Goal: Information Seeking & Learning: Check status

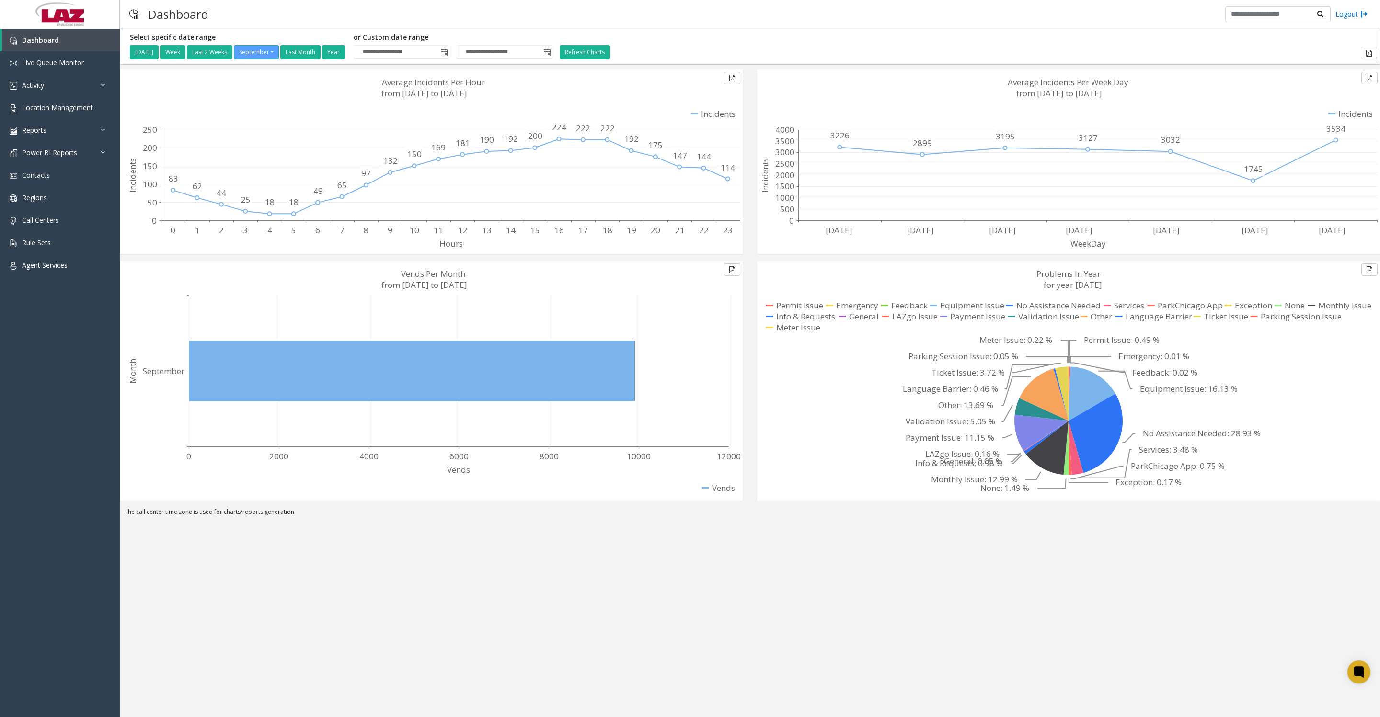
click at [571, 616] on div "**********" at bounding box center [750, 373] width 1260 height 688
click at [13, 96] on link "Activity" at bounding box center [60, 85] width 120 height 23
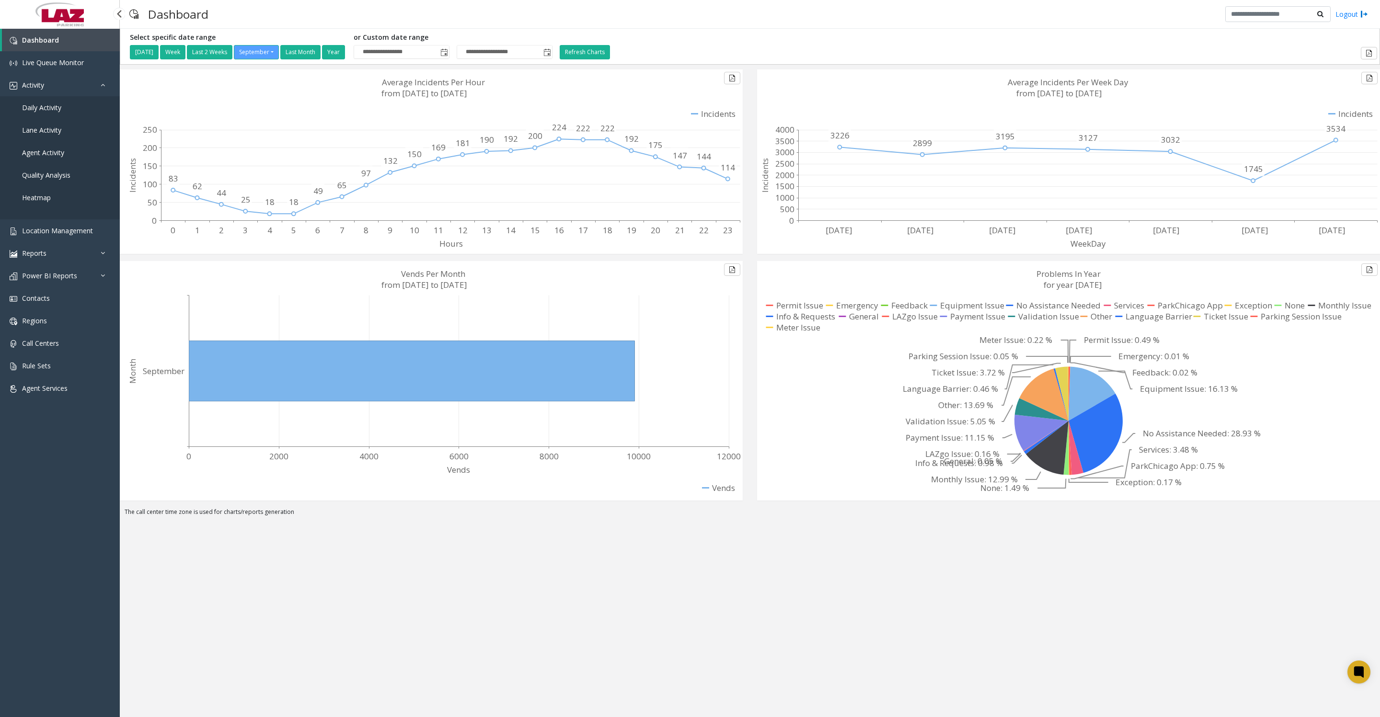
click at [37, 112] on span "Daily Activity" at bounding box center [41, 107] width 39 height 9
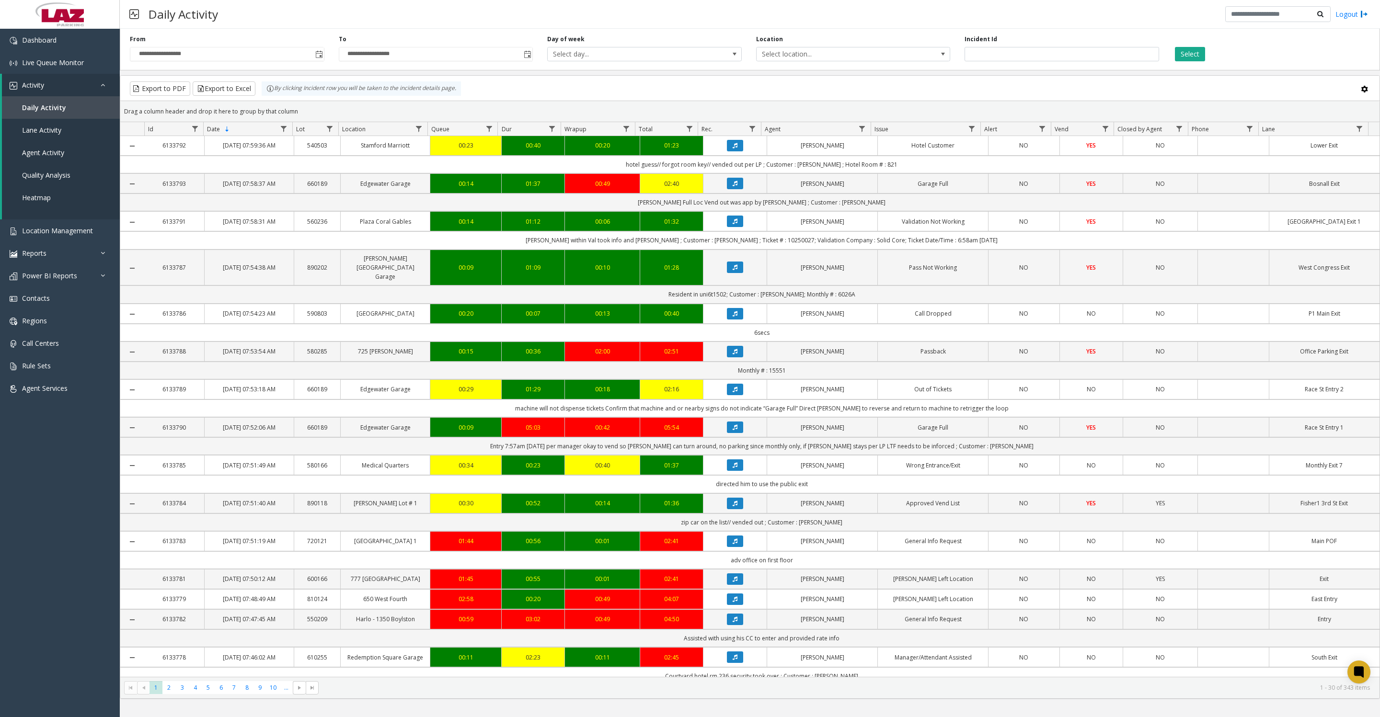
click at [314, 60] on span "Toggle popup" at bounding box center [318, 53] width 11 height 15
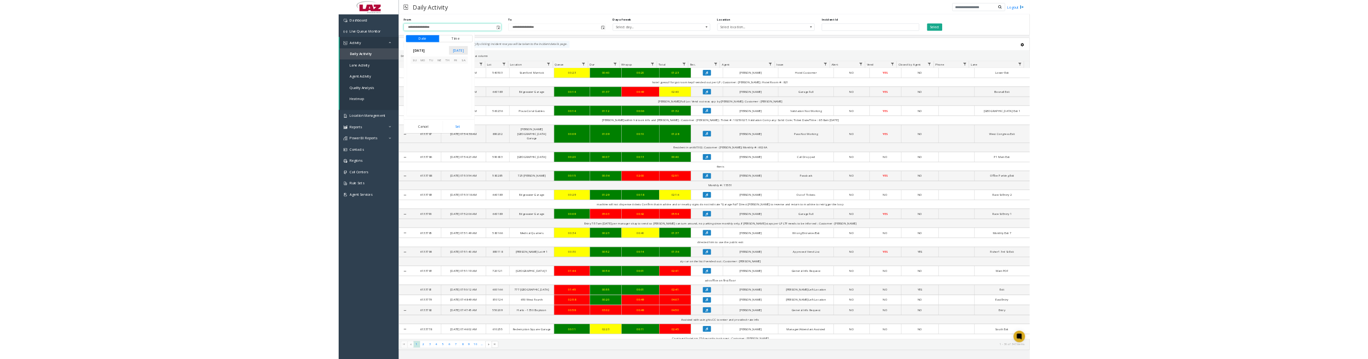
scroll to position [171858, 0]
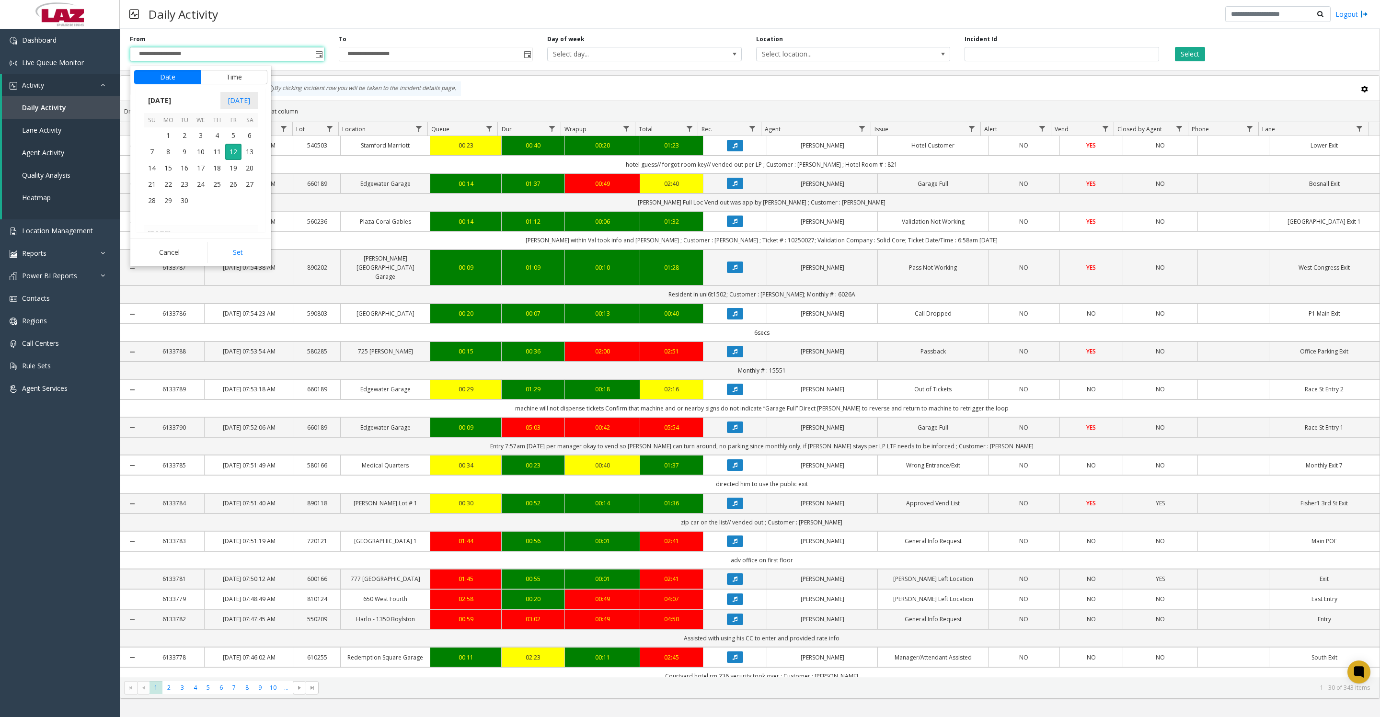
click at [165, 144] on span "1" at bounding box center [168, 135] width 16 height 16
click at [222, 257] on button "Set" at bounding box center [237, 252] width 60 height 21
type input "**********"
click at [886, 59] on span "Select location..." at bounding box center [833, 53] width 155 height 13
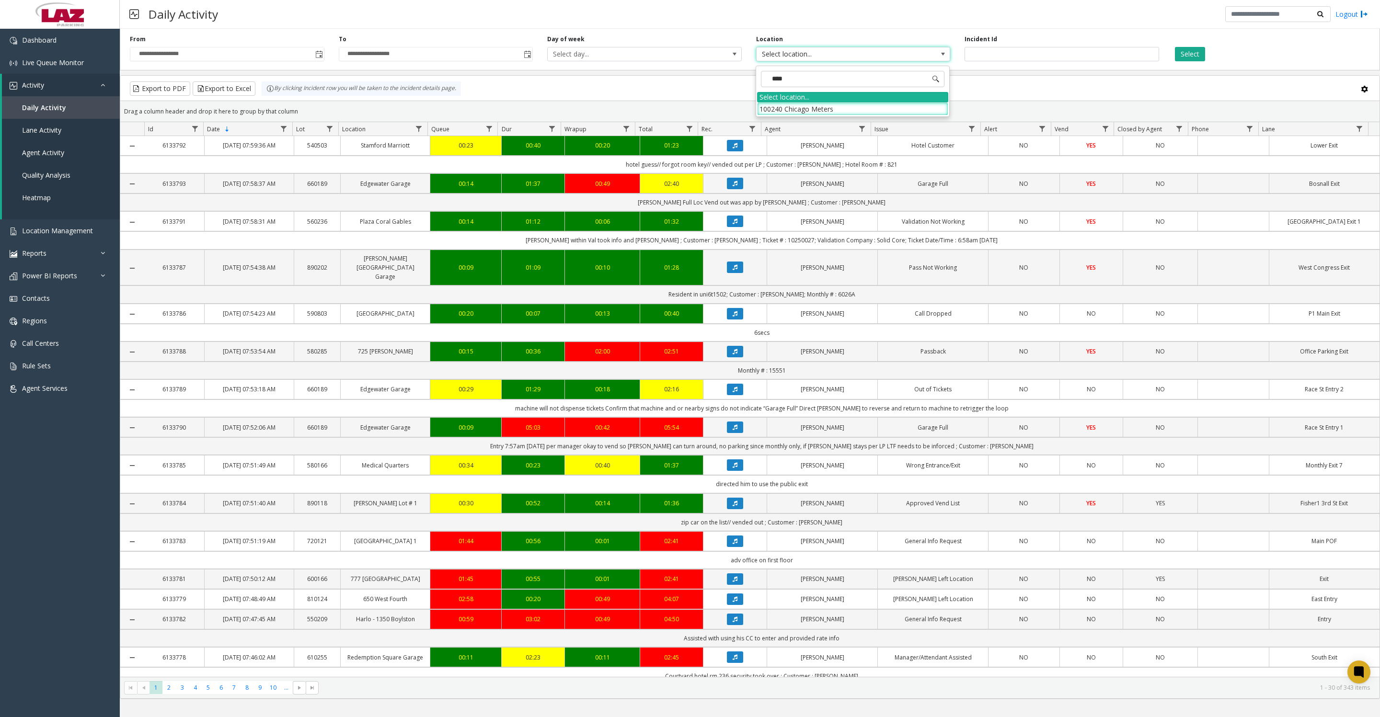
type input "*****"
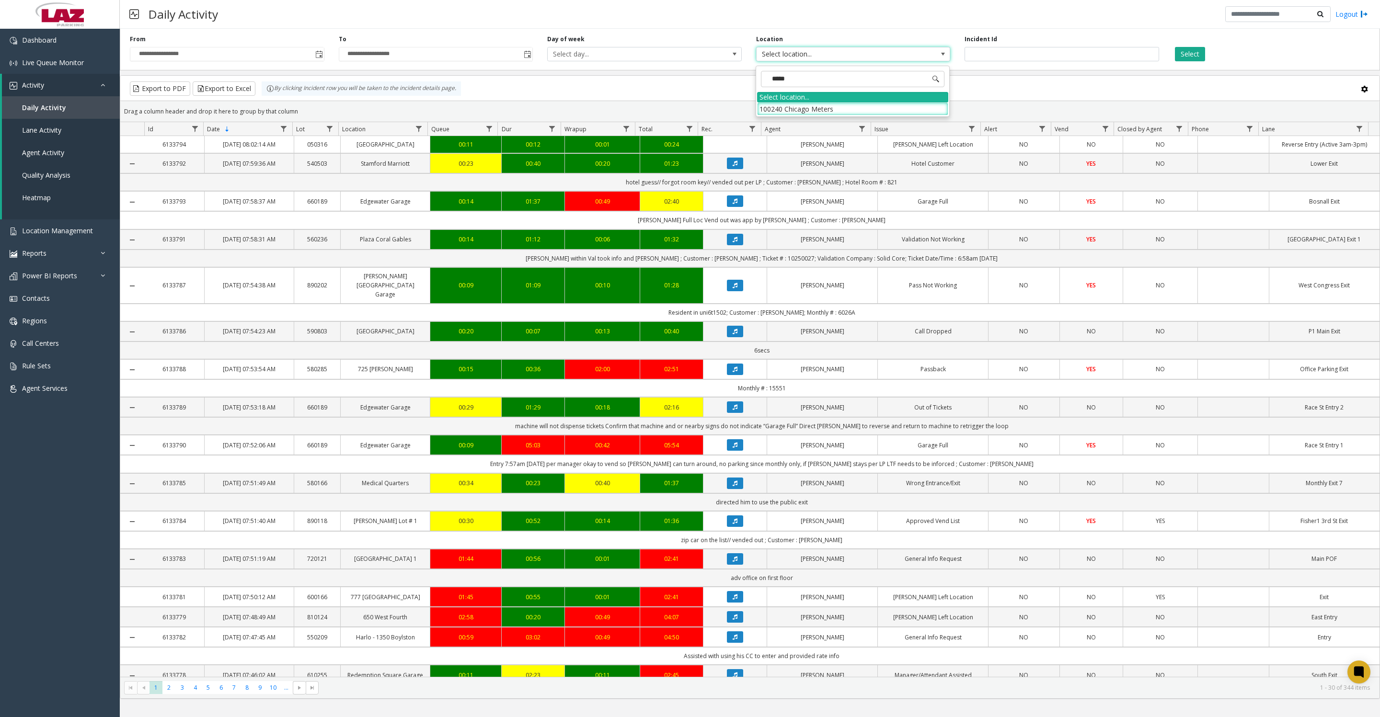
drag, startPoint x: 867, startPoint y: 82, endPoint x: 772, endPoint y: 105, distance: 97.1
click at [772, 105] on li "100240 Chicago Meters" at bounding box center [852, 109] width 191 height 13
click at [1205, 54] on button "Select" at bounding box center [1190, 54] width 30 height 14
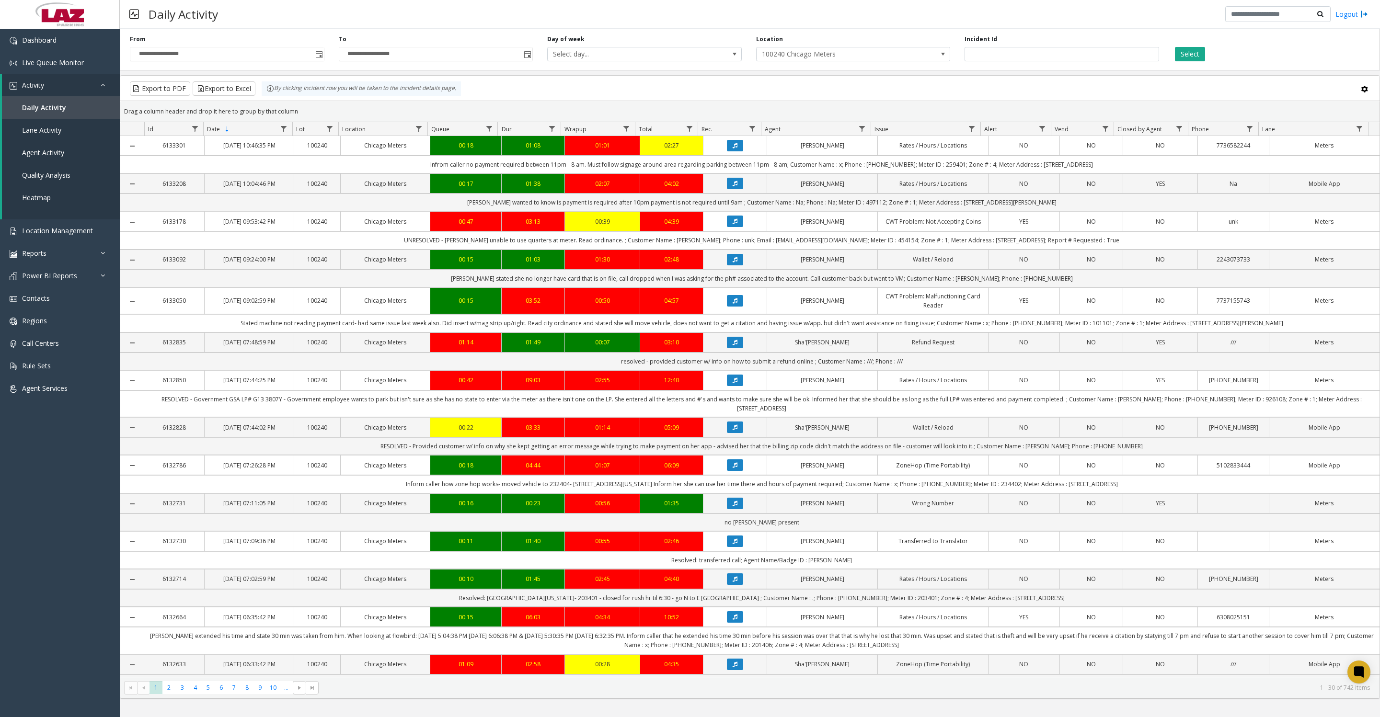
click at [1199, 60] on button "Select" at bounding box center [1190, 54] width 30 height 14
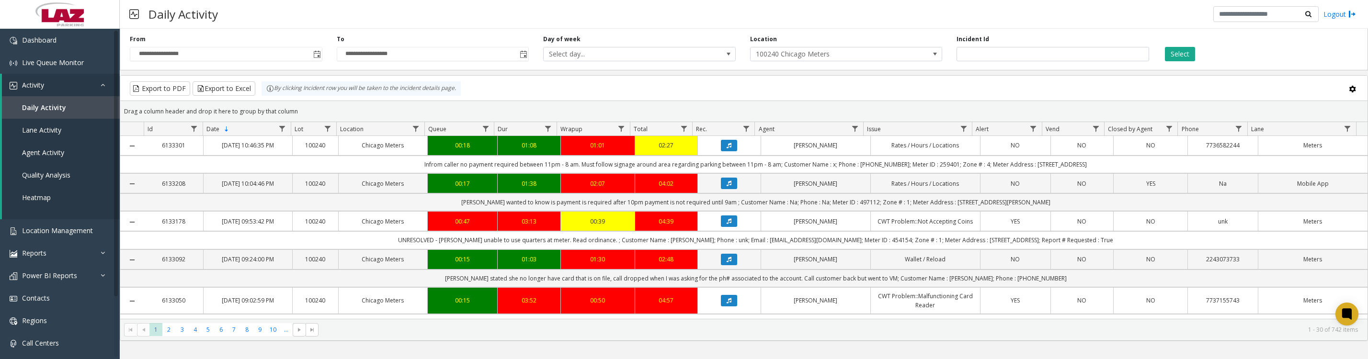
click at [857, 131] on span "Data table" at bounding box center [855, 129] width 8 height 8
click at [907, 175] on input "Agent Filter" at bounding box center [896, 175] width 81 height 16
type input "*"
type input "***"
click at [928, 265] on button "Filter" at bounding box center [917, 263] width 39 height 21
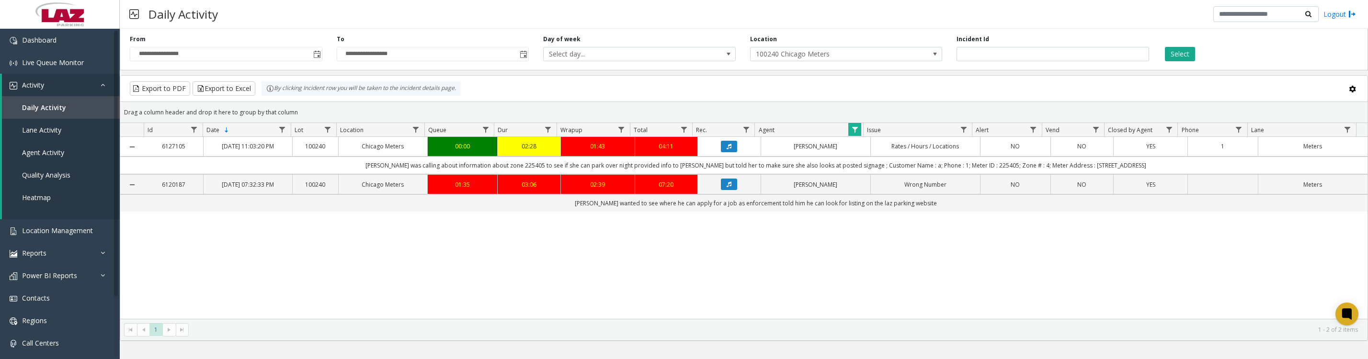
click at [727, 187] on icon "Data table" at bounding box center [729, 185] width 5 height 6
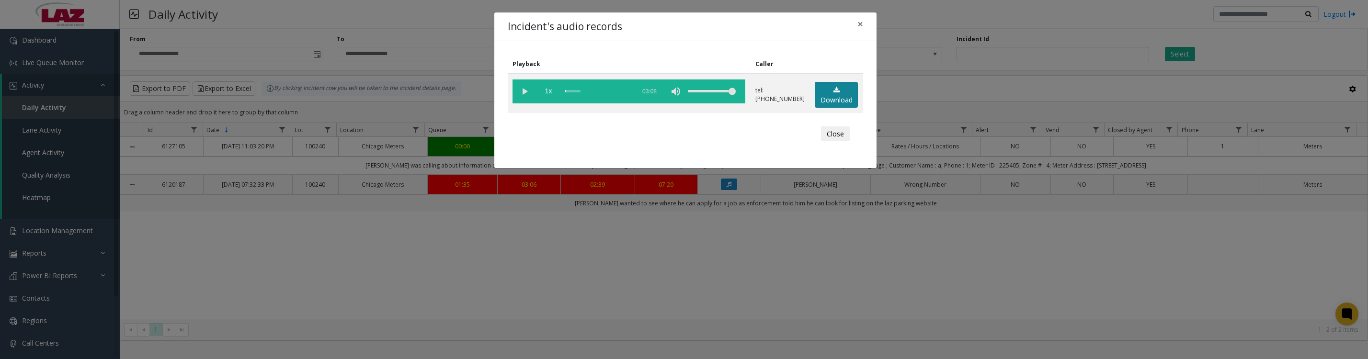
click at [835, 103] on link "Download" at bounding box center [836, 95] width 43 height 26
click at [521, 100] on vg-play-pause at bounding box center [525, 92] width 24 height 24
click at [526, 98] on vg-play-pause at bounding box center [525, 92] width 24 height 24
click at [846, 142] on button "Close" at bounding box center [835, 133] width 29 height 15
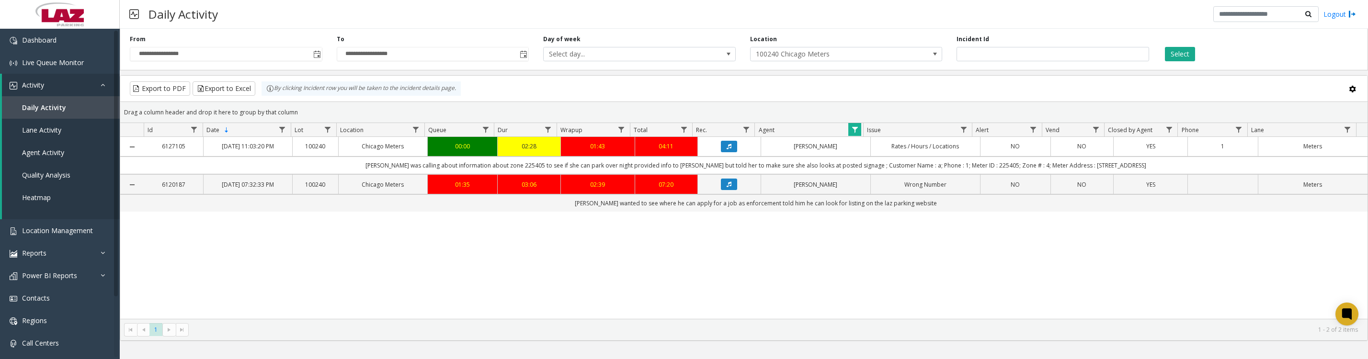
click at [851, 134] on span "Data table" at bounding box center [855, 130] width 8 height 8
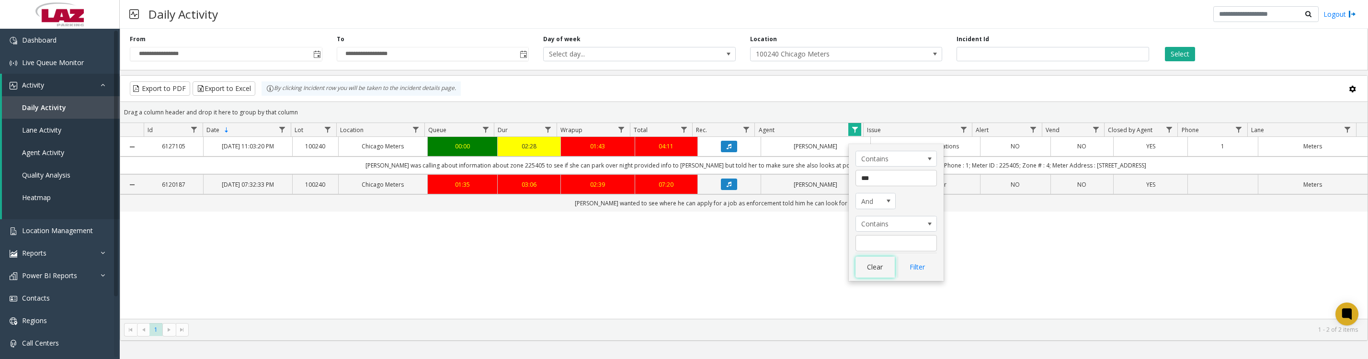
click at [881, 261] on button "Clear" at bounding box center [875, 267] width 39 height 21
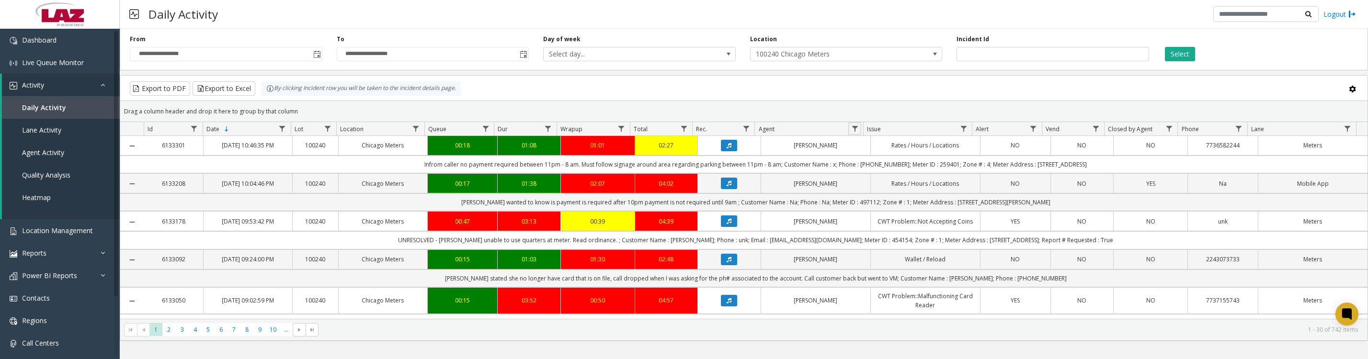
click at [852, 131] on span "Data table" at bounding box center [855, 129] width 8 height 8
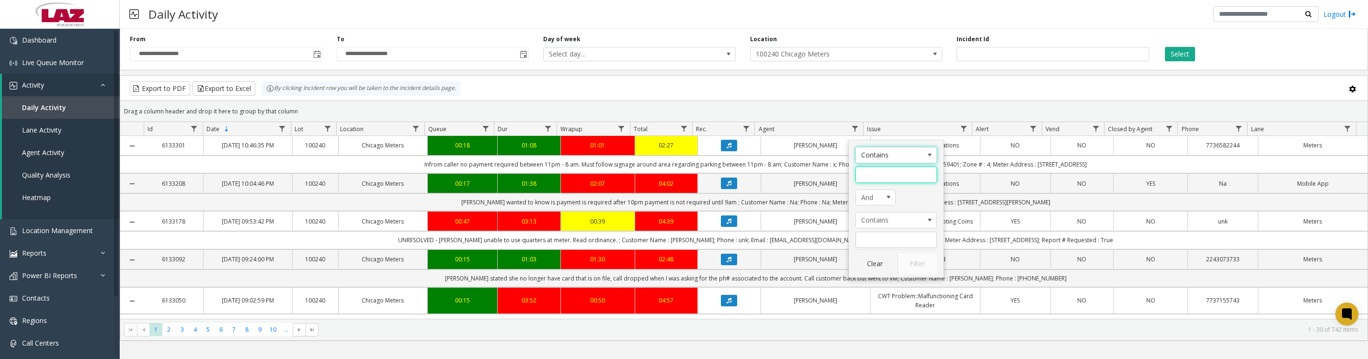
click at [880, 174] on input "Agent Filter" at bounding box center [896, 175] width 81 height 16
type input "******"
click at [911, 269] on button "Filter" at bounding box center [917, 263] width 39 height 21
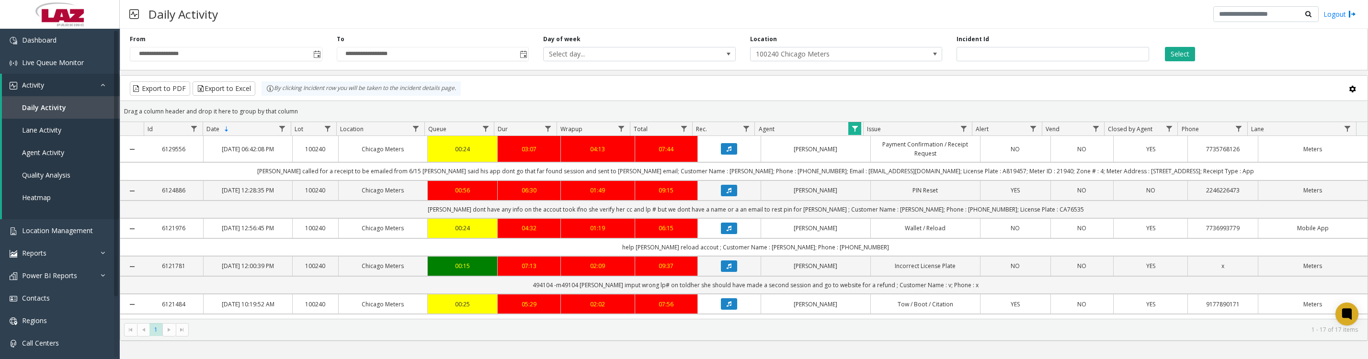
click at [727, 152] on icon "Data table" at bounding box center [729, 149] width 5 height 6
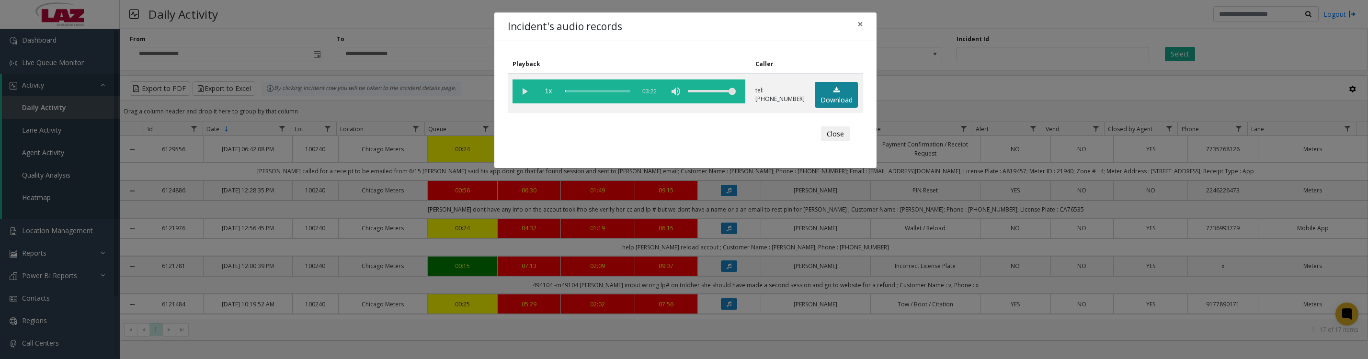
click at [846, 101] on link "Download" at bounding box center [836, 95] width 43 height 26
click at [525, 99] on vg-play-pause at bounding box center [525, 92] width 24 height 24
click at [831, 142] on button "Close" at bounding box center [835, 133] width 29 height 15
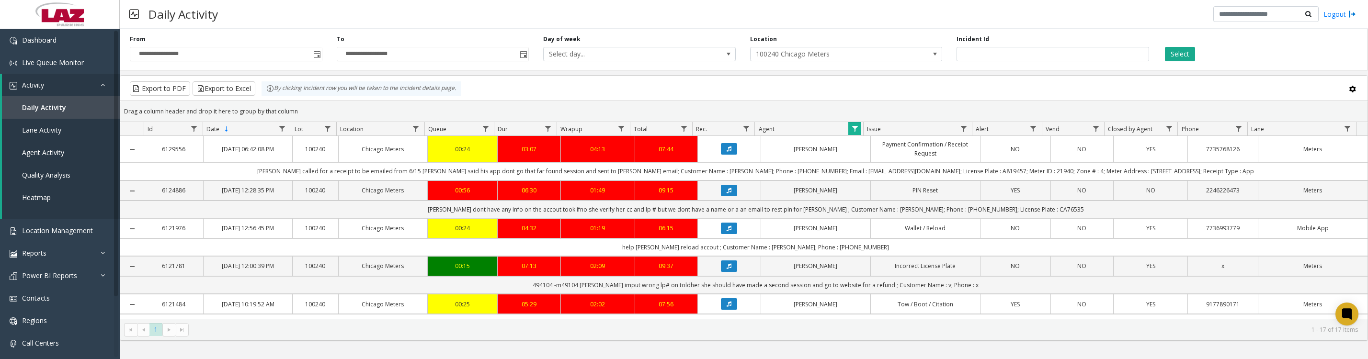
click at [727, 231] on icon "Data table" at bounding box center [729, 229] width 5 height 6
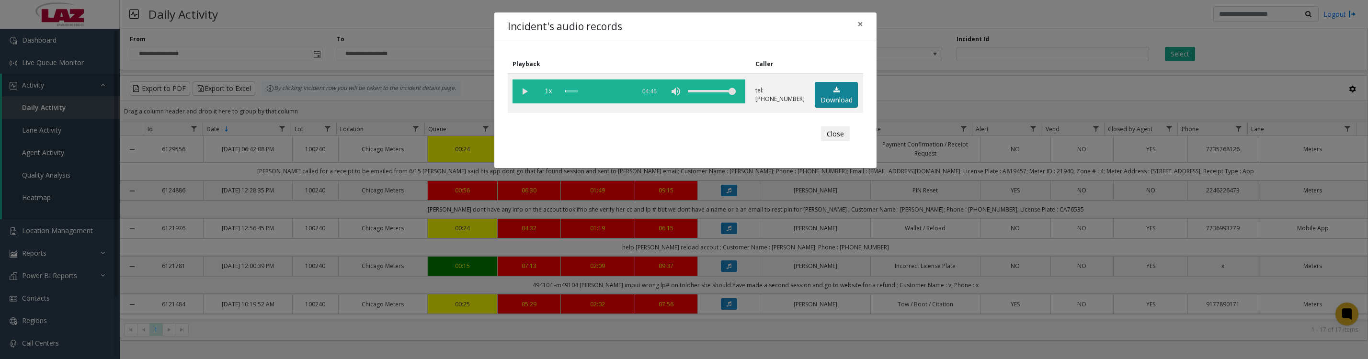
click at [836, 103] on link "Download" at bounding box center [836, 95] width 43 height 26
click at [525, 95] on vg-play-pause at bounding box center [525, 92] width 24 height 24
click at [526, 97] on vg-play-pause at bounding box center [525, 92] width 24 height 24
drag, startPoint x: 831, startPoint y: 141, endPoint x: 832, endPoint y: 146, distance: 4.9
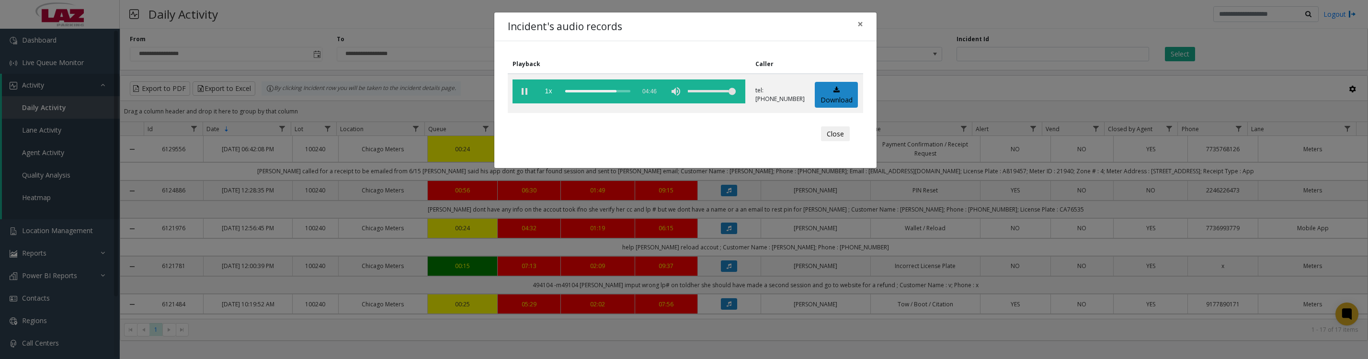
click at [831, 141] on button "Close" at bounding box center [835, 133] width 29 height 15
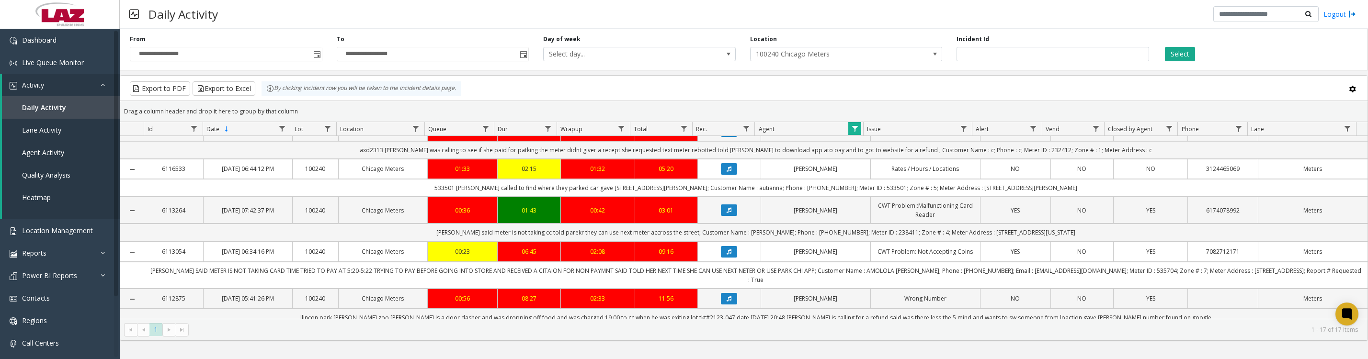
scroll to position [239, 0]
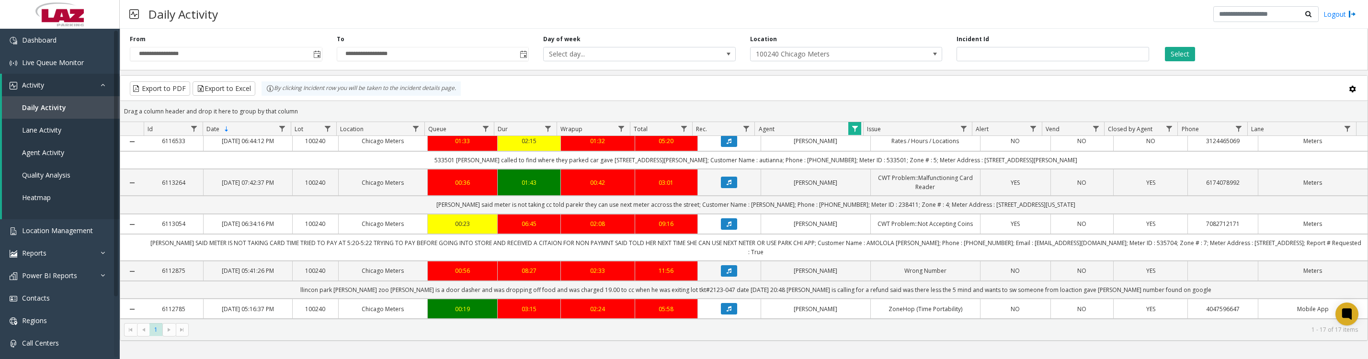
click at [727, 144] on icon "Data table" at bounding box center [729, 141] width 5 height 6
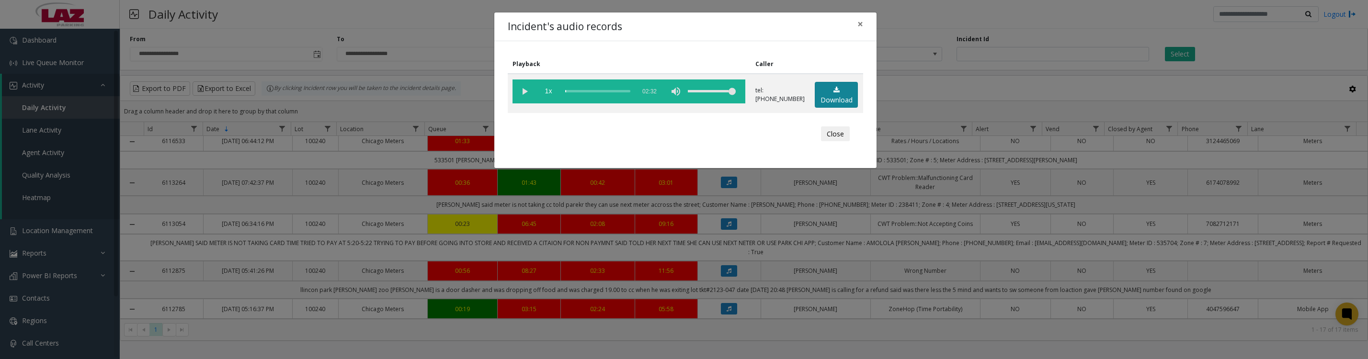
click at [834, 93] on icon at bounding box center [837, 90] width 6 height 7
click at [519, 95] on vg-play-pause at bounding box center [525, 92] width 24 height 24
click at [829, 142] on button "Close" at bounding box center [835, 133] width 29 height 15
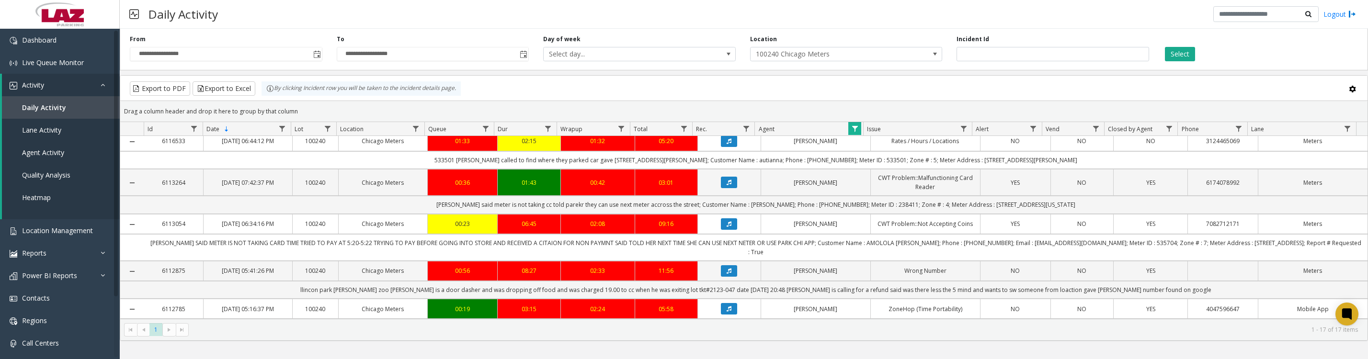
click at [966, 129] on span "Data table" at bounding box center [964, 129] width 8 height 8
click at [989, 266] on button "Clear" at bounding box center [983, 263] width 39 height 21
click at [852, 133] on span "Data table" at bounding box center [855, 129] width 8 height 8
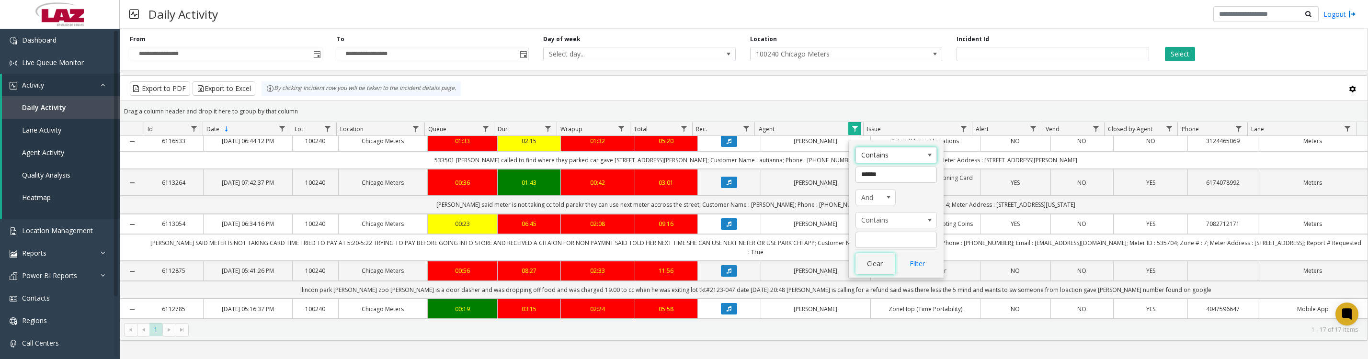
click at [869, 268] on button "Clear" at bounding box center [875, 263] width 39 height 21
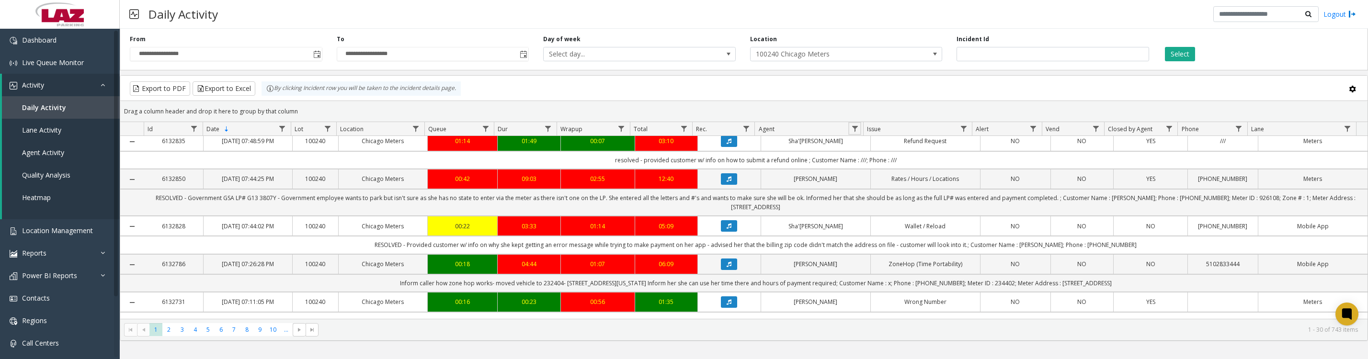
click at [853, 129] on span "Data table" at bounding box center [855, 129] width 8 height 8
click at [884, 169] on input "Agent Filter" at bounding box center [896, 175] width 81 height 16
type input "******"
click button "Filter" at bounding box center [917, 263] width 39 height 21
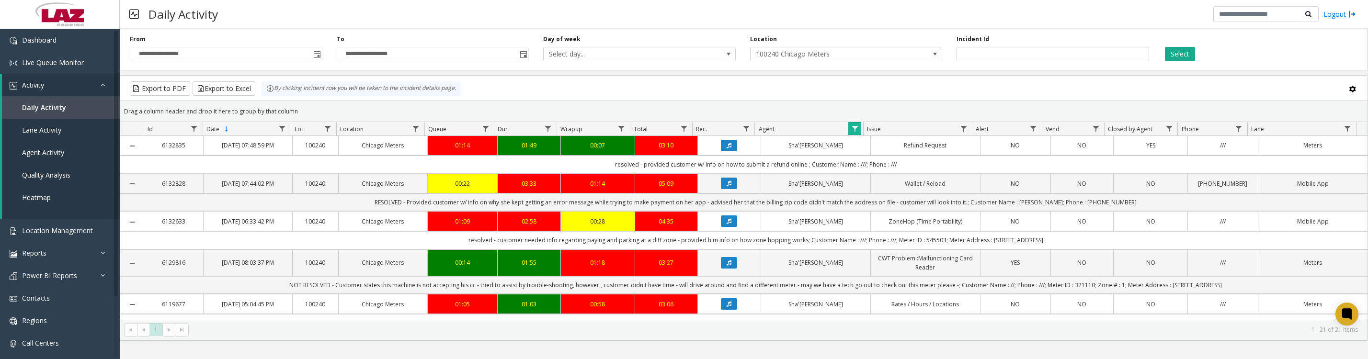
click at [727, 149] on icon "Data table" at bounding box center [729, 146] width 5 height 6
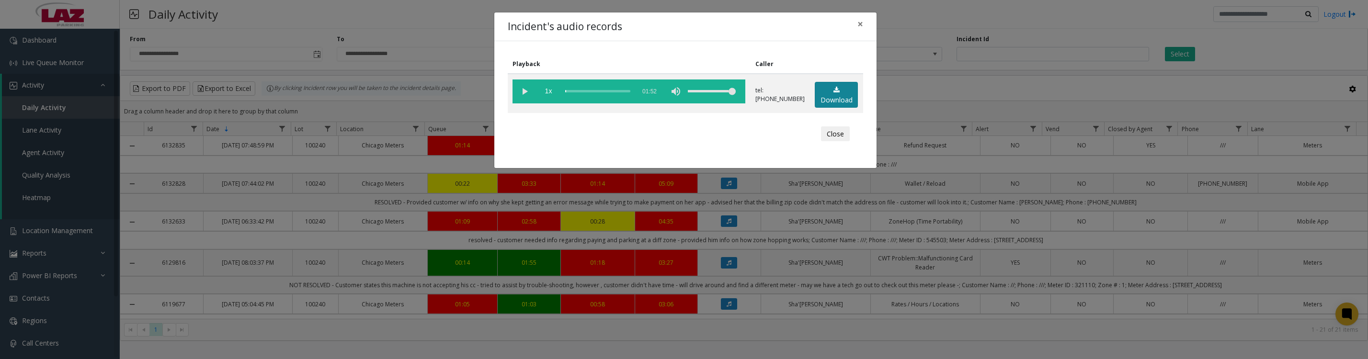
click at [834, 105] on link "Download" at bounding box center [836, 95] width 43 height 26
click at [521, 91] on vg-play-pause at bounding box center [525, 92] width 24 height 24
click at [826, 139] on button "Close" at bounding box center [835, 133] width 29 height 15
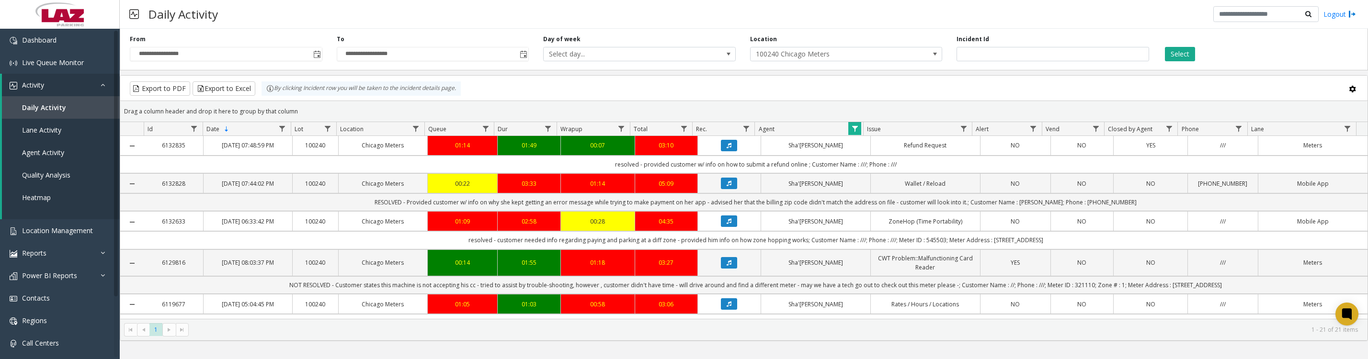
click at [727, 186] on icon "Data table" at bounding box center [729, 184] width 5 height 6
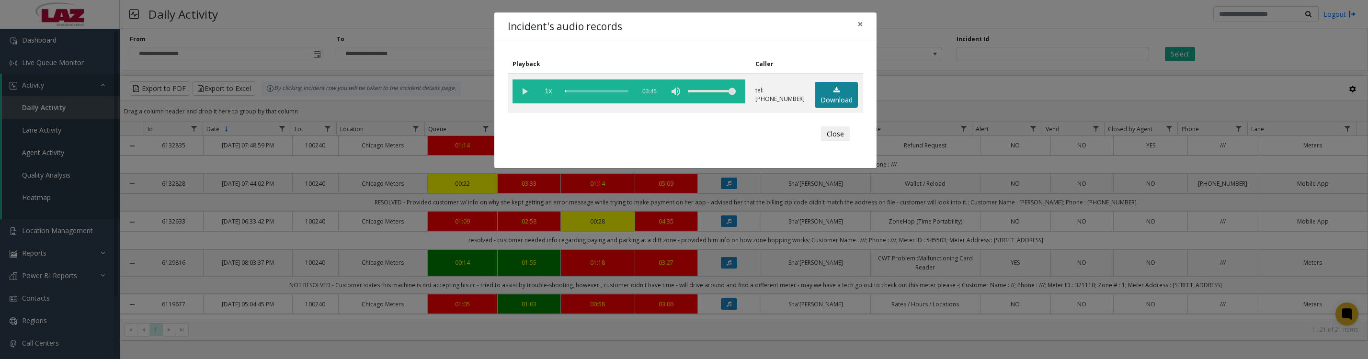
click at [815, 106] on link "Download" at bounding box center [836, 95] width 43 height 26
click at [522, 97] on vg-play-pause at bounding box center [525, 92] width 24 height 24
click at [827, 142] on button "Close" at bounding box center [835, 133] width 29 height 15
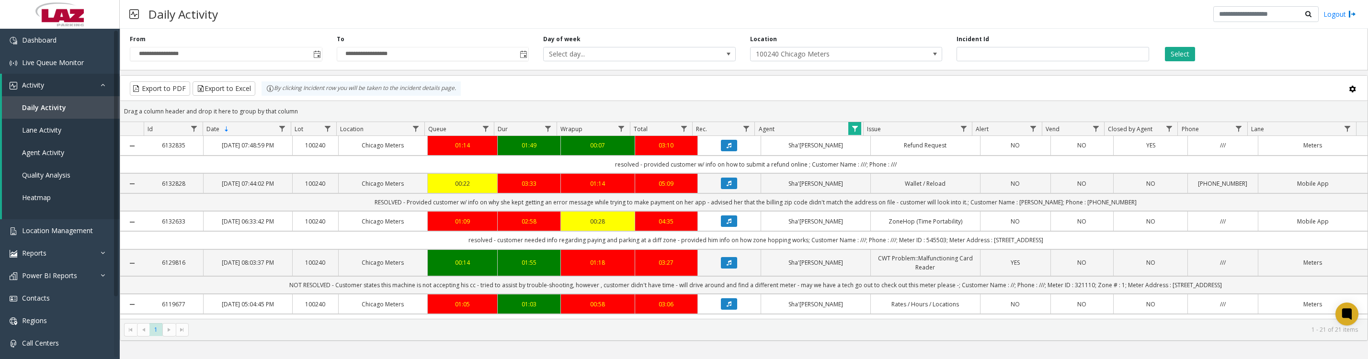
click at [727, 224] on icon "Data table" at bounding box center [729, 221] width 5 height 6
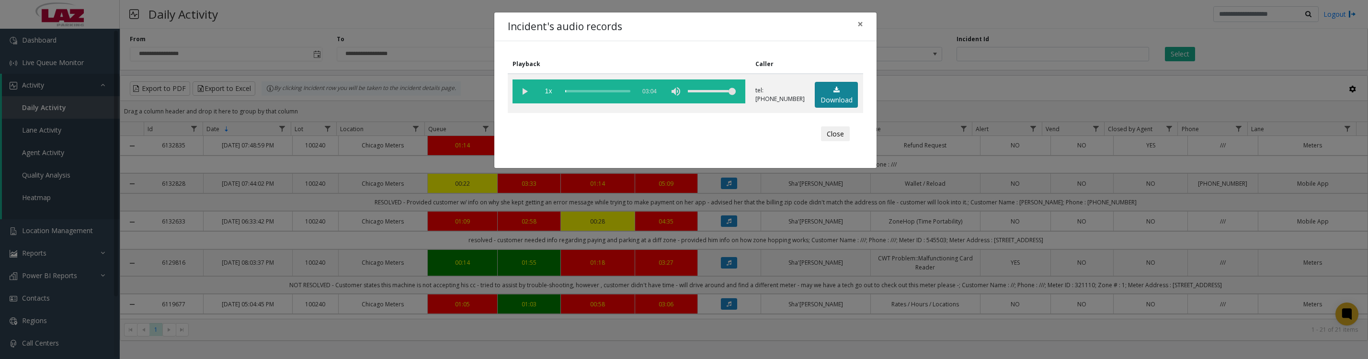
click at [827, 103] on link "Download" at bounding box center [836, 95] width 43 height 26
click at [519, 100] on vg-play-pause at bounding box center [525, 92] width 24 height 24
click at [525, 96] on vg-play-pause at bounding box center [525, 92] width 24 height 24
click at [832, 142] on button "Close" at bounding box center [835, 133] width 29 height 15
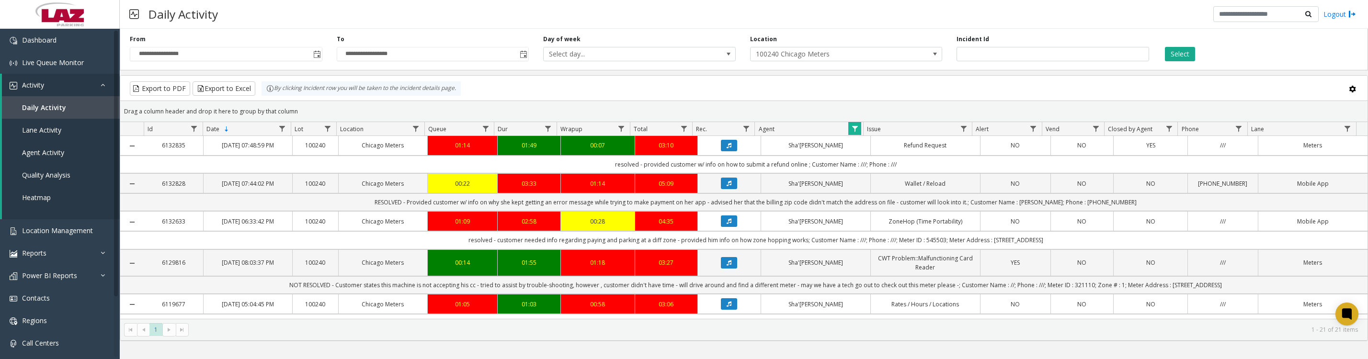
click at [851, 131] on span "Data table" at bounding box center [855, 129] width 8 height 8
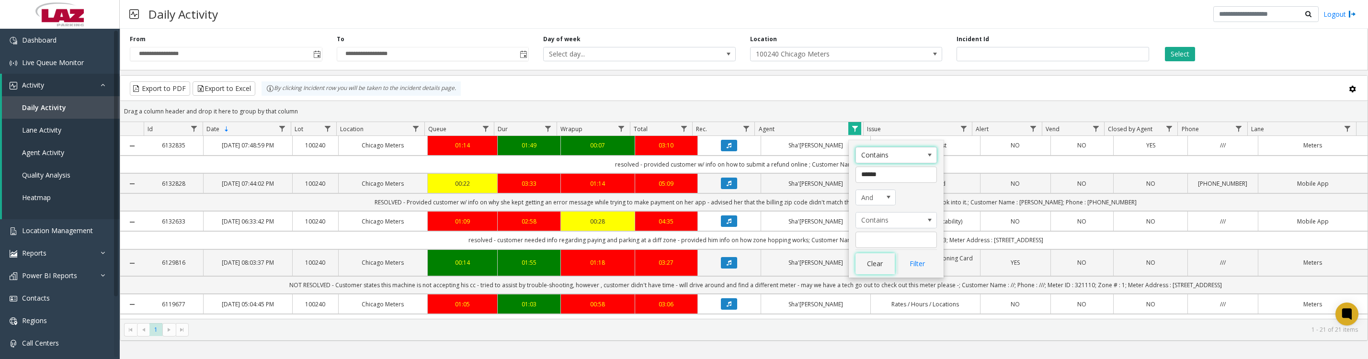
click at [878, 267] on button "Clear" at bounding box center [875, 263] width 39 height 21
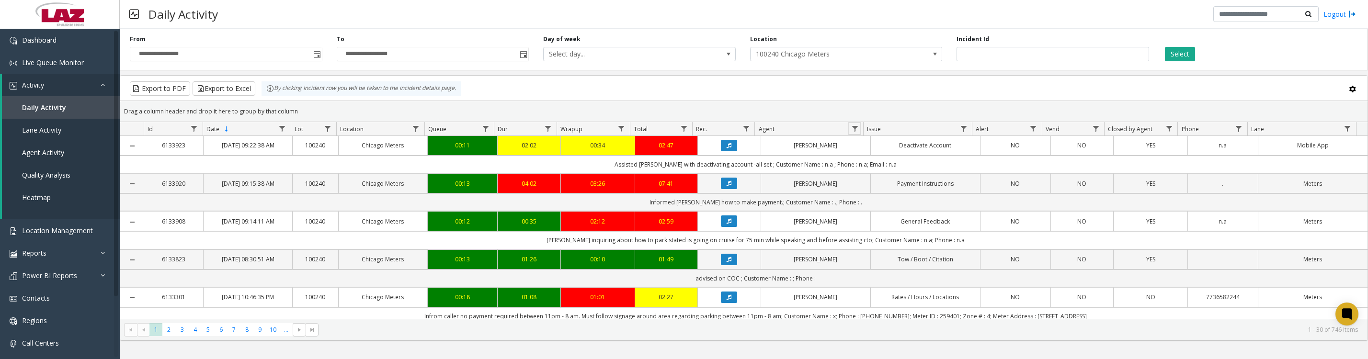
click at [857, 131] on span "Data table" at bounding box center [855, 129] width 8 height 8
click at [889, 167] on input "Agent Filter" at bounding box center [896, 175] width 81 height 16
type input "***"
click button "Filter" at bounding box center [917, 263] width 39 height 21
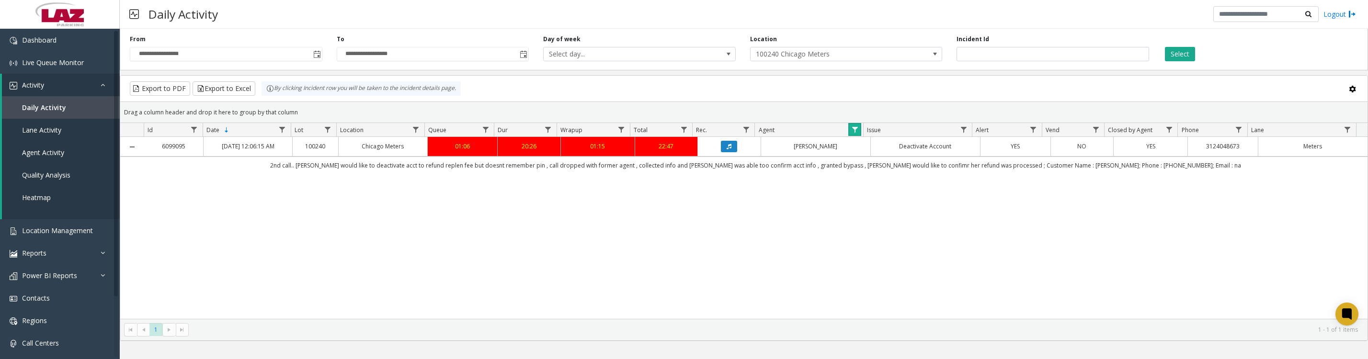
click at [855, 134] on span "Data table" at bounding box center [855, 130] width 8 height 8
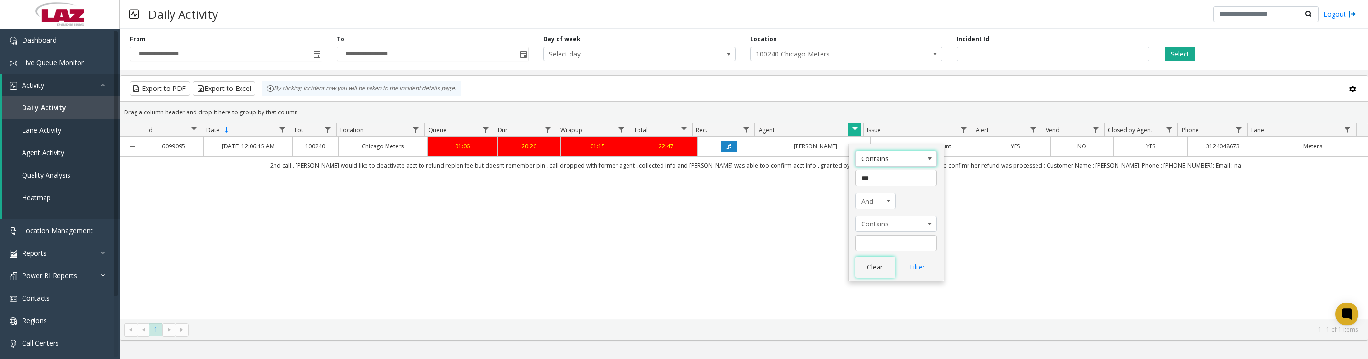
click at [875, 269] on button "Clear" at bounding box center [875, 267] width 39 height 21
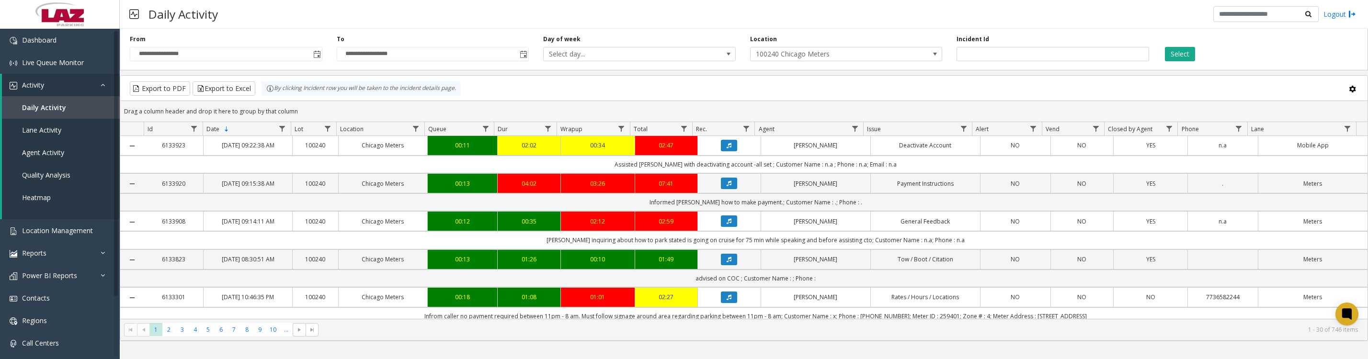
click at [857, 133] on span "Data table" at bounding box center [855, 129] width 8 height 8
click at [867, 175] on input "Agent Filter" at bounding box center [896, 175] width 81 height 16
type input "****"
click button "Filter" at bounding box center [917, 263] width 39 height 21
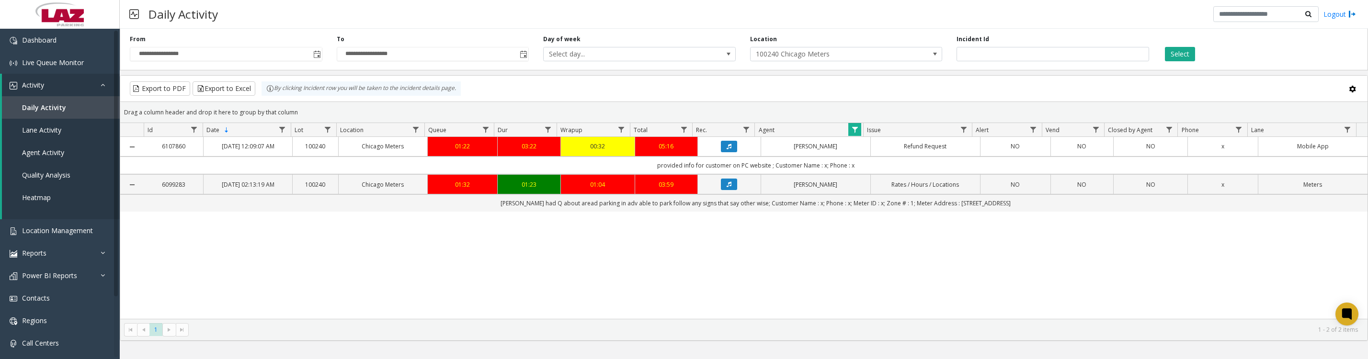
click at [727, 187] on icon "Data table" at bounding box center [729, 185] width 5 height 6
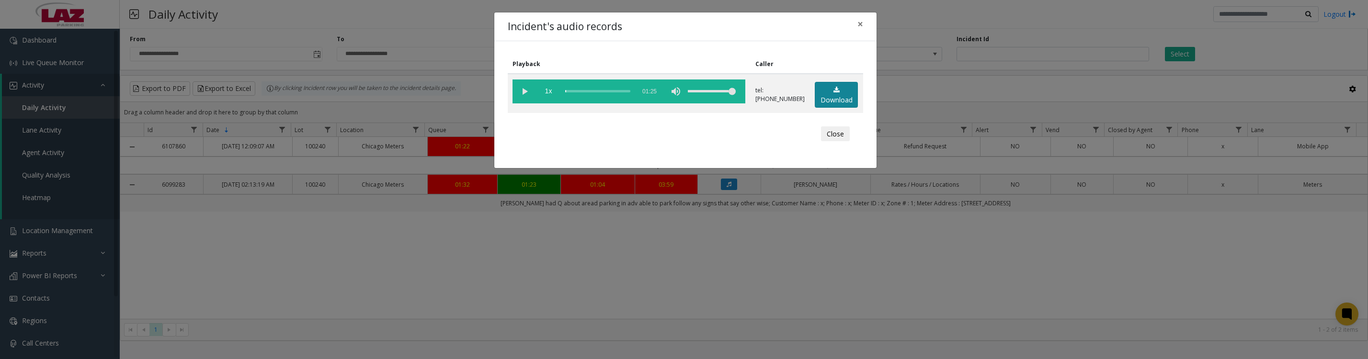
click at [835, 106] on link "Download" at bounding box center [836, 95] width 43 height 26
click at [522, 94] on vg-play-pause at bounding box center [525, 92] width 24 height 24
click at [837, 142] on button "Close" at bounding box center [835, 133] width 29 height 15
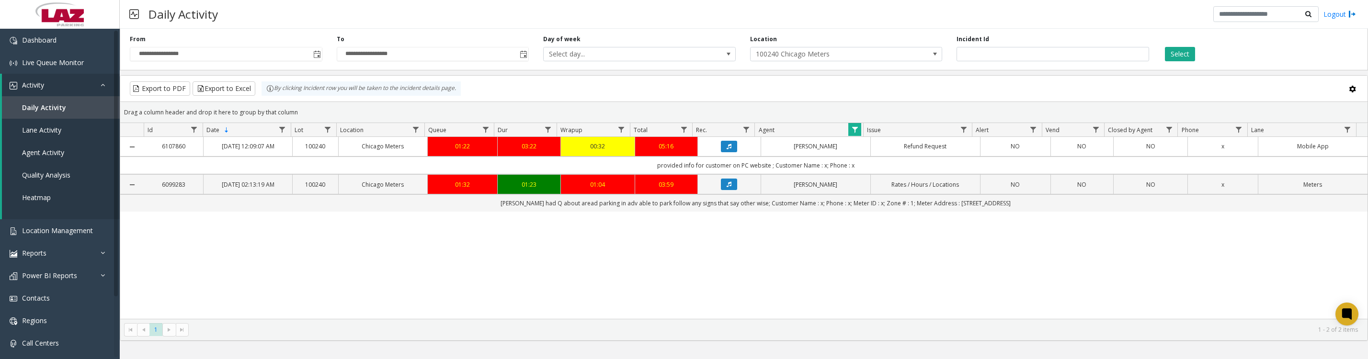
click at [730, 152] on button "Data table" at bounding box center [729, 146] width 16 height 11
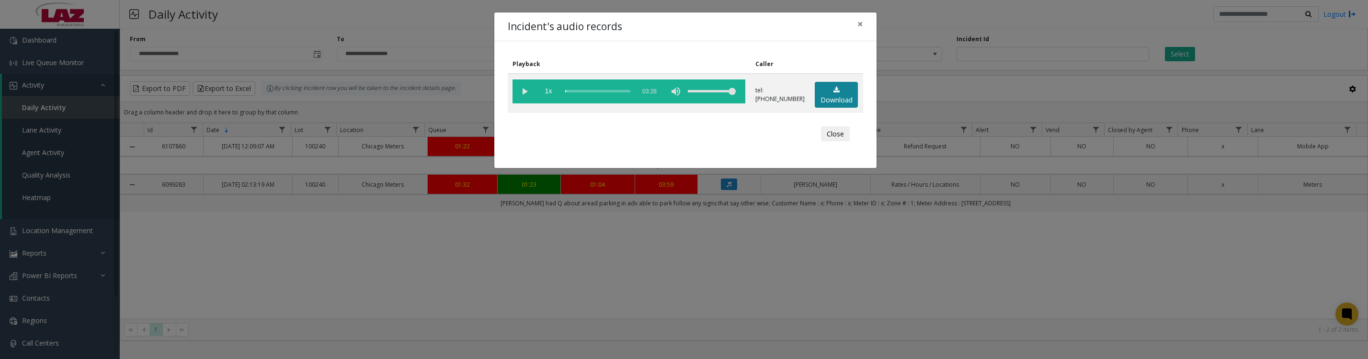
click at [826, 98] on link "Download" at bounding box center [836, 95] width 43 height 26
click at [518, 101] on vg-play-pause at bounding box center [525, 92] width 24 height 24
click at [826, 142] on button "Close" at bounding box center [835, 133] width 29 height 15
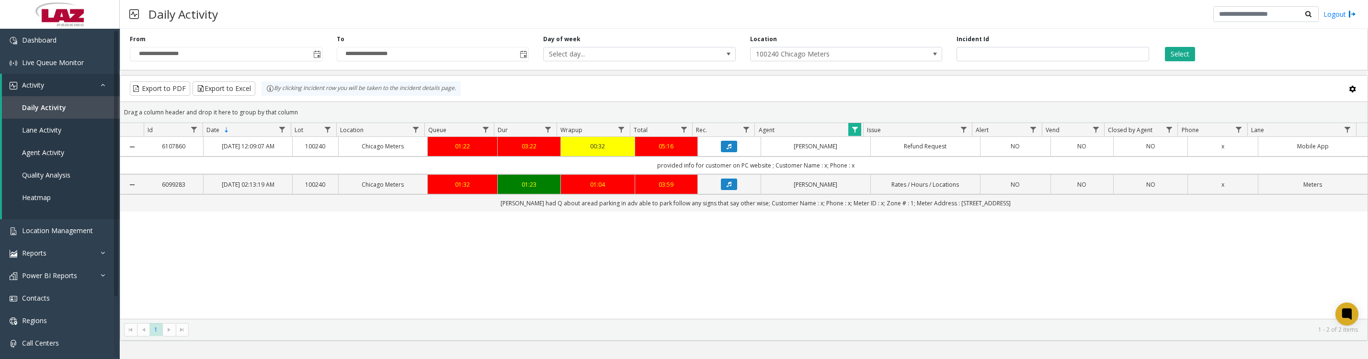
click at [855, 134] on span "Data table" at bounding box center [855, 130] width 8 height 8
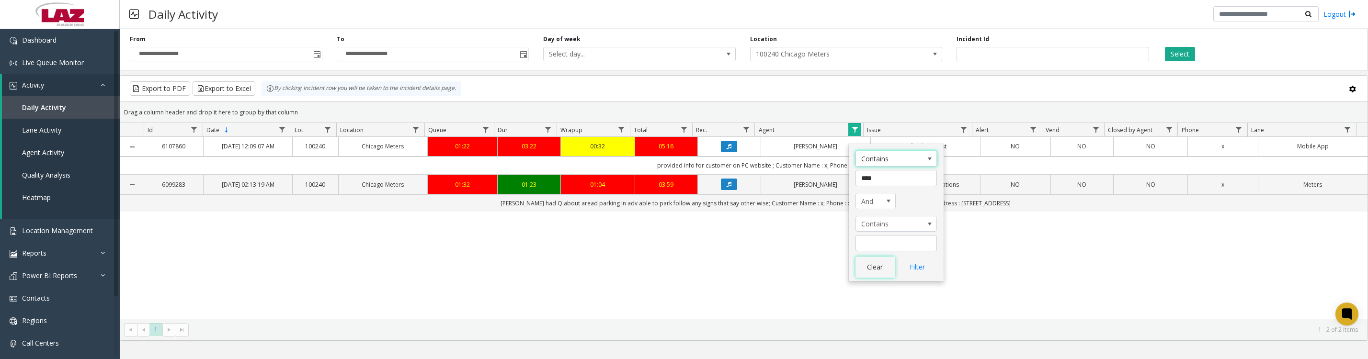
click at [875, 275] on button "Clear" at bounding box center [875, 267] width 39 height 21
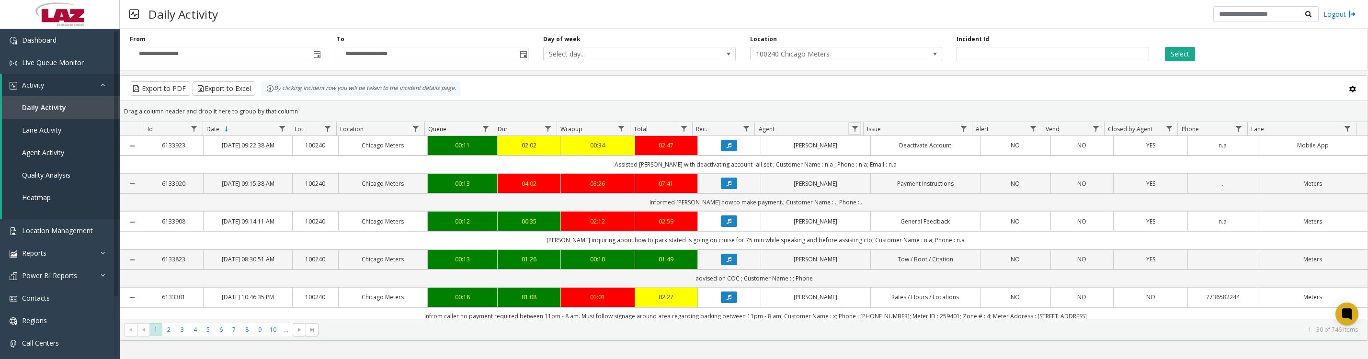
click at [855, 133] on span "Data table" at bounding box center [855, 129] width 8 height 8
click at [877, 268] on button "Clear" at bounding box center [875, 263] width 39 height 21
click at [854, 133] on span "Data table" at bounding box center [855, 129] width 8 height 8
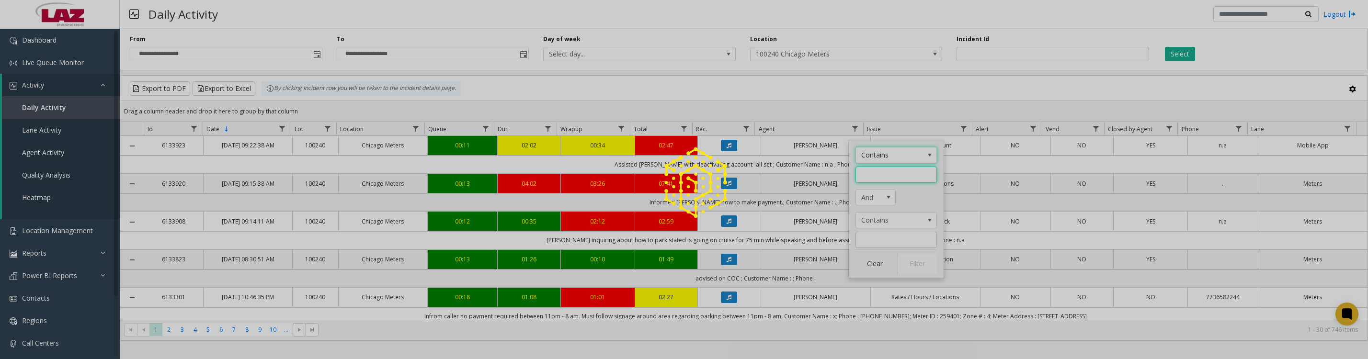
click at [883, 174] on input "Agent Filter" at bounding box center [896, 175] width 81 height 16
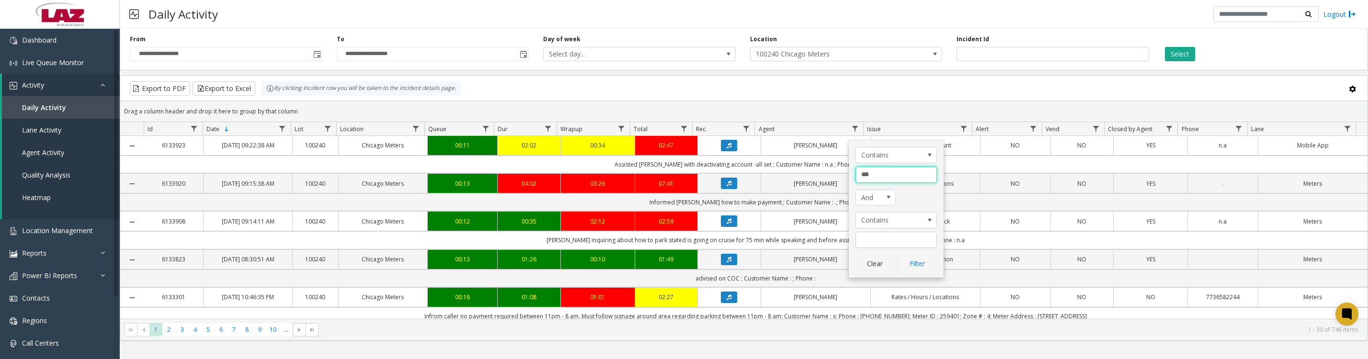
type input "****"
click button "Filter" at bounding box center [917, 263] width 39 height 21
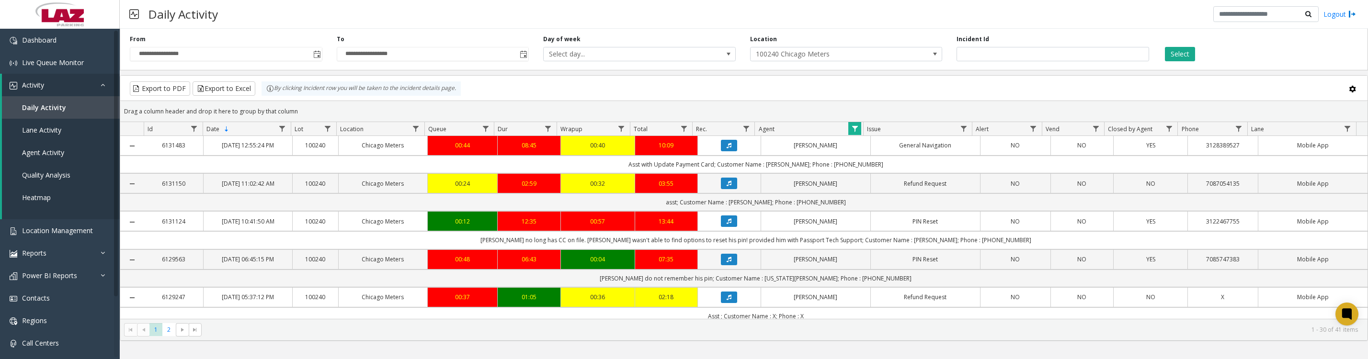
click at [727, 186] on icon "Data table" at bounding box center [729, 184] width 5 height 6
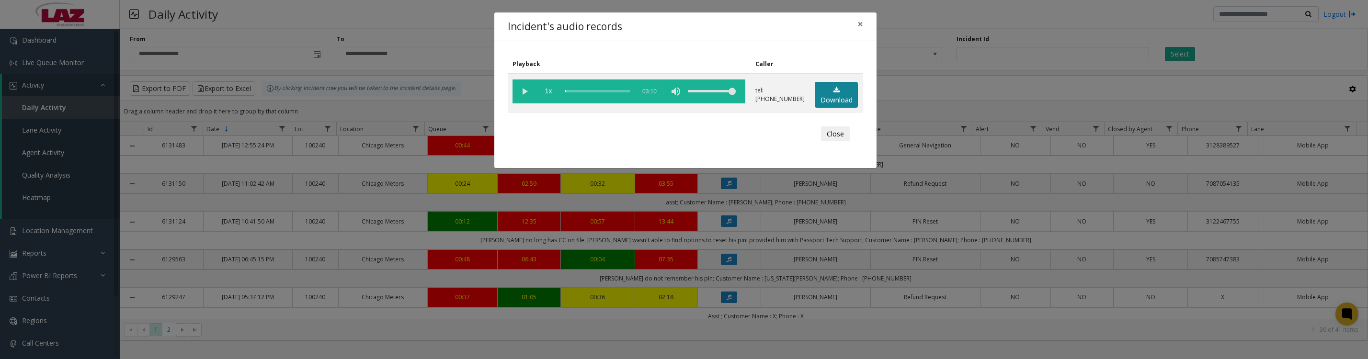
click at [815, 101] on link "Download" at bounding box center [836, 95] width 43 height 26
click at [524, 98] on vg-play-pause at bounding box center [525, 92] width 24 height 24
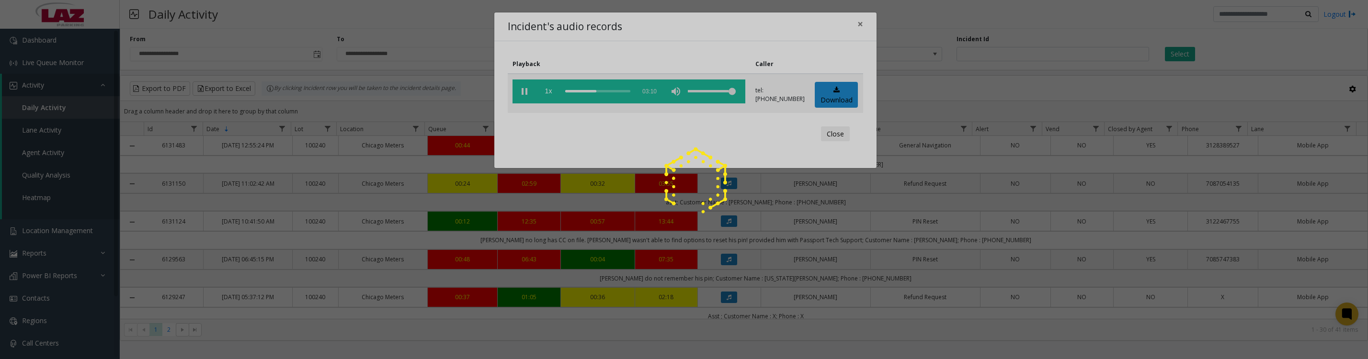
click at [518, 98] on vg-play-pause at bounding box center [525, 92] width 24 height 24
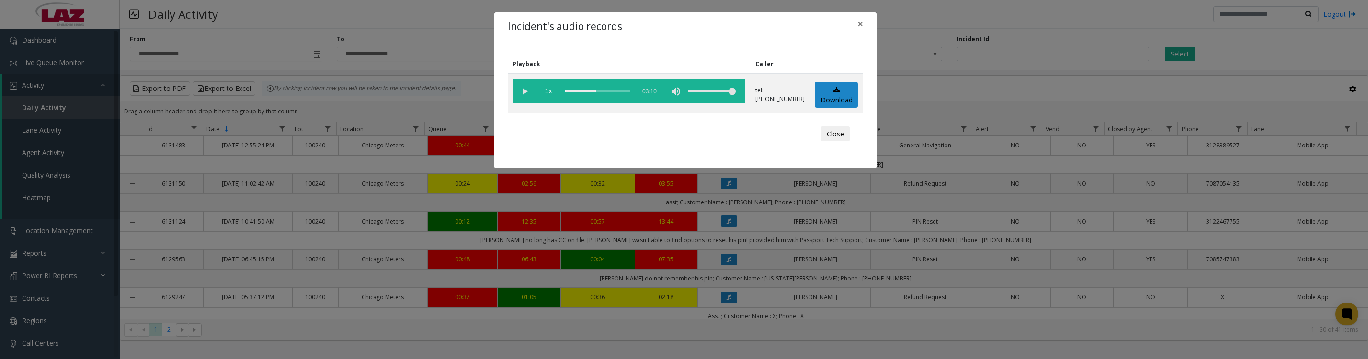
click at [835, 142] on button "Close" at bounding box center [835, 133] width 29 height 15
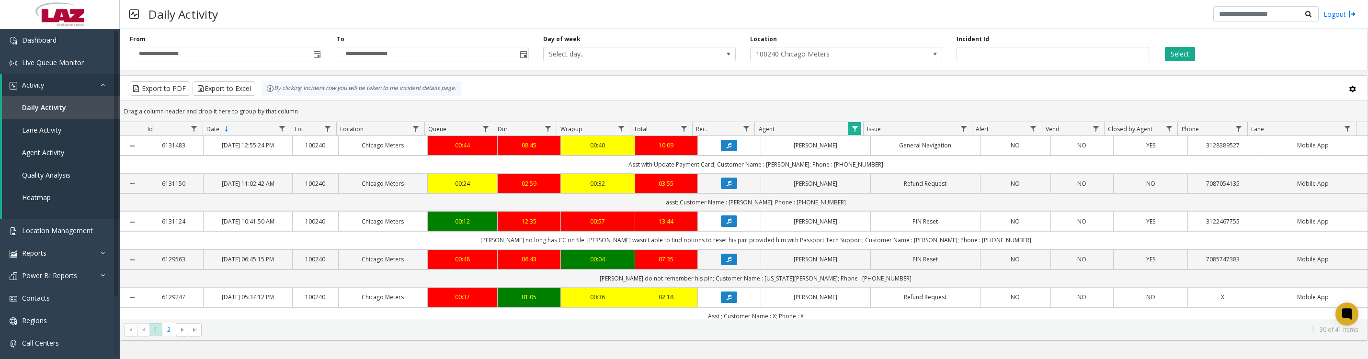
click at [723, 227] on button "Data table" at bounding box center [729, 221] width 16 height 11
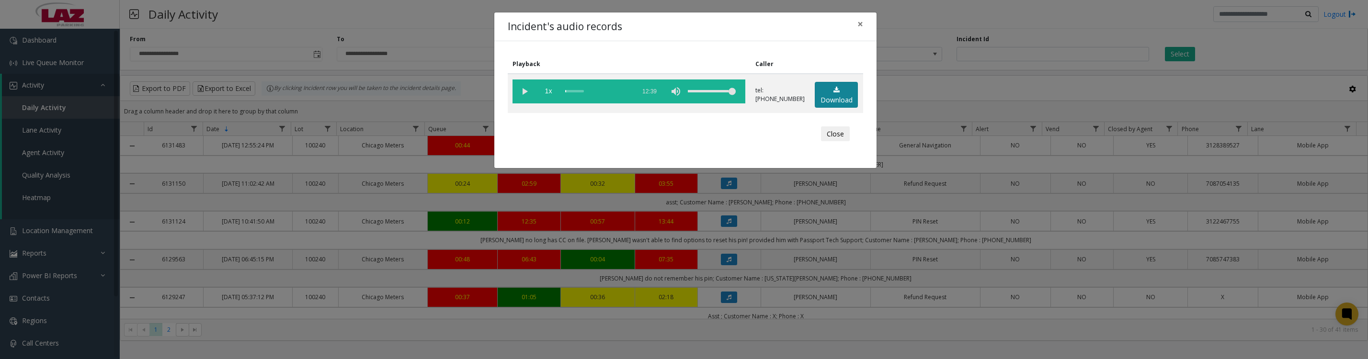
click at [817, 95] on link "Download" at bounding box center [836, 95] width 43 height 26
click at [525, 88] on vg-play-pause at bounding box center [525, 92] width 24 height 24
click at [526, 95] on vg-play-pause at bounding box center [525, 92] width 24 height 24
click at [522, 95] on vg-play-pause at bounding box center [525, 92] width 24 height 24
click at [521, 96] on vg-play-pause at bounding box center [525, 92] width 24 height 24
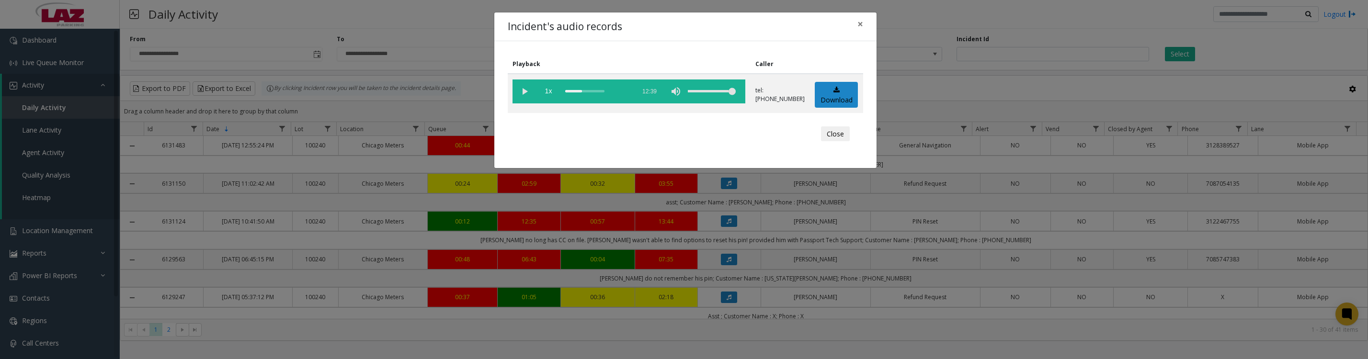
click at [525, 97] on vg-play-pause at bounding box center [525, 92] width 24 height 24
click at [558, 96] on span "1x" at bounding box center [549, 92] width 24 height 24
click at [558, 96] on span "1.5x" at bounding box center [549, 92] width 24 height 24
click at [558, 96] on span "2x" at bounding box center [549, 92] width 24 height 24
click at [558, 96] on span "0.5x" at bounding box center [549, 92] width 24 height 24
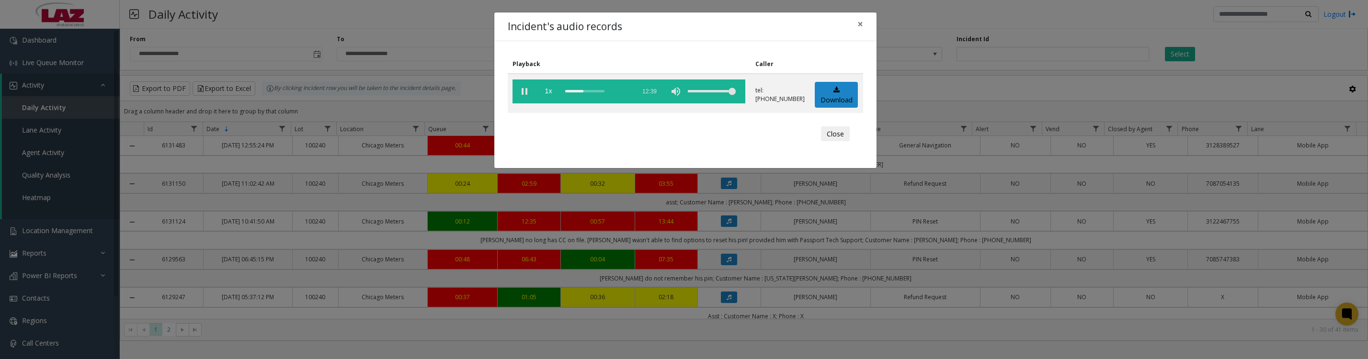
drag, startPoint x: 563, startPoint y: 96, endPoint x: 670, endPoint y: 118, distance: 108.5
click at [670, 113] on td "1x 12:39" at bounding box center [629, 93] width 243 height 39
drag, startPoint x: 566, startPoint y: 95, endPoint x: 641, endPoint y: 101, distance: 75.4
click at [641, 101] on vg-controls "1x 12:39" at bounding box center [629, 92] width 233 height 24
click at [522, 96] on vg-play-pause at bounding box center [525, 92] width 24 height 24
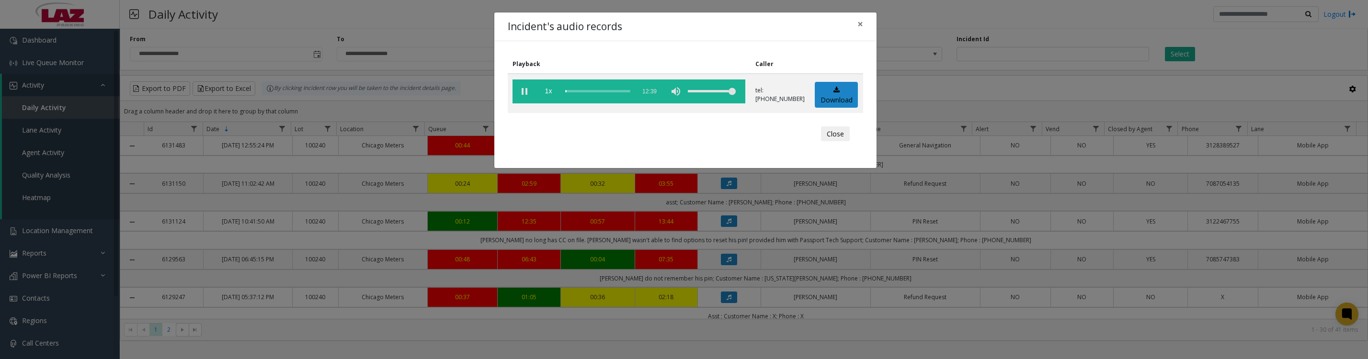
click at [522, 96] on vg-play-pause at bounding box center [525, 92] width 24 height 24
click at [519, 99] on vg-play-pause at bounding box center [525, 92] width 24 height 24
click at [525, 94] on vg-play-pause at bounding box center [525, 92] width 24 height 24
click at [520, 101] on vg-play-pause at bounding box center [525, 92] width 24 height 24
click at [524, 96] on vg-play-pause at bounding box center [525, 92] width 24 height 24
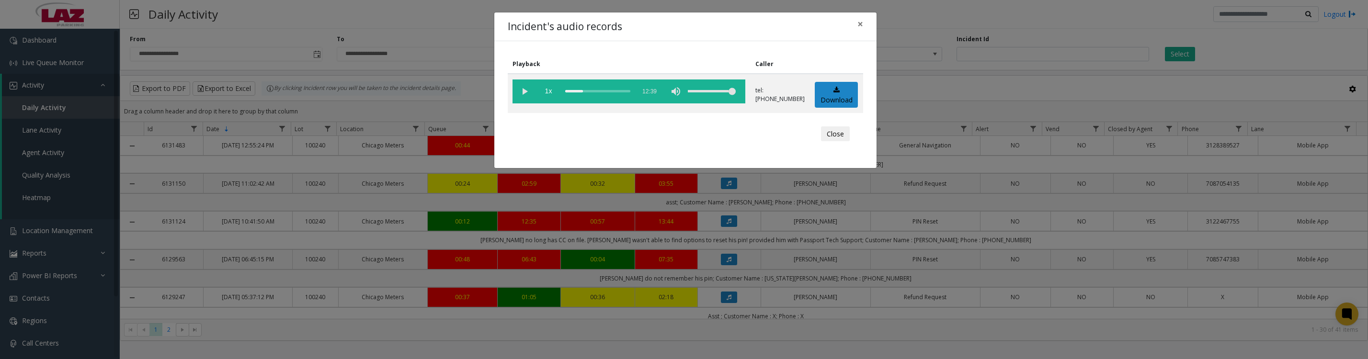
click at [519, 88] on vg-play-pause at bounding box center [525, 92] width 24 height 24
click at [835, 142] on button "Close" at bounding box center [835, 133] width 29 height 15
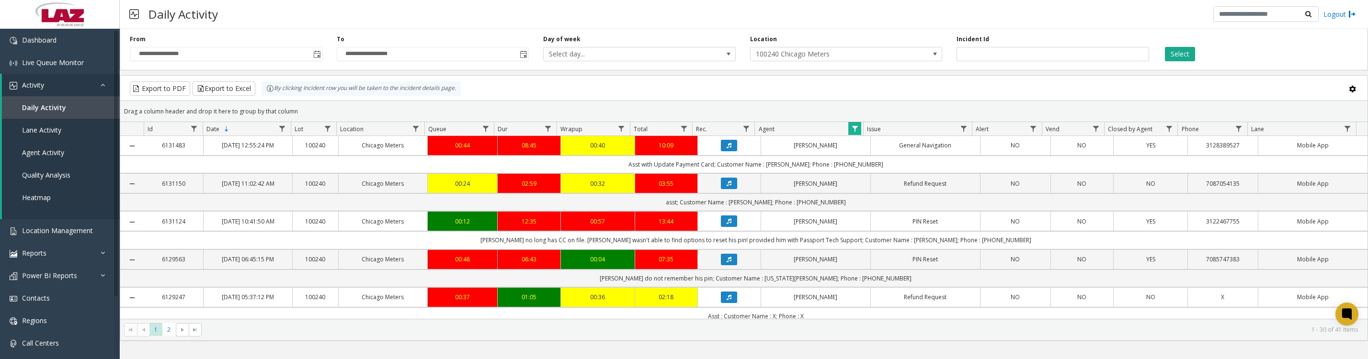
scroll to position [120, 0]
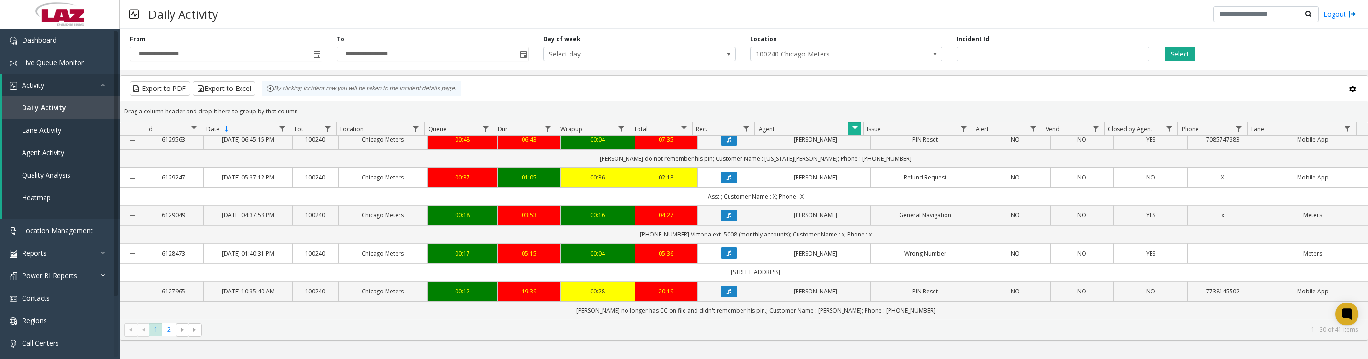
click at [729, 221] on button "Data table" at bounding box center [729, 215] width 16 height 11
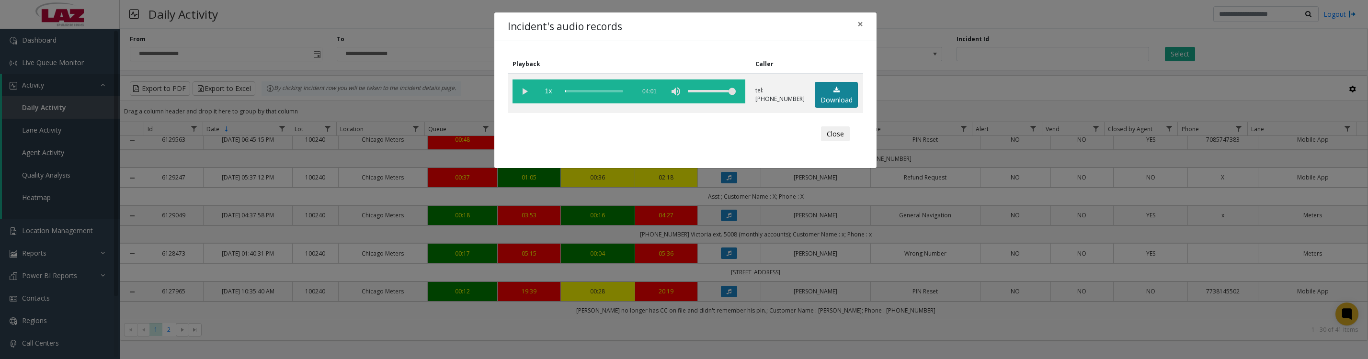
click at [837, 102] on link "Download" at bounding box center [836, 95] width 43 height 26
click at [522, 98] on vg-play-pause at bounding box center [525, 92] width 24 height 24
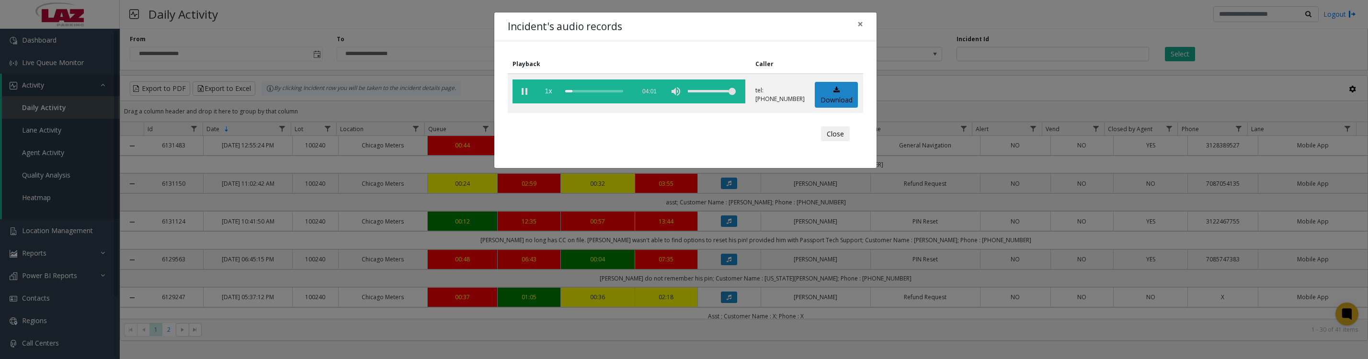
scroll to position [120, 0]
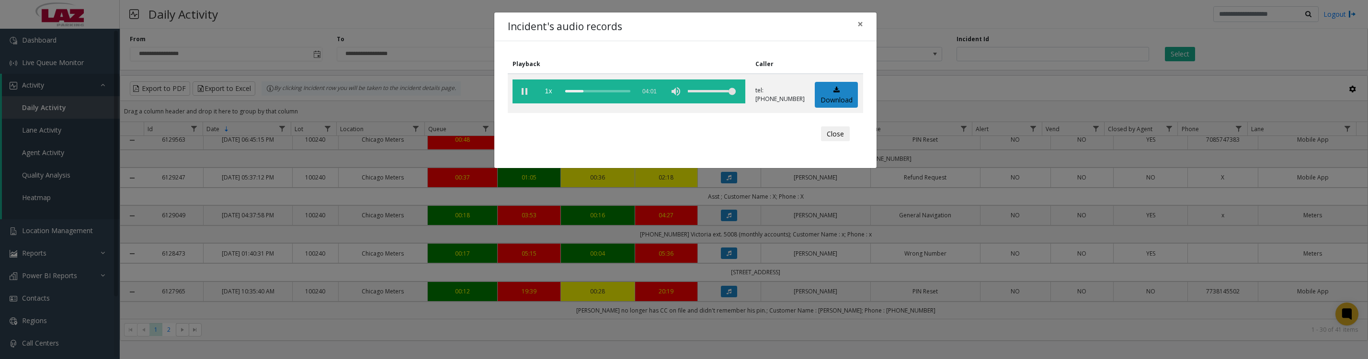
click at [519, 92] on vg-play-pause at bounding box center [525, 92] width 24 height 24
click at [525, 95] on vg-play-pause at bounding box center [525, 92] width 24 height 24
click at [520, 93] on vg-play-pause at bounding box center [525, 92] width 24 height 24
click at [521, 98] on vg-play-pause at bounding box center [525, 92] width 24 height 24
click at [526, 91] on vg-play-pause at bounding box center [525, 92] width 24 height 24
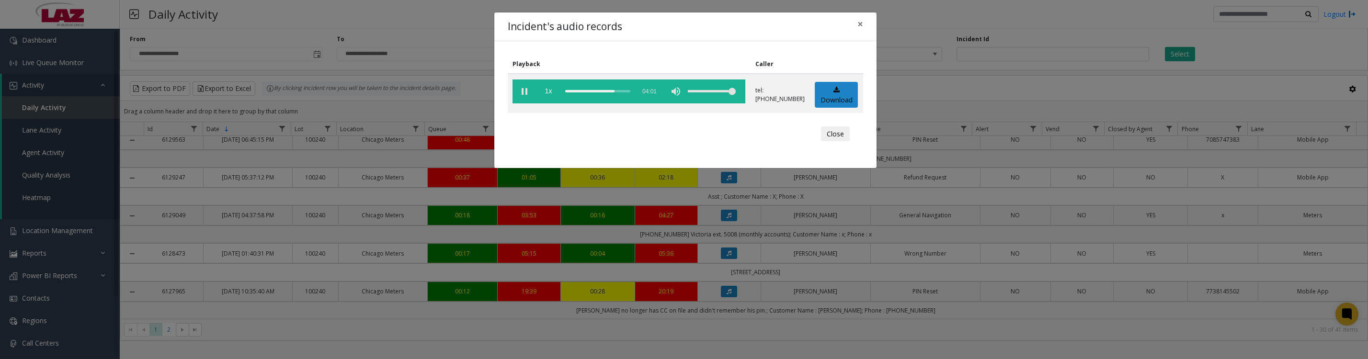
drag, startPoint x: 522, startPoint y: 92, endPoint x: 526, endPoint y: 97, distance: 6.1
click at [522, 92] on vg-play-pause at bounding box center [525, 92] width 24 height 24
drag, startPoint x: 523, startPoint y: 96, endPoint x: 529, endPoint y: 96, distance: 5.7
click at [523, 96] on vg-play-pause at bounding box center [525, 92] width 24 height 24
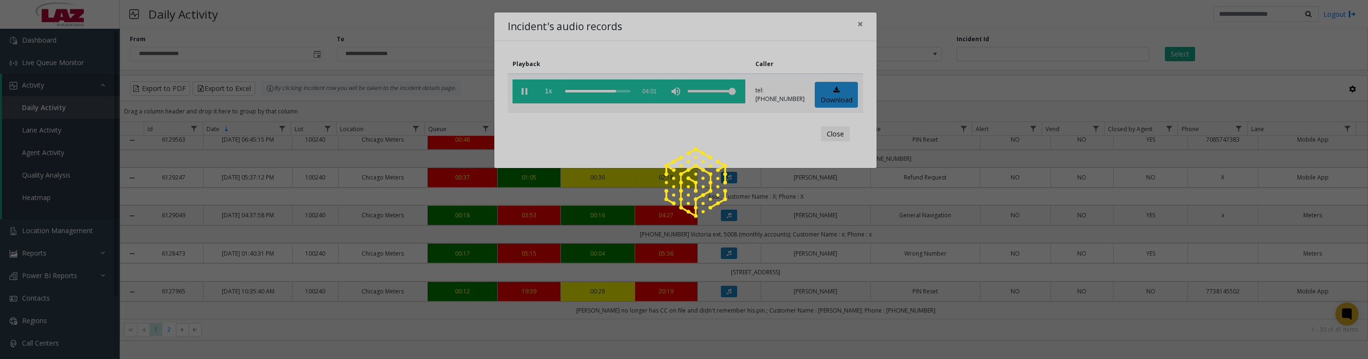
drag, startPoint x: 526, startPoint y: 100, endPoint x: 706, endPoint y: 91, distance: 179.4
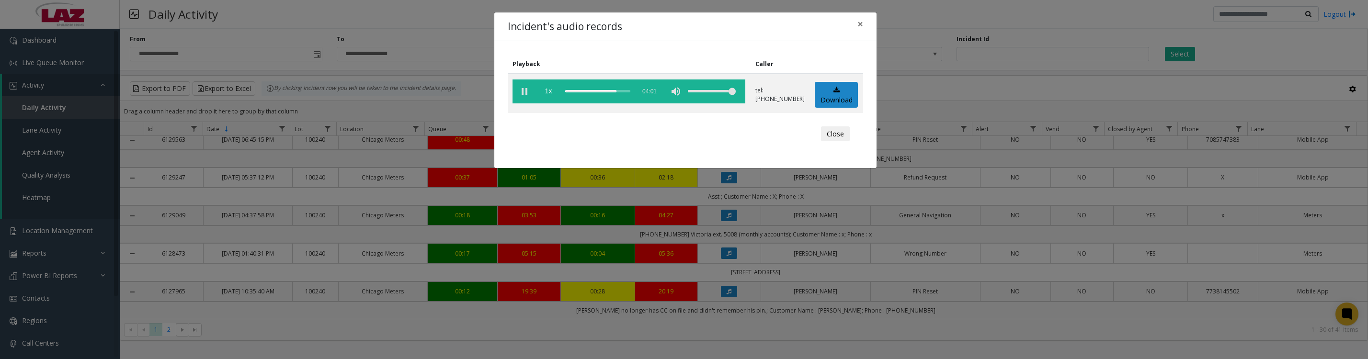
click at [526, 95] on vg-play-pause at bounding box center [525, 92] width 24 height 24
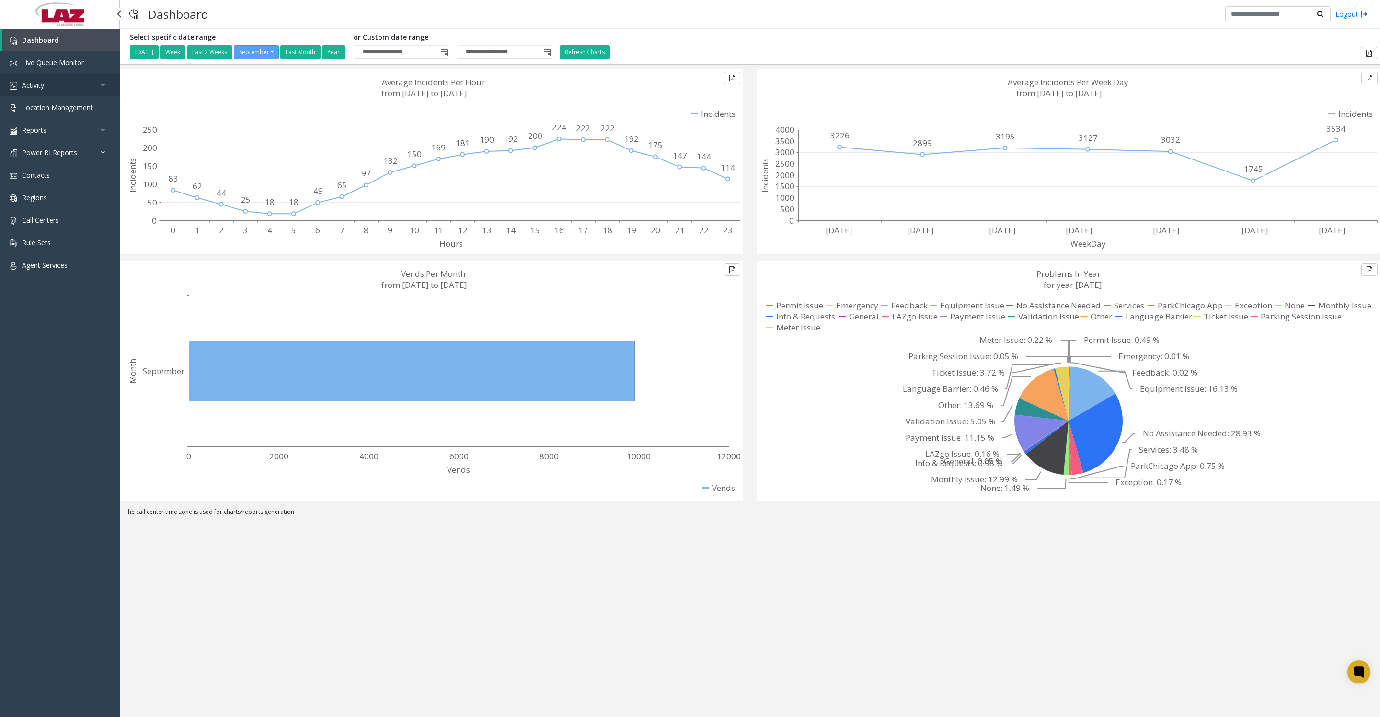
click at [52, 84] on link "Activity" at bounding box center [60, 85] width 120 height 23
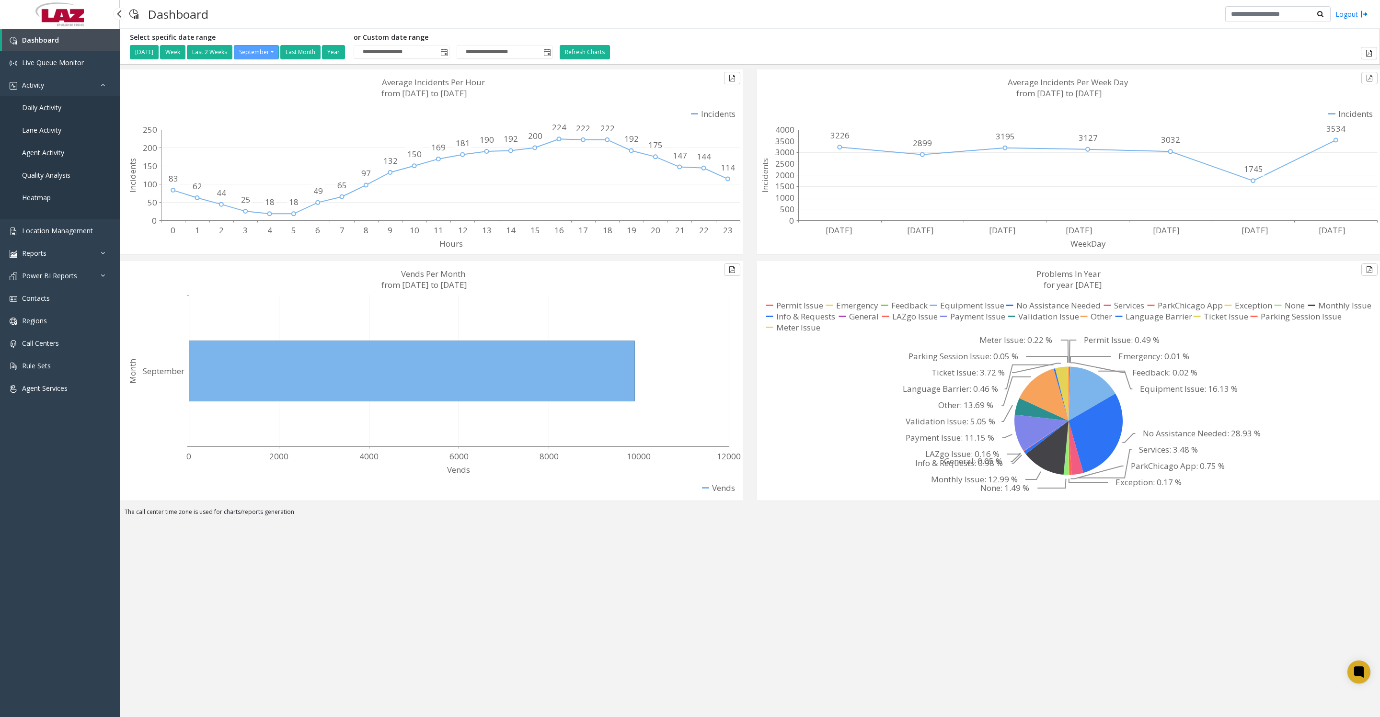
click at [50, 119] on link "Daily Activity" at bounding box center [60, 107] width 120 height 23
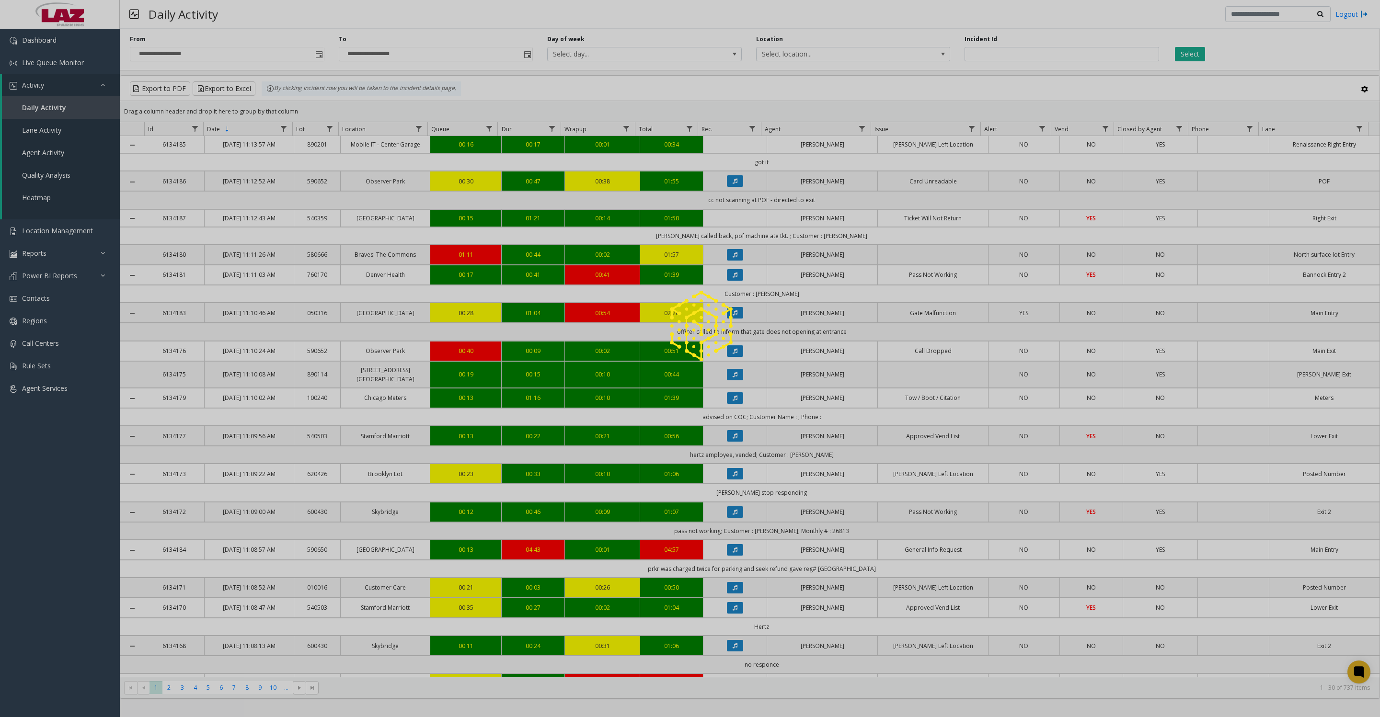
click at [315, 59] on div at bounding box center [690, 358] width 1380 height 717
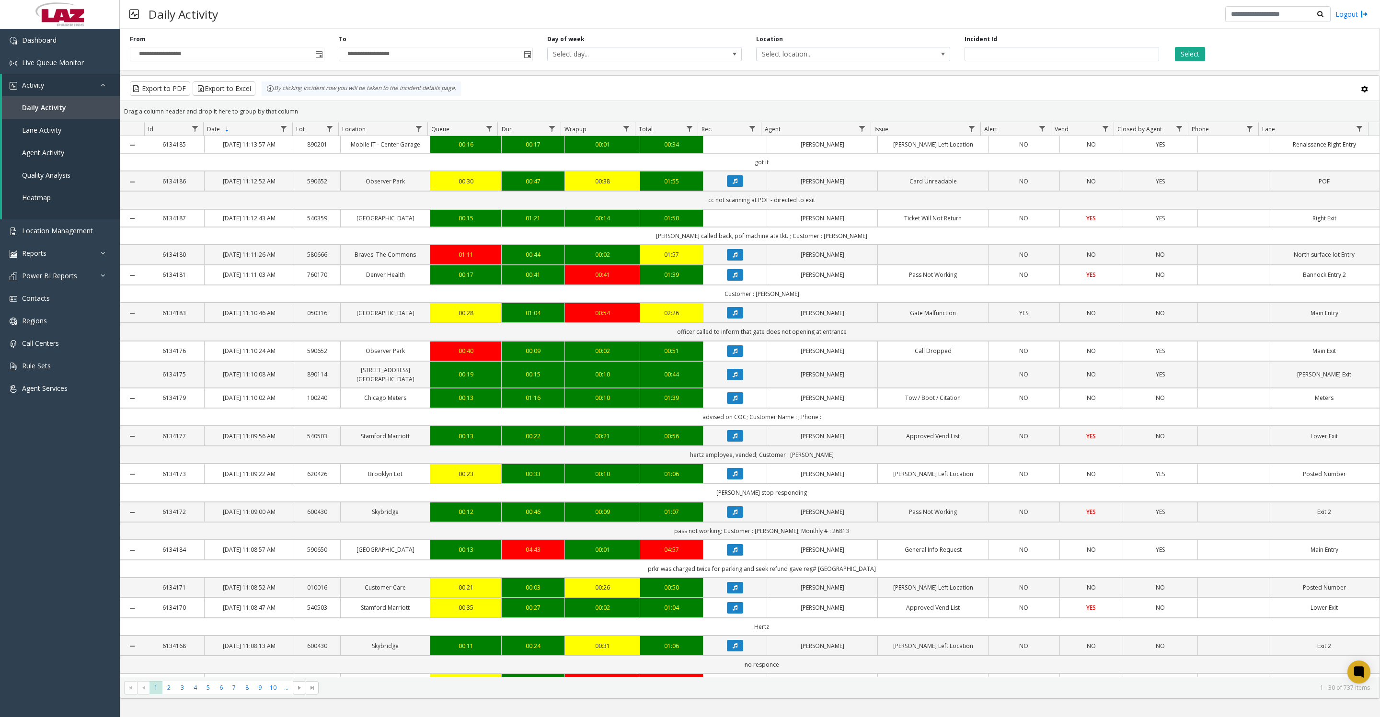
click at [320, 57] on span "Toggle popup" at bounding box center [319, 55] width 8 height 8
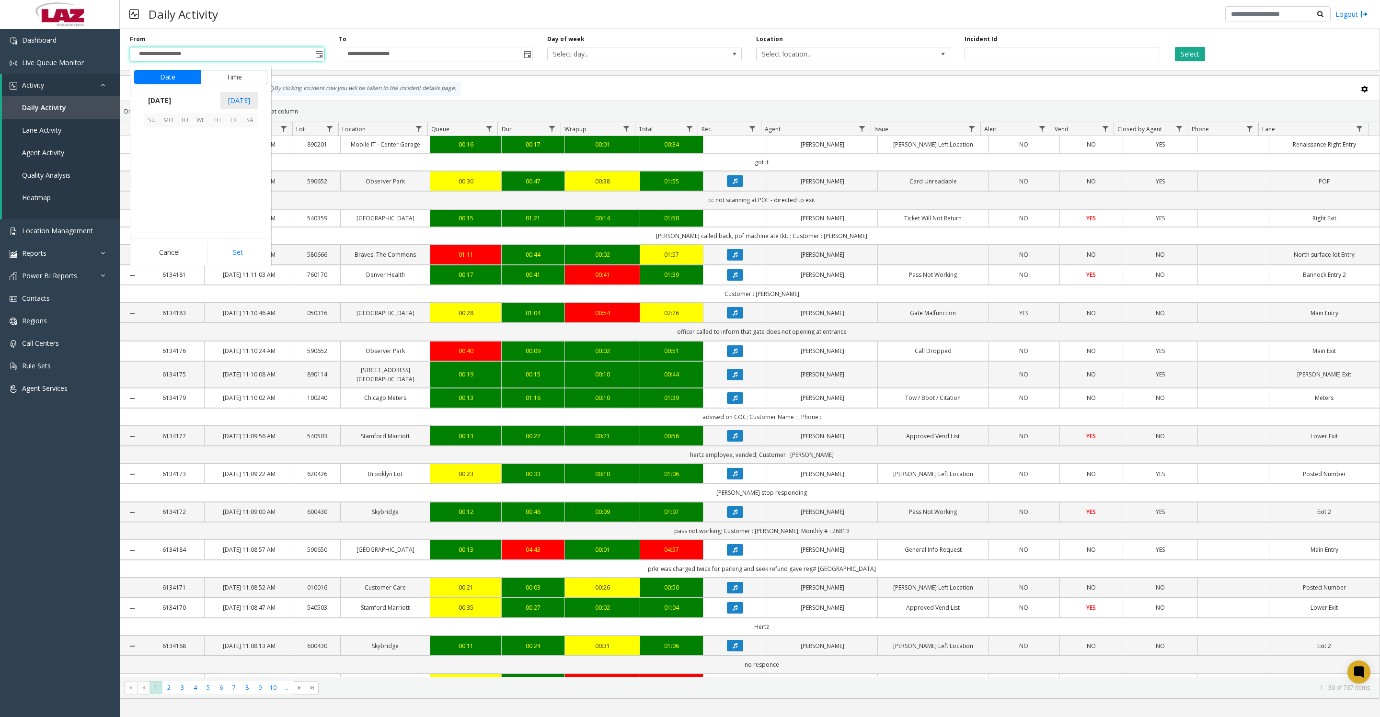
scroll to position [171858, 0]
click at [218, 160] on span "11" at bounding box center [217, 152] width 16 height 16
click at [217, 254] on button "Set" at bounding box center [237, 252] width 60 height 21
type input "**********"
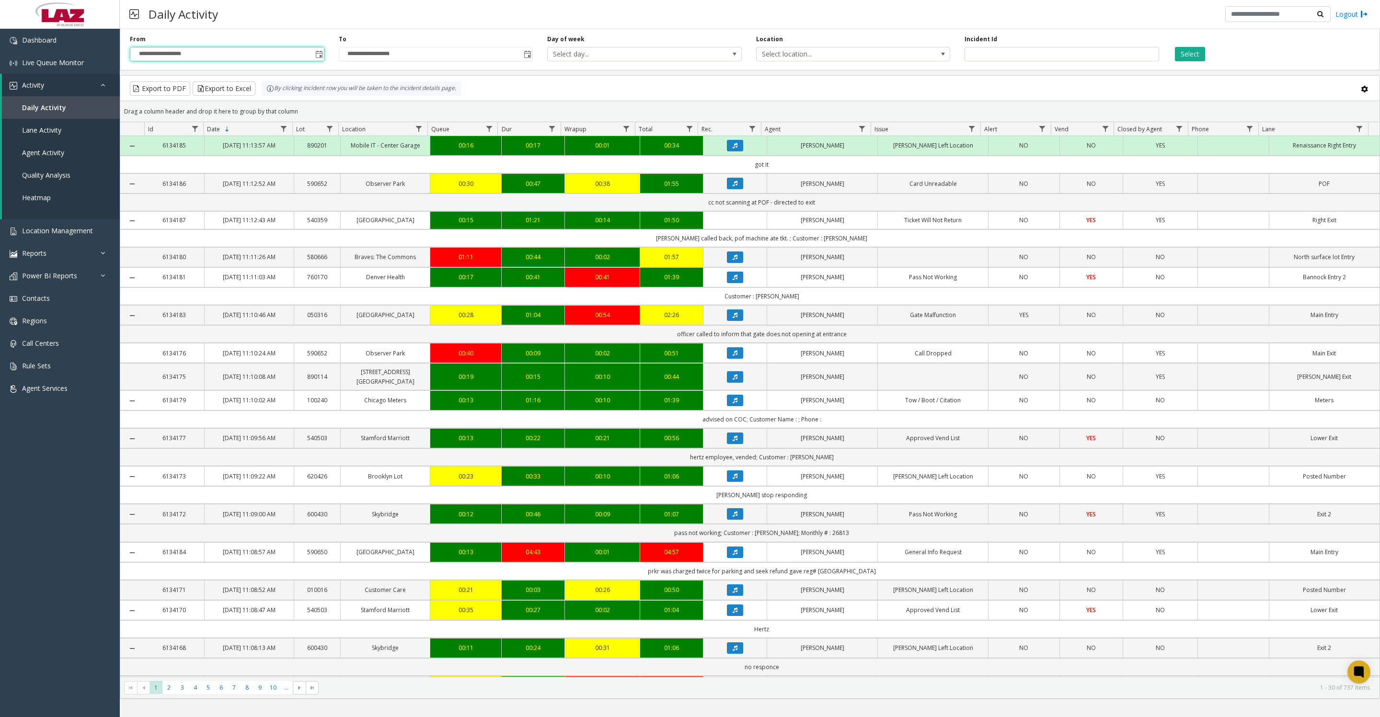
click at [531, 57] on span "Toggle popup" at bounding box center [528, 55] width 8 height 8
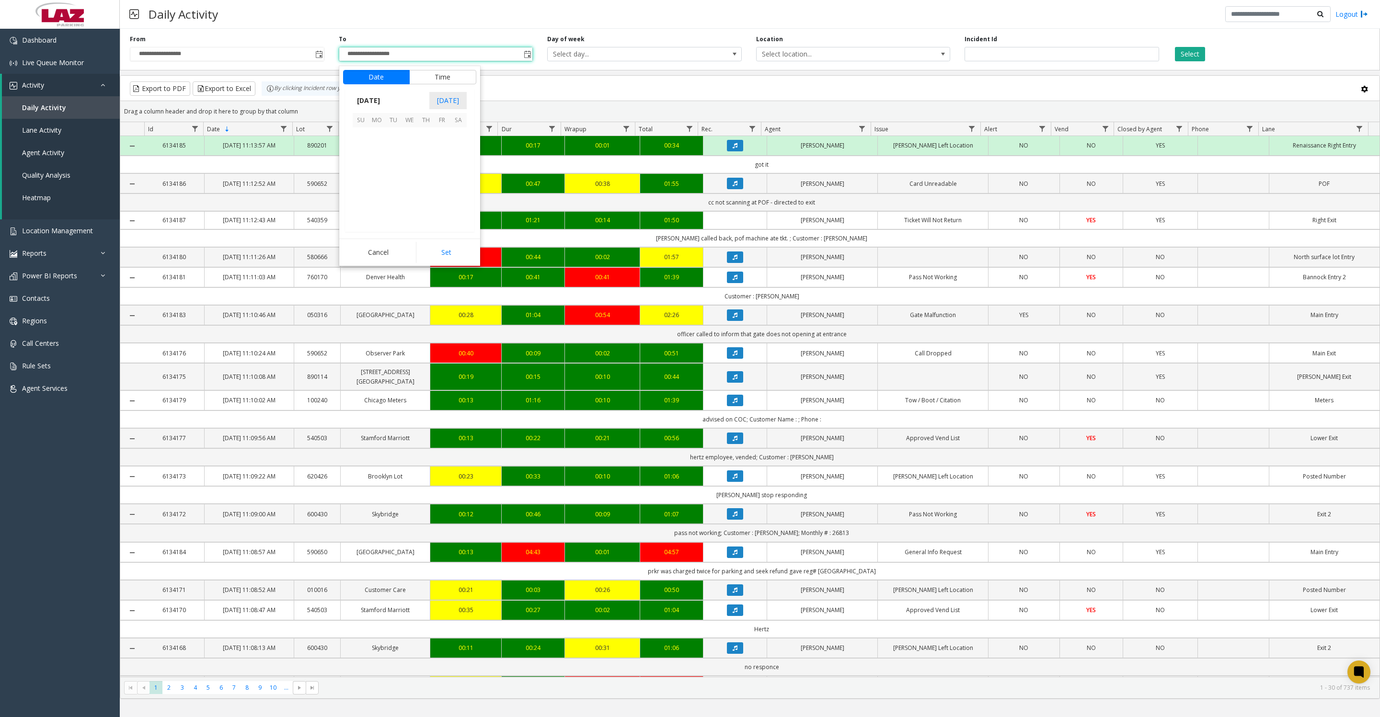
scroll to position [14, 0]
click at [420, 158] on span "11" at bounding box center [426, 152] width 16 height 16
click at [429, 263] on button "Set" at bounding box center [446, 252] width 60 height 21
type input "**********"
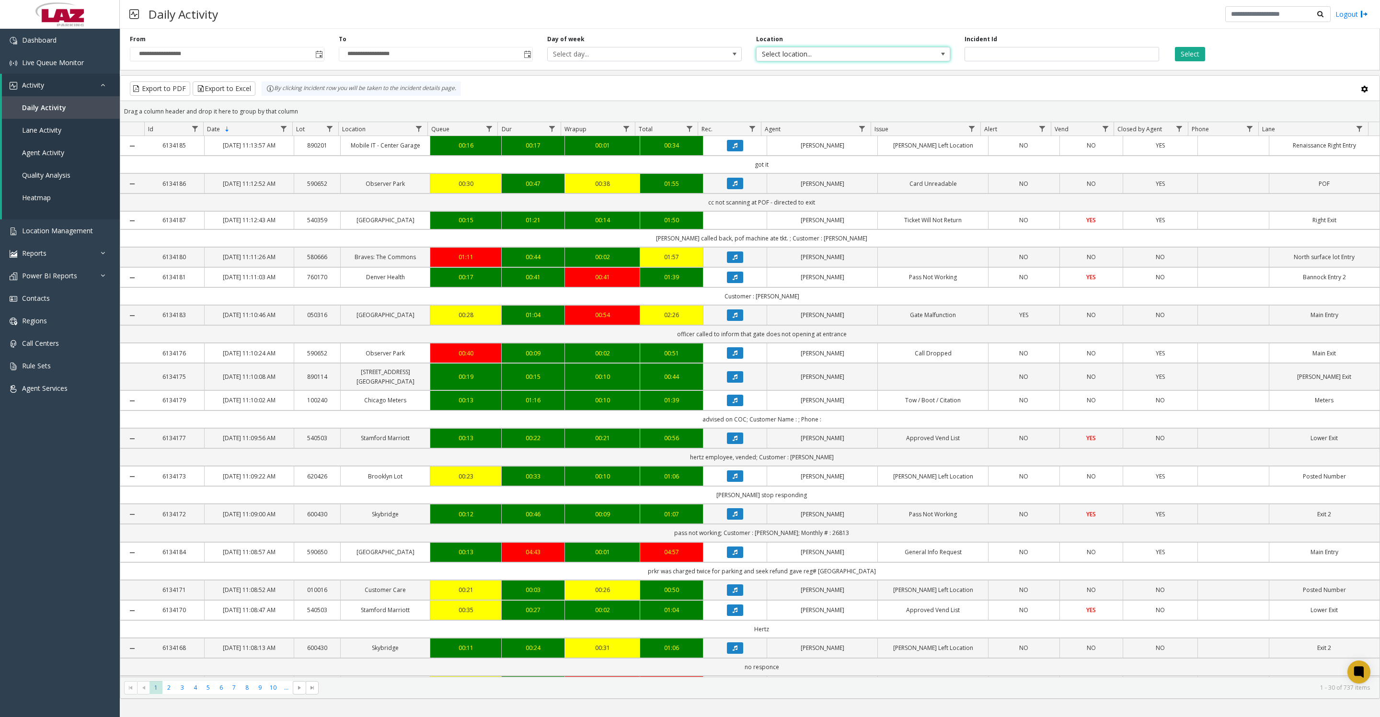
click at [805, 57] on span "Select location..." at bounding box center [833, 53] width 155 height 13
type input "****"
click at [793, 108] on li "580623 3348 Peachtree" at bounding box center [852, 109] width 191 height 13
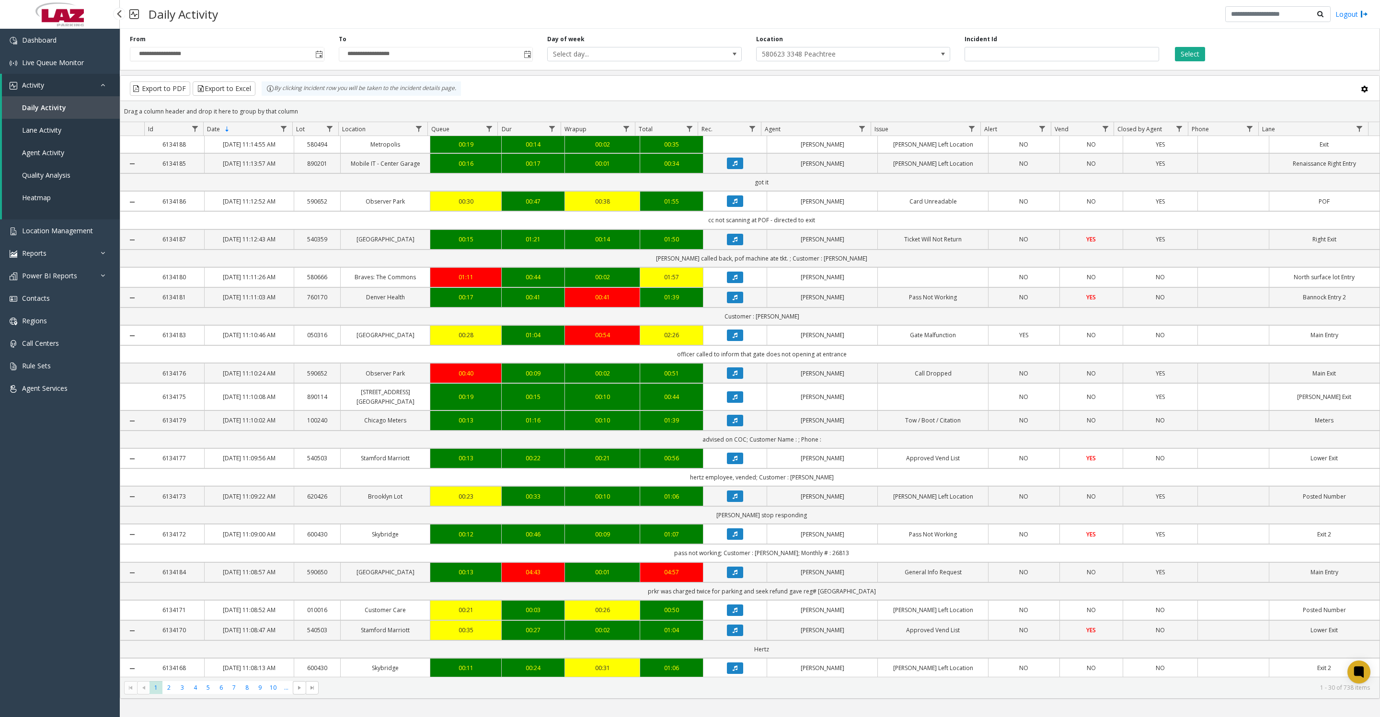
click at [64, 540] on div "Dashboard Live Queue Monitor Activity Daily Activity Lane Activity Agent Activi…" at bounding box center [60, 359] width 120 height 660
click at [864, 129] on span "Data table" at bounding box center [862, 129] width 8 height 8
click at [879, 174] on input "Agent Filter" at bounding box center [902, 175] width 81 height 16
type input "*******"
click button "Filter" at bounding box center [923, 263] width 39 height 21
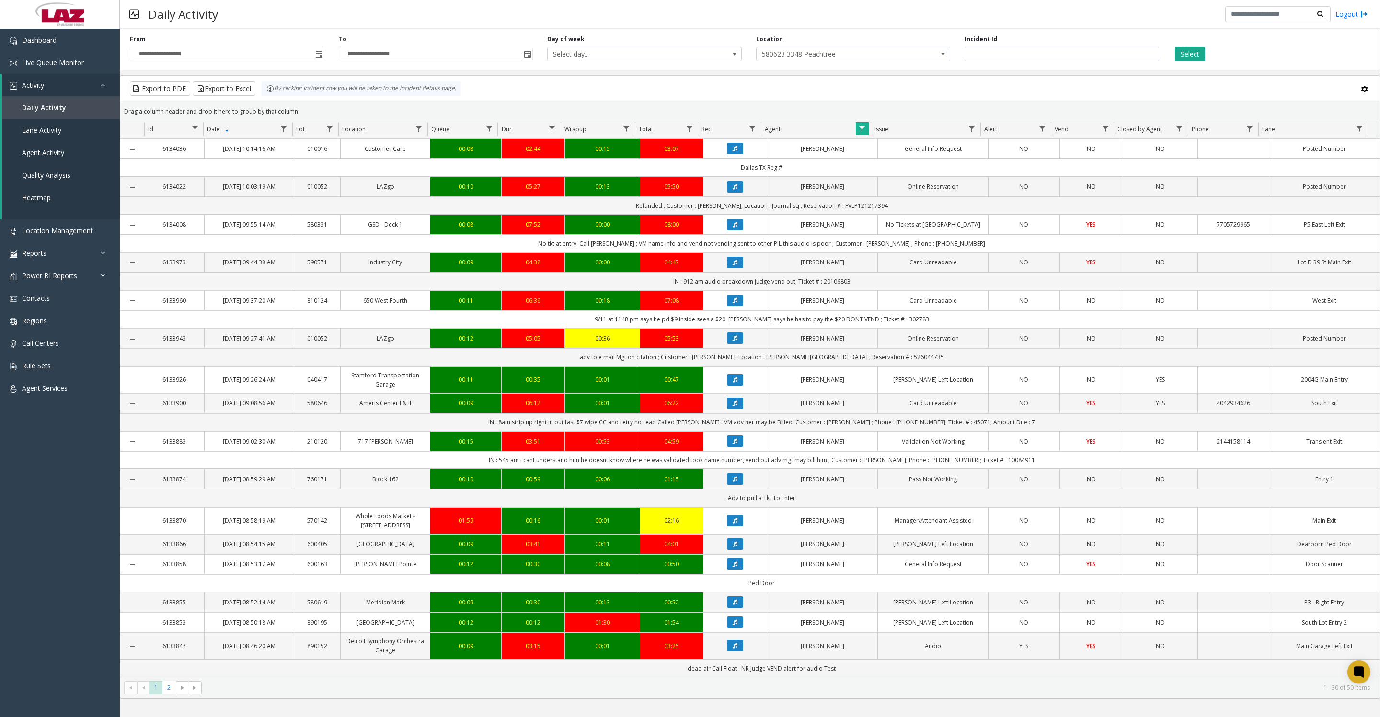
scroll to position [726, 0]
click at [166, 694] on span "2" at bounding box center [168, 687] width 13 height 13
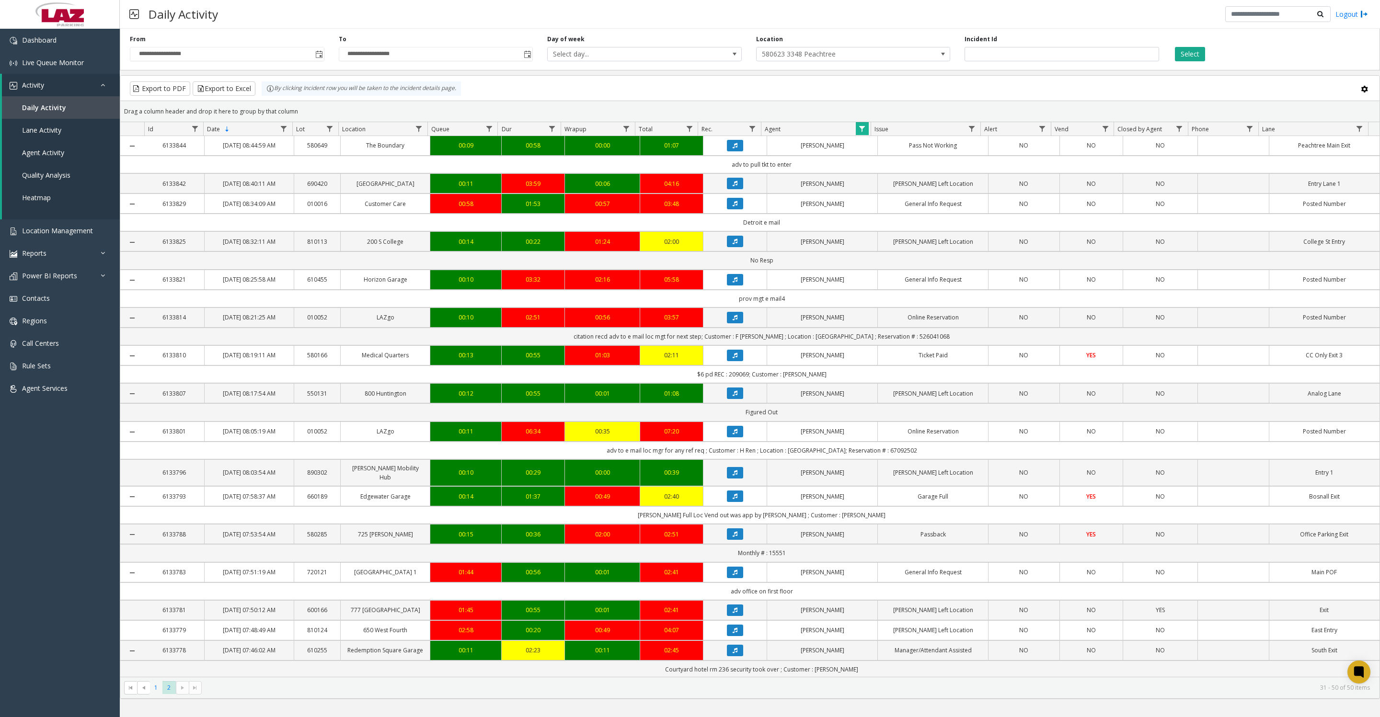
click at [154, 692] on span "1" at bounding box center [155, 687] width 13 height 13
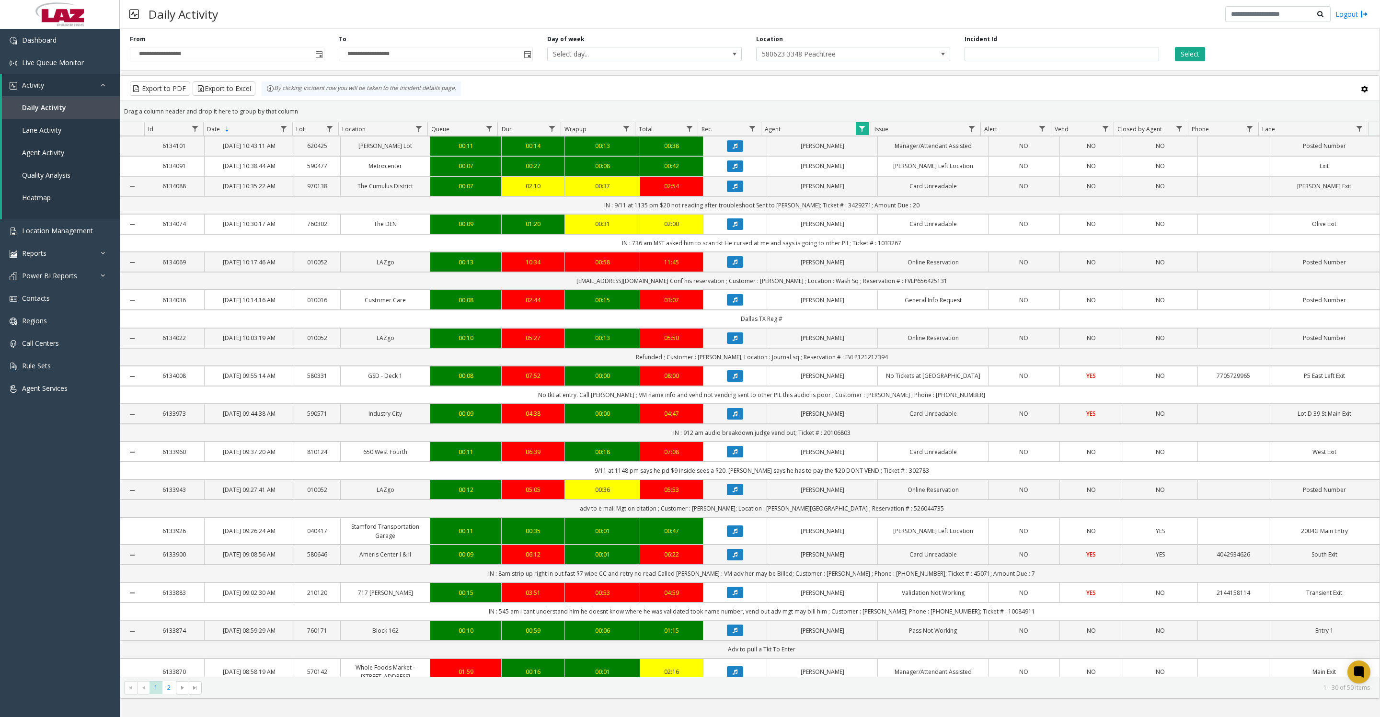
scroll to position [239, 0]
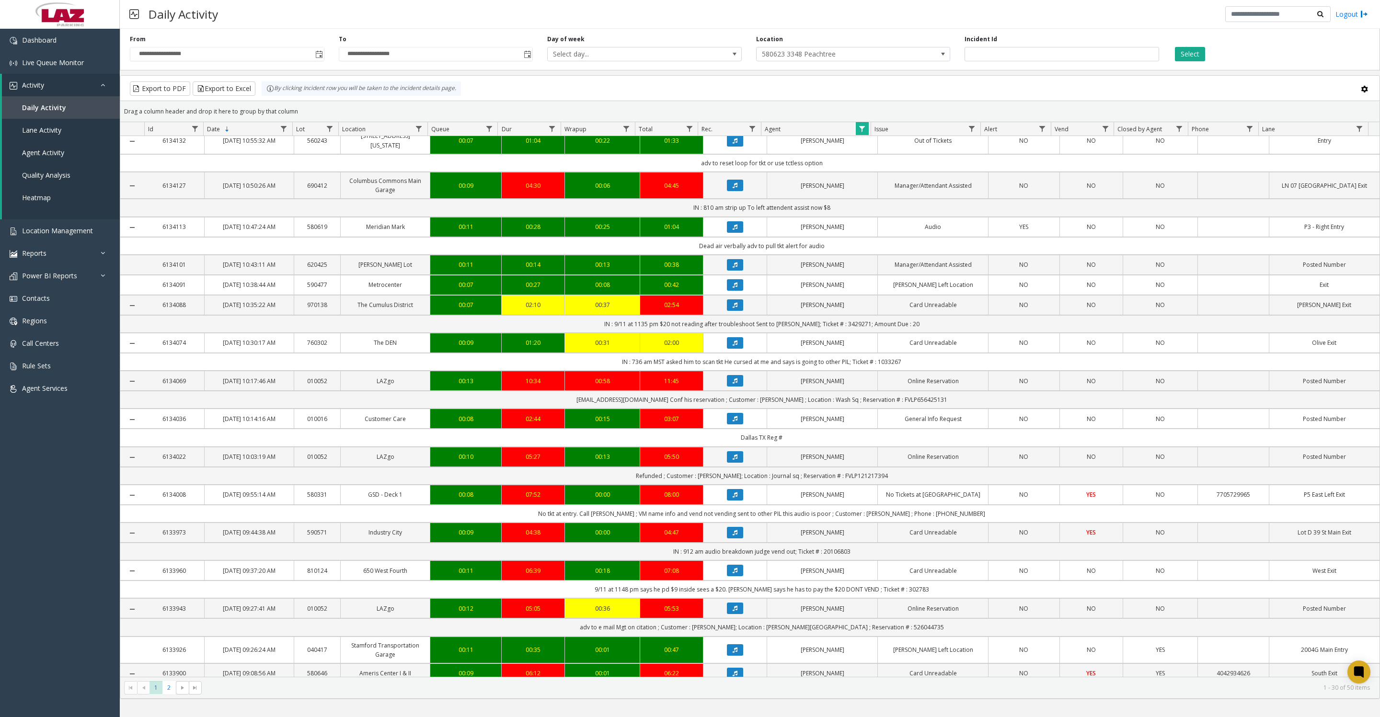
click at [1199, 55] on button "Select" at bounding box center [1190, 54] width 30 height 14
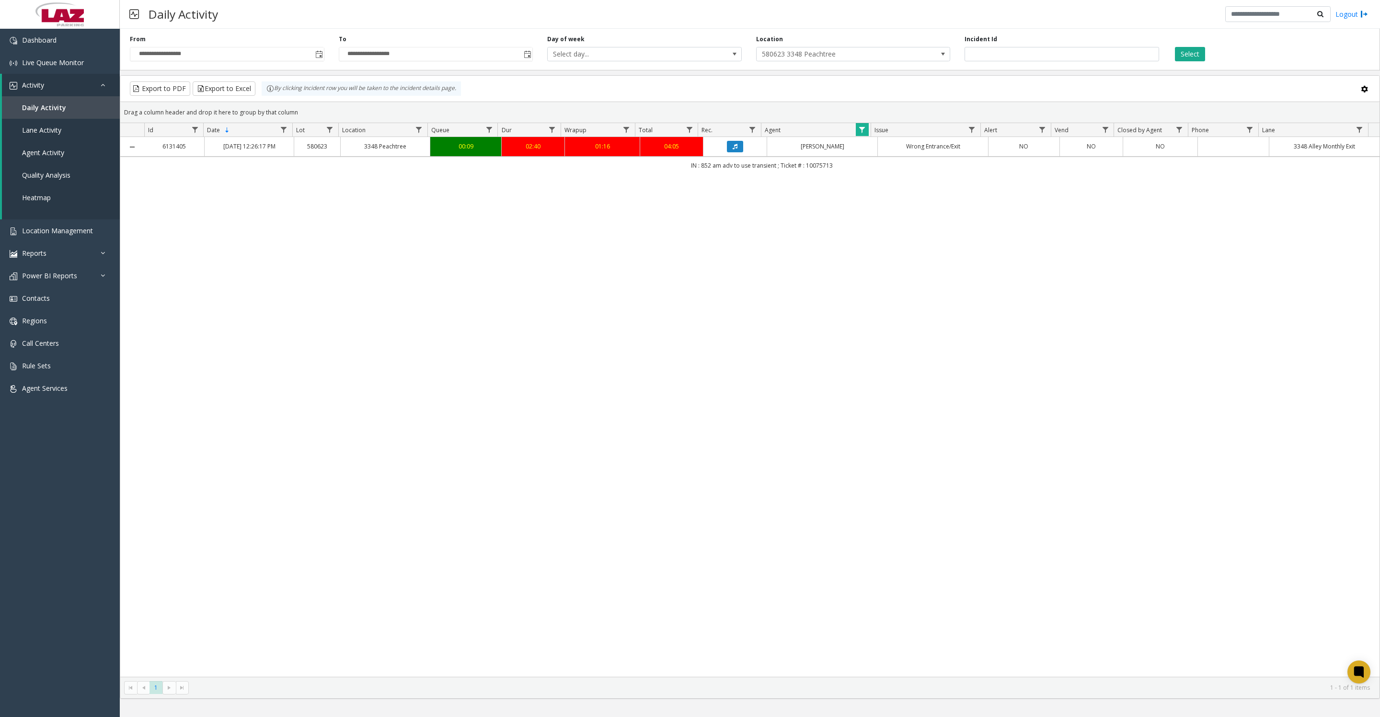
click at [732, 149] on icon "Data table" at bounding box center [734, 147] width 5 height 6
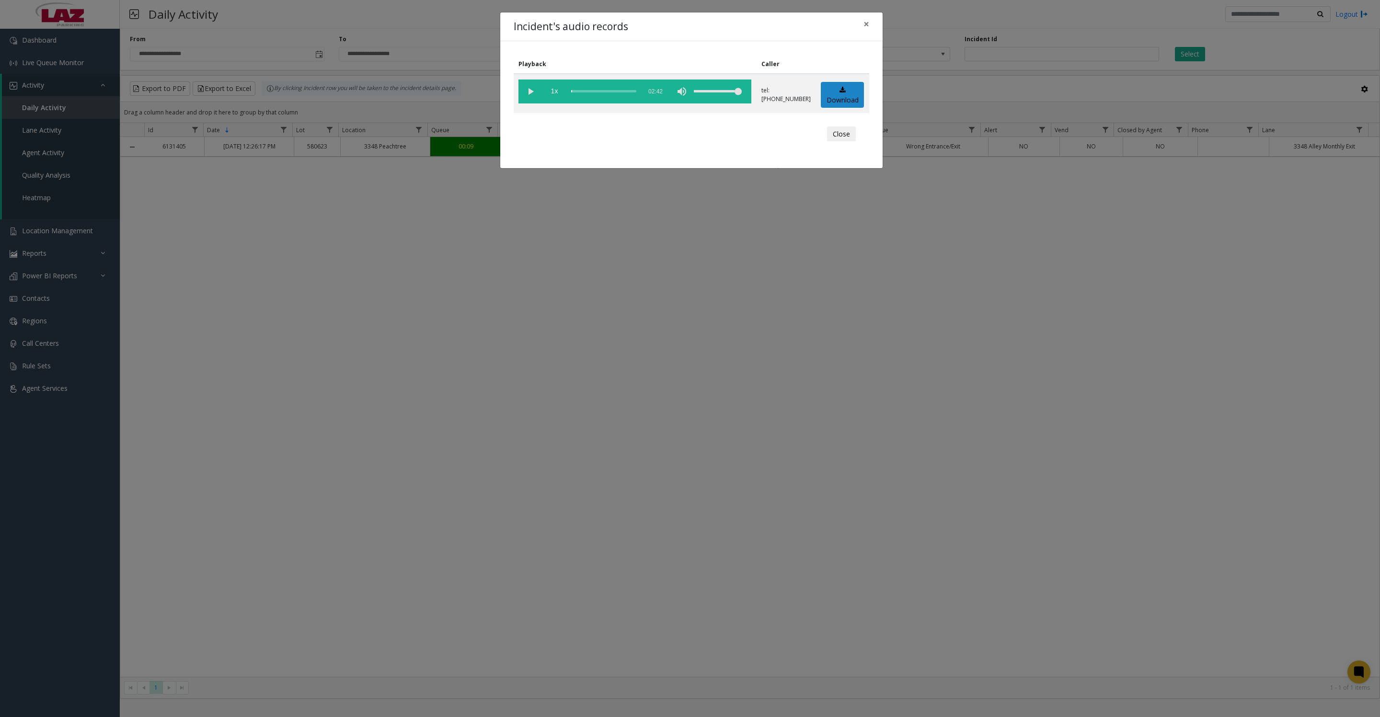
click at [525, 94] on vg-play-pause at bounding box center [530, 92] width 24 height 24
click at [839, 142] on button "Close" at bounding box center [841, 133] width 29 height 15
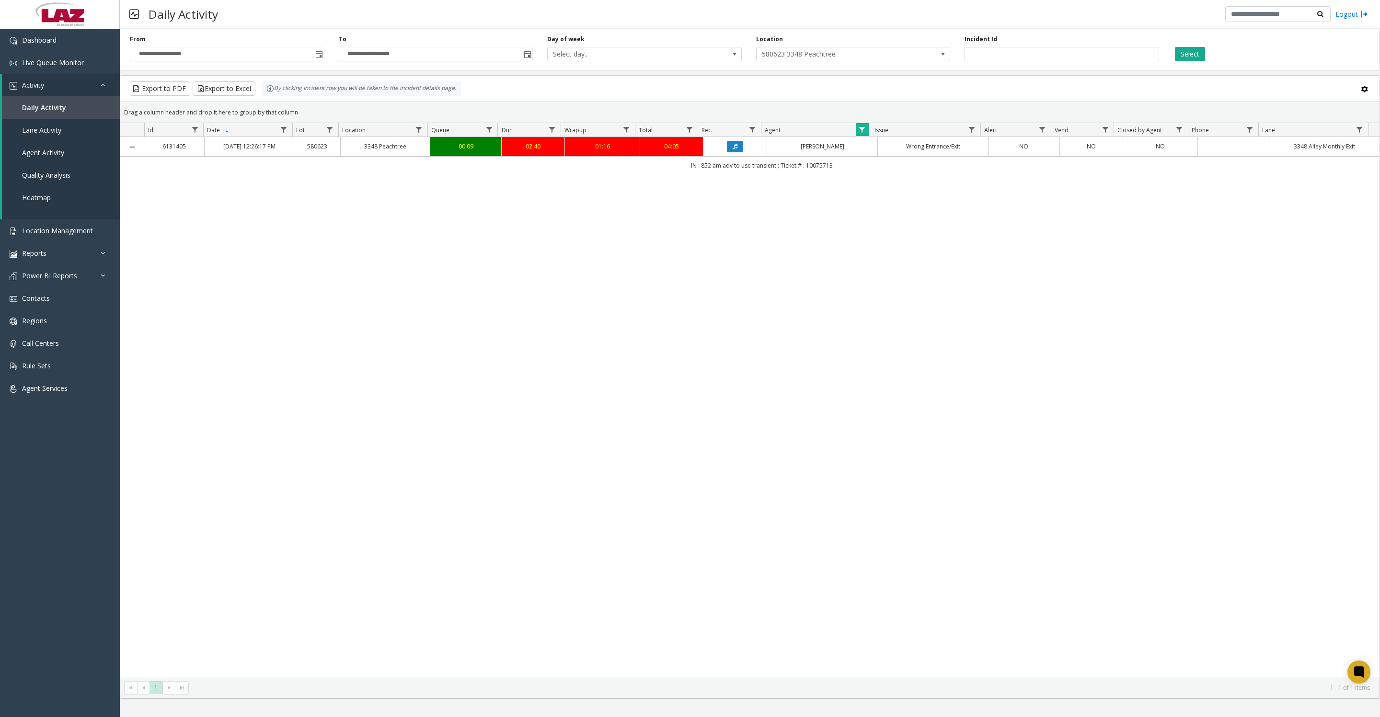
click at [861, 134] on span "Data table" at bounding box center [862, 130] width 8 height 8
drag, startPoint x: 907, startPoint y: 181, endPoint x: 783, endPoint y: 160, distance: 125.4
click at [783, 160] on app-root "**********" at bounding box center [690, 358] width 1380 height 717
click at [858, 134] on span "Data table" at bounding box center [862, 130] width 8 height 8
click at [888, 259] on button "Clear" at bounding box center [881, 267] width 39 height 21
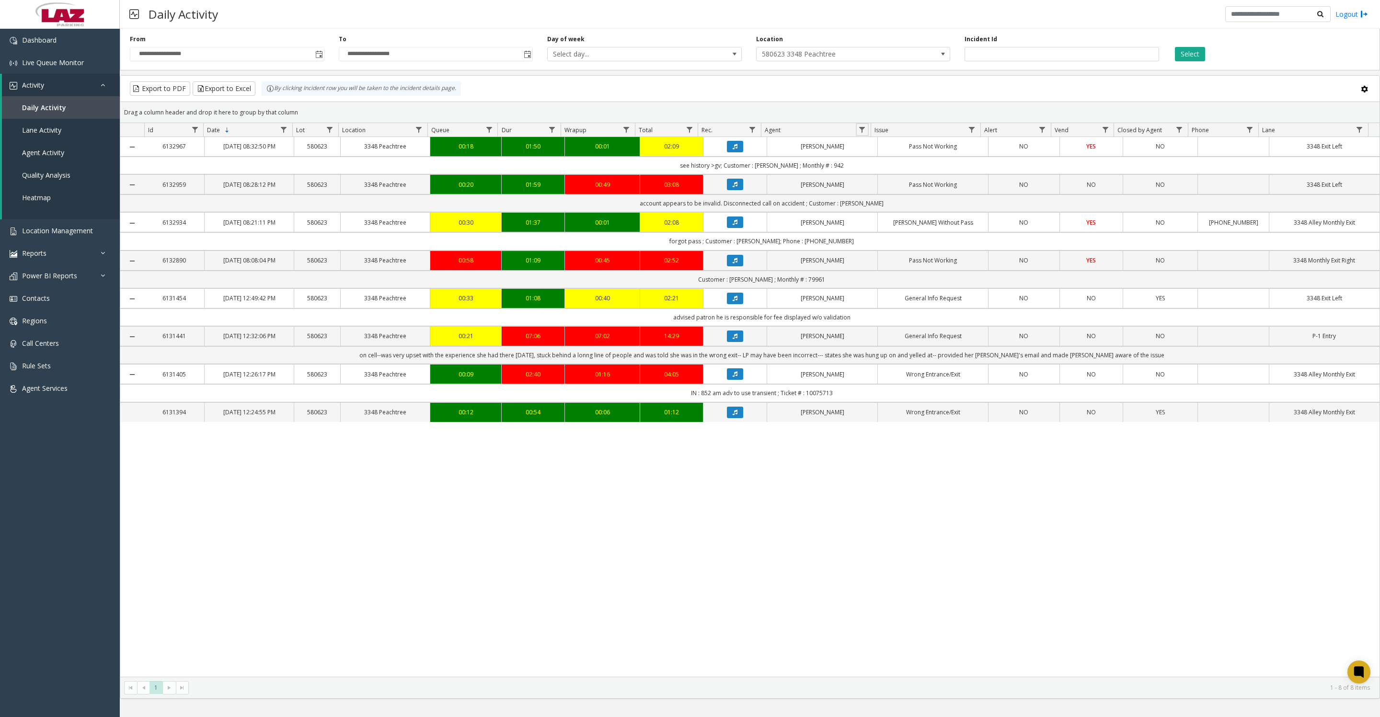
click at [867, 136] on link "Data table" at bounding box center [862, 129] width 13 height 13
click at [884, 180] on input "Agent Filter" at bounding box center [902, 178] width 81 height 16
type input "*****"
click button "Filter" at bounding box center [923, 267] width 39 height 21
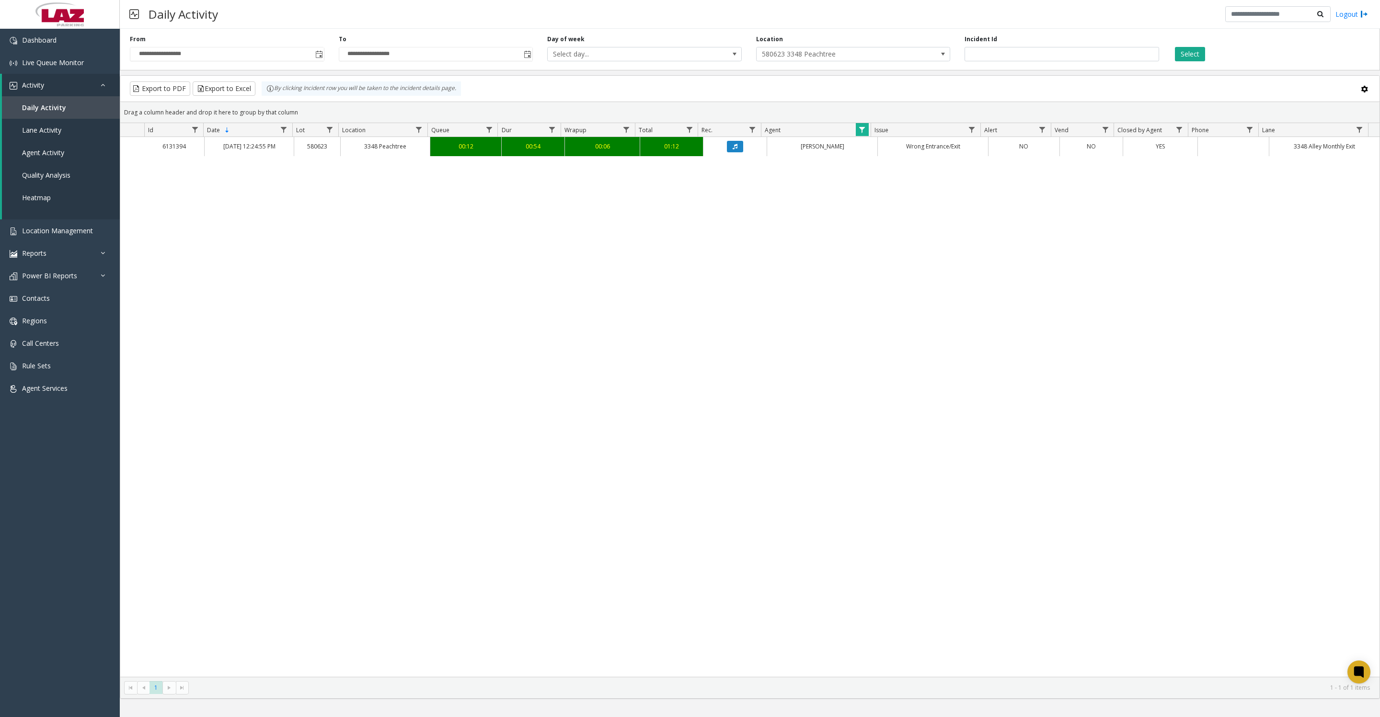
click at [733, 152] on button "Data table" at bounding box center [735, 146] width 16 height 11
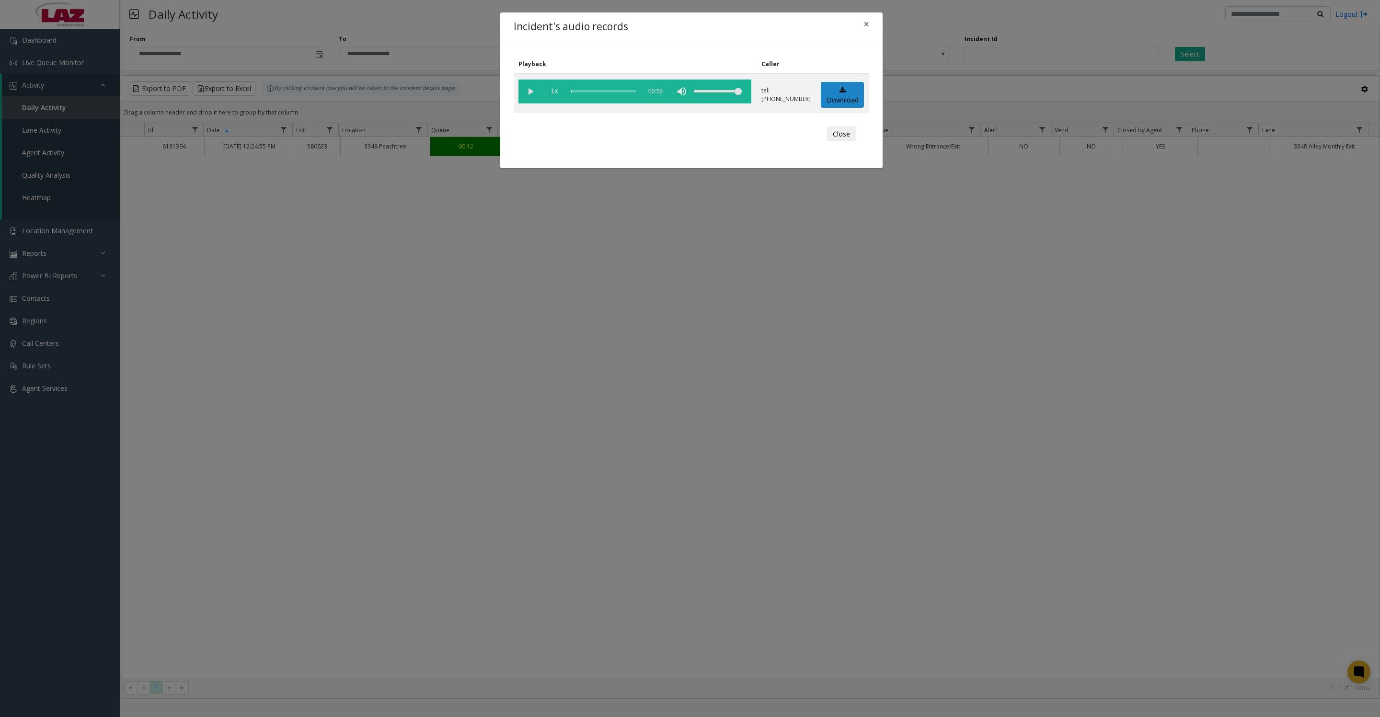
click at [532, 96] on vg-play-pause at bounding box center [530, 92] width 24 height 24
click at [841, 142] on button "Close" at bounding box center [841, 133] width 29 height 15
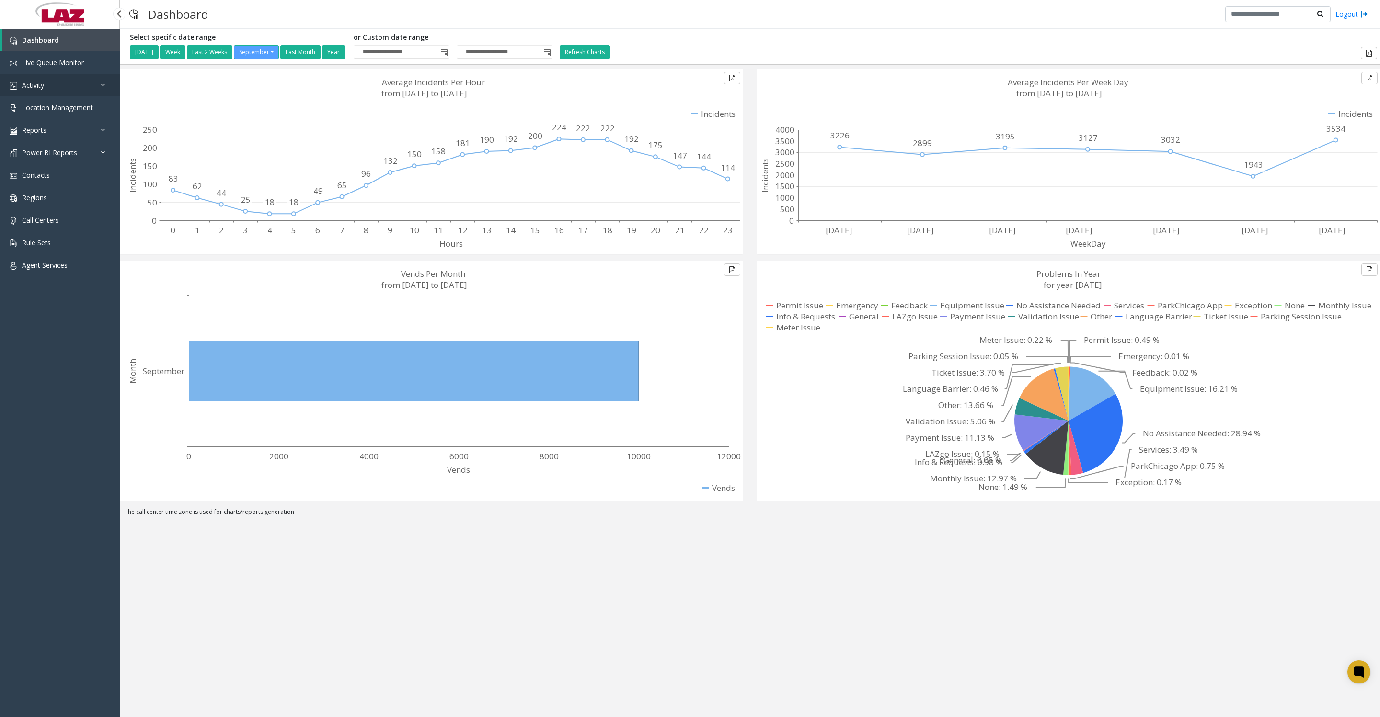
click at [31, 90] on span "Activity" at bounding box center [33, 84] width 22 height 9
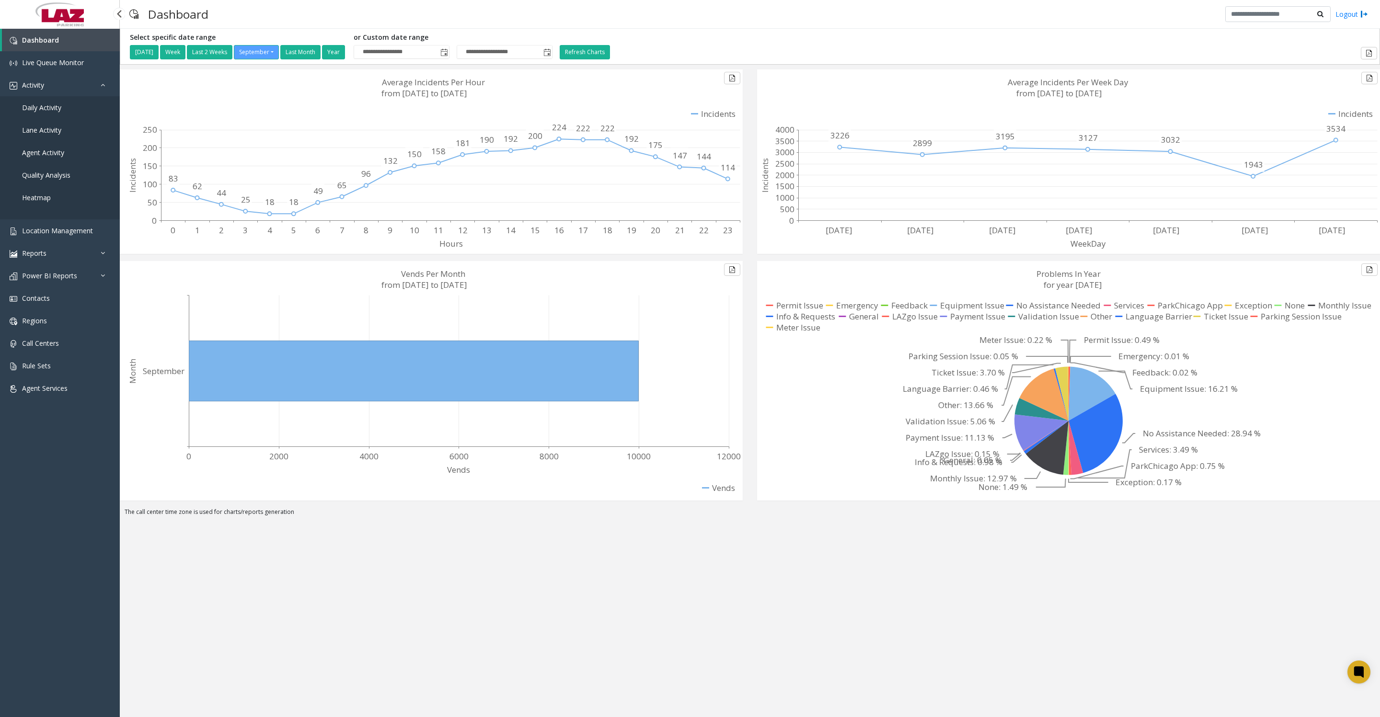
click at [32, 119] on link "Daily Activity" at bounding box center [60, 107] width 120 height 23
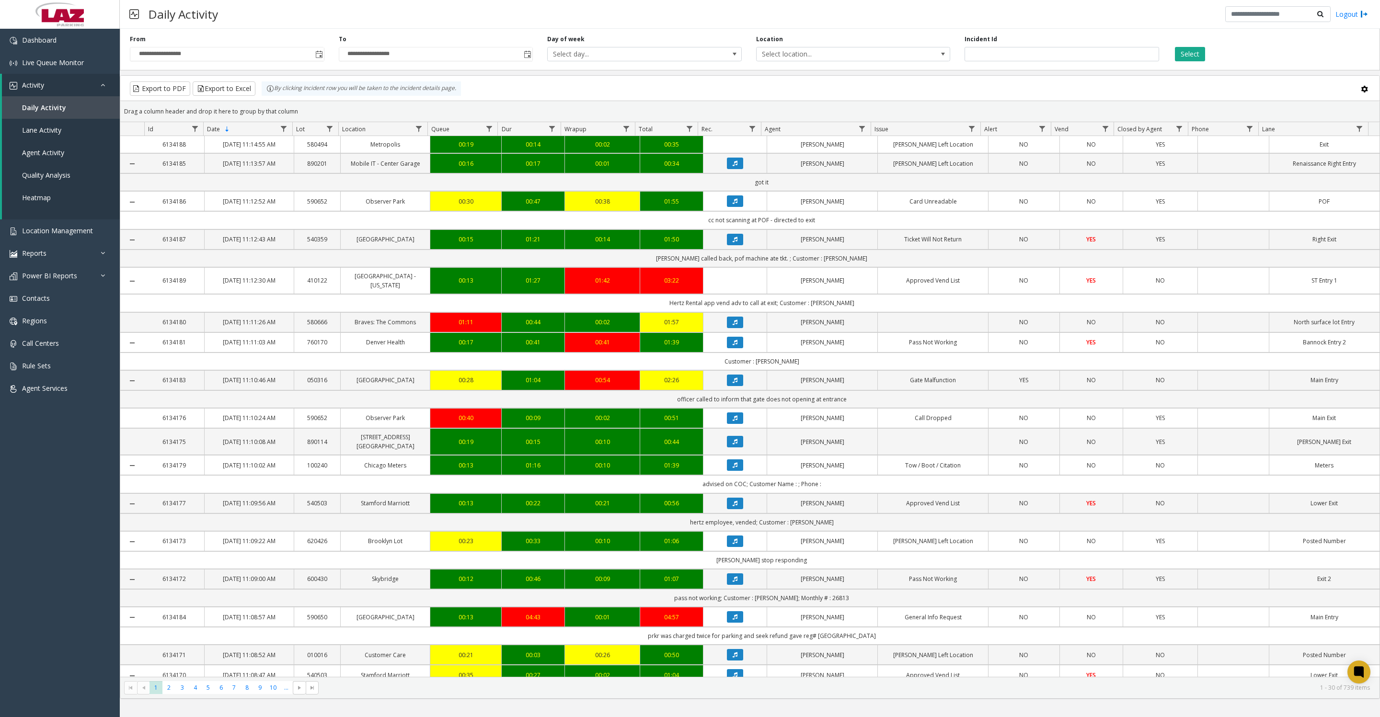
click at [320, 57] on span "Toggle popup" at bounding box center [319, 55] width 8 height 8
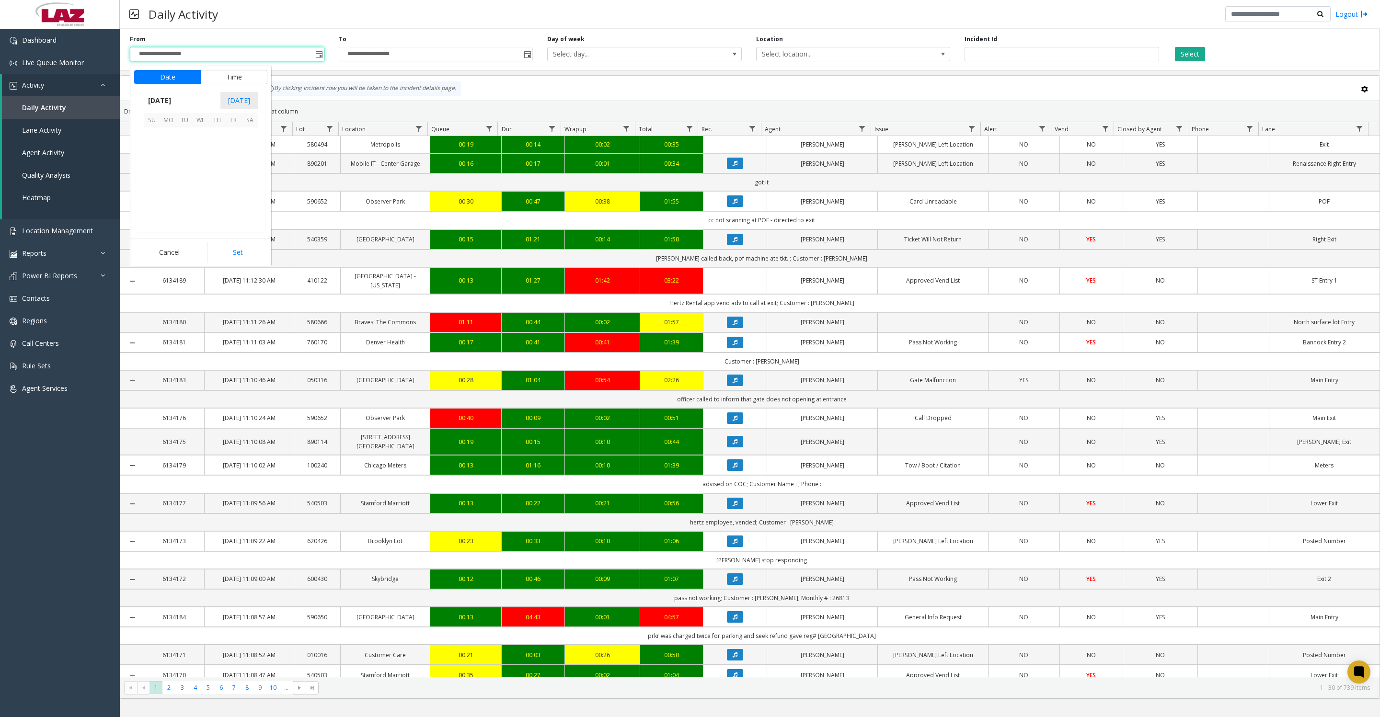
scroll to position [171858, 0]
click at [218, 160] on span "11" at bounding box center [217, 152] width 16 height 16
click at [233, 247] on button "Set" at bounding box center [237, 252] width 60 height 21
type input "**********"
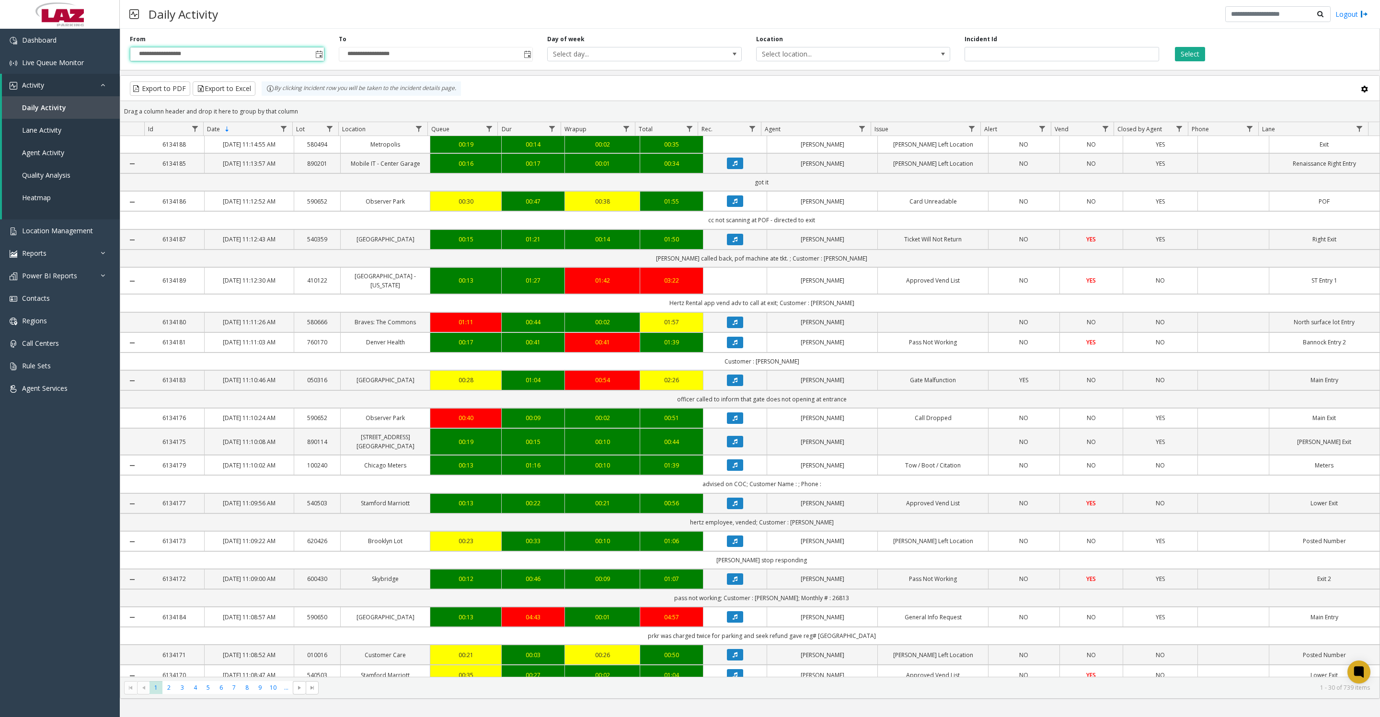
click at [527, 62] on span "Toggle popup" at bounding box center [527, 53] width 11 height 15
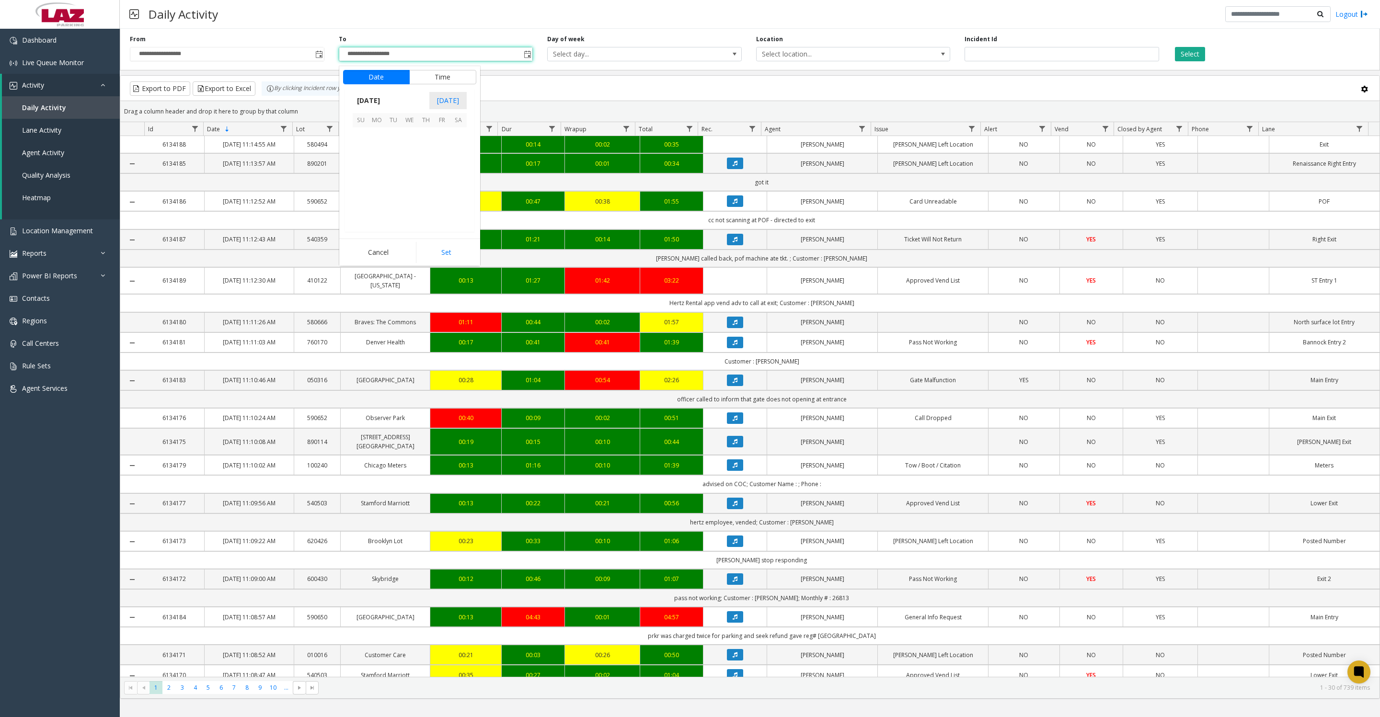
scroll to position [14, 0]
click at [429, 155] on span "11" at bounding box center [426, 152] width 16 height 16
click at [446, 261] on button "Set" at bounding box center [446, 252] width 60 height 21
type input "**********"
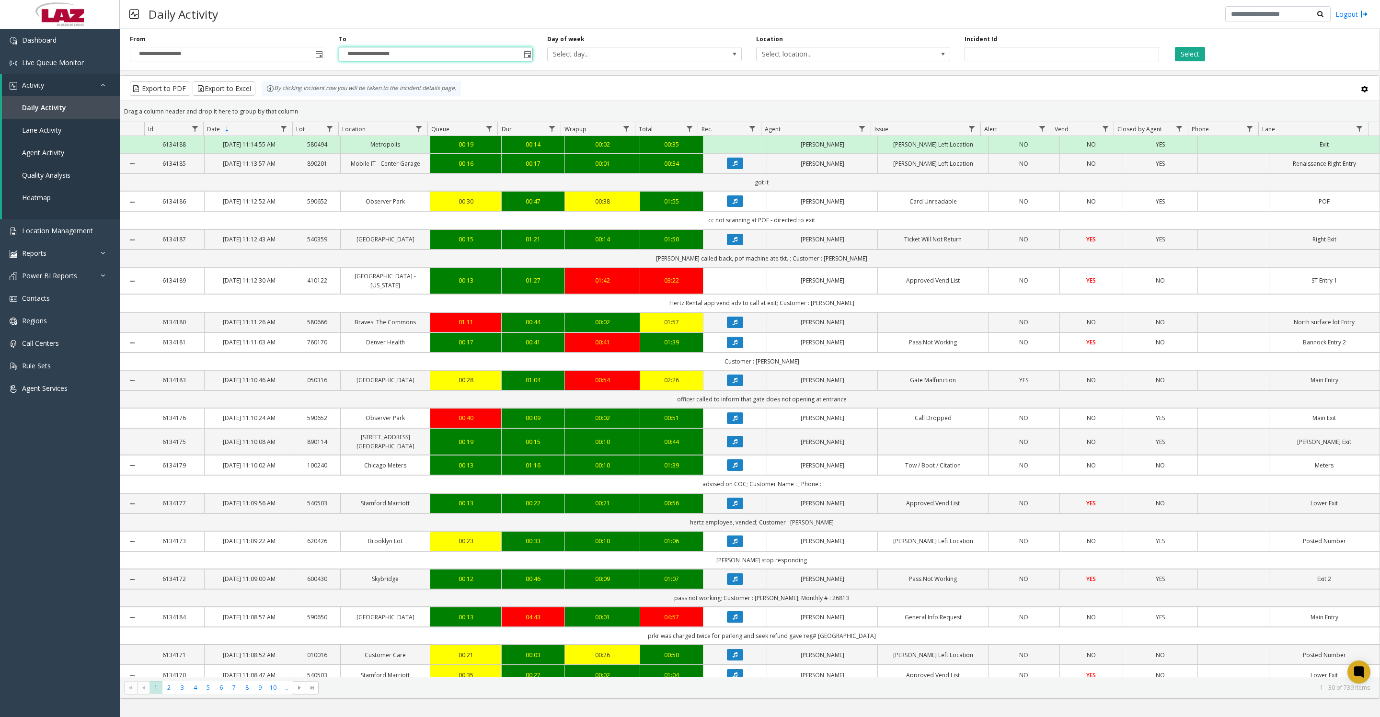
click at [1197, 53] on button "Select" at bounding box center [1190, 54] width 30 height 14
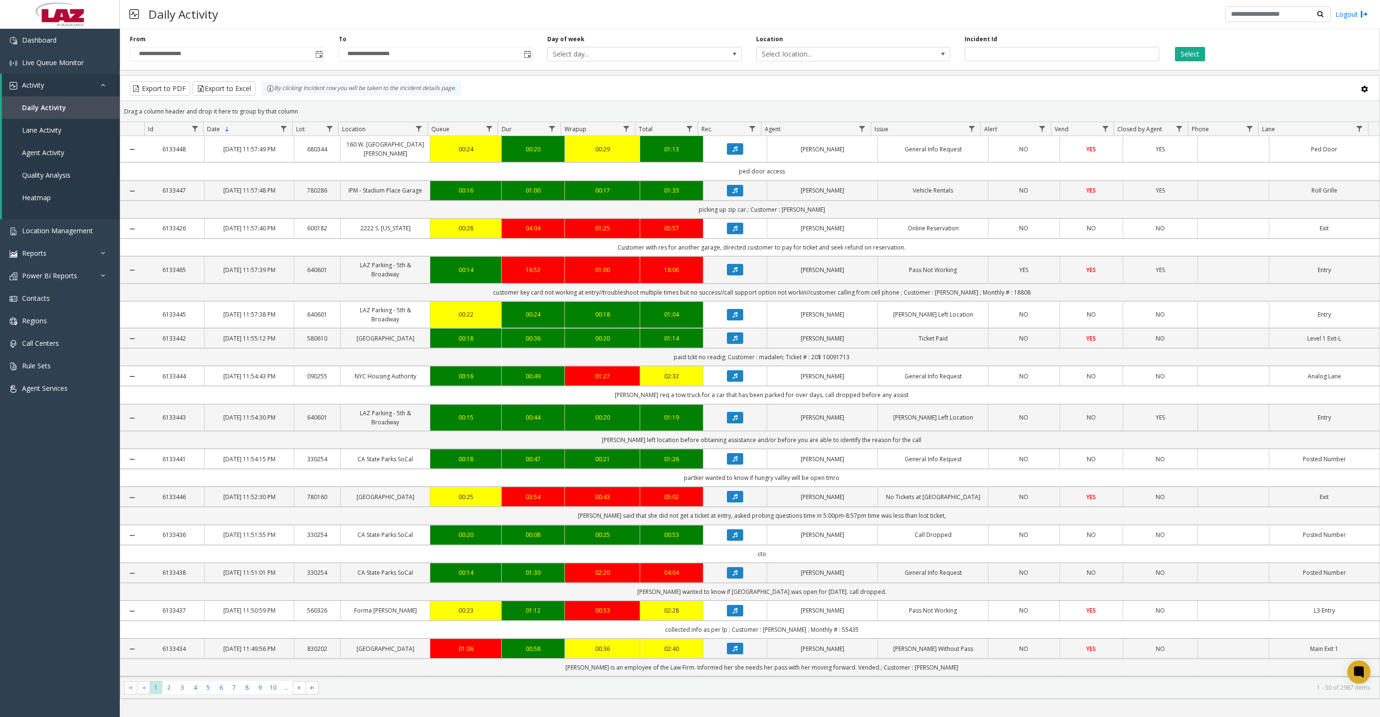
click at [865, 133] on span "Data table" at bounding box center [862, 129] width 8 height 8
click at [897, 180] on input "Agent Filter" at bounding box center [902, 175] width 81 height 16
type input "*****"
click button "Filter" at bounding box center [923, 263] width 39 height 21
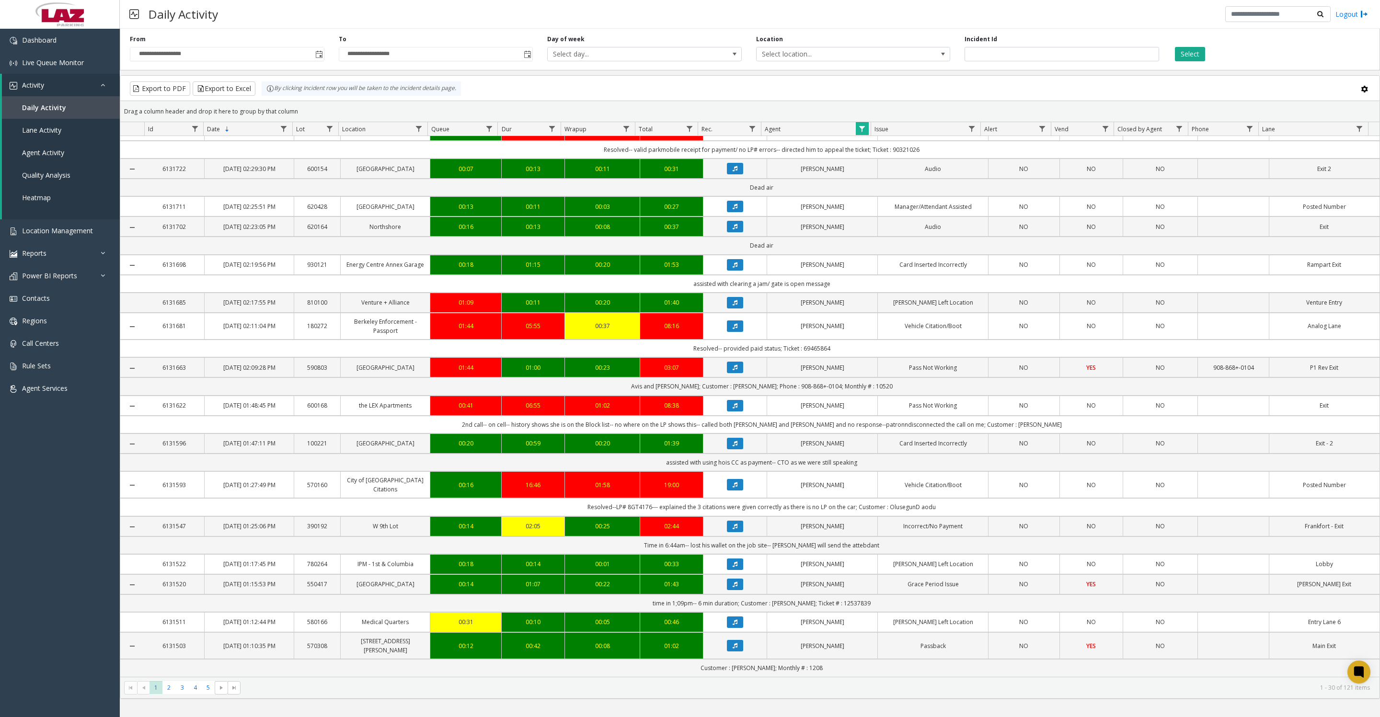
scroll to position [680, 0]
click at [167, 694] on span "2" at bounding box center [168, 687] width 13 height 13
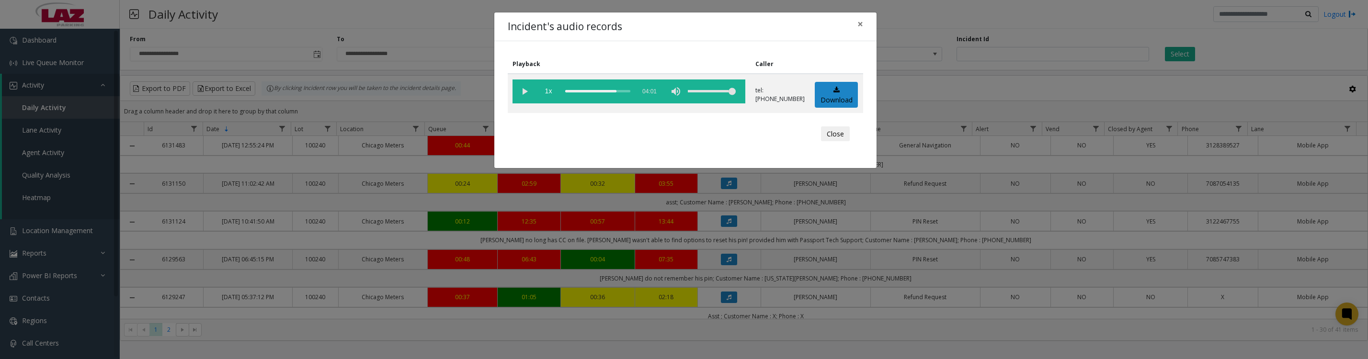
scroll to position [120, 0]
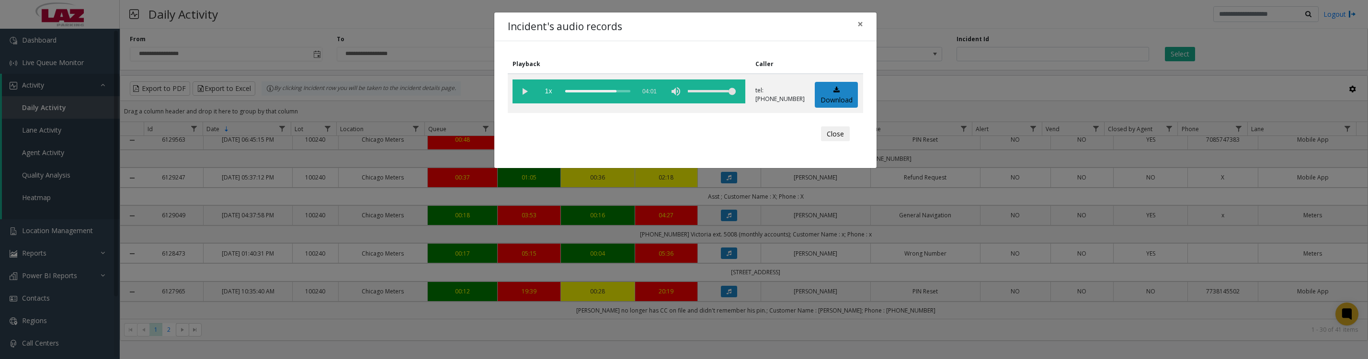
click at [837, 134] on button "Close" at bounding box center [835, 133] width 29 height 15
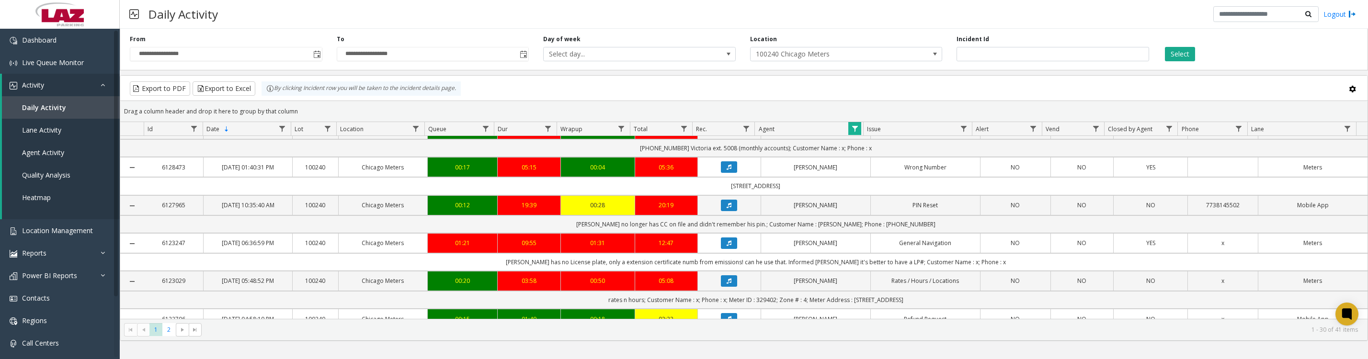
scroll to position [239, 0]
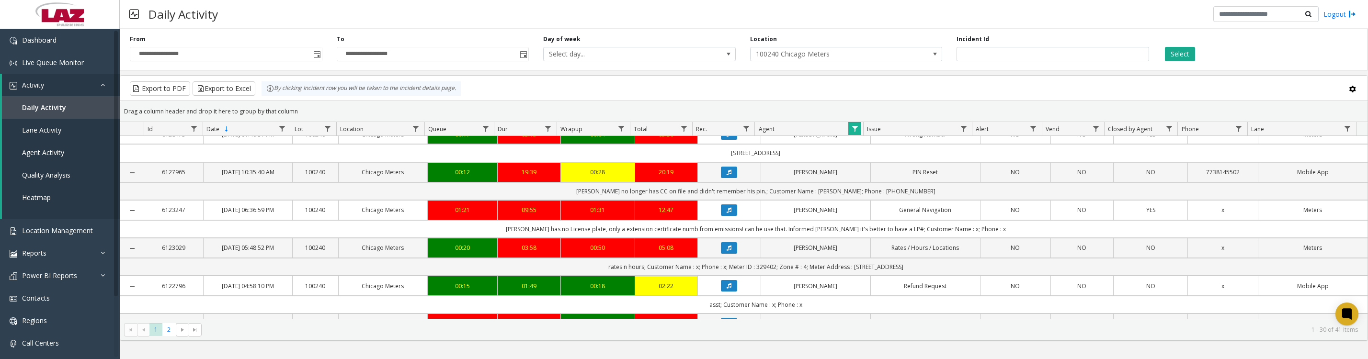
click at [727, 137] on icon "Data table" at bounding box center [729, 134] width 5 height 6
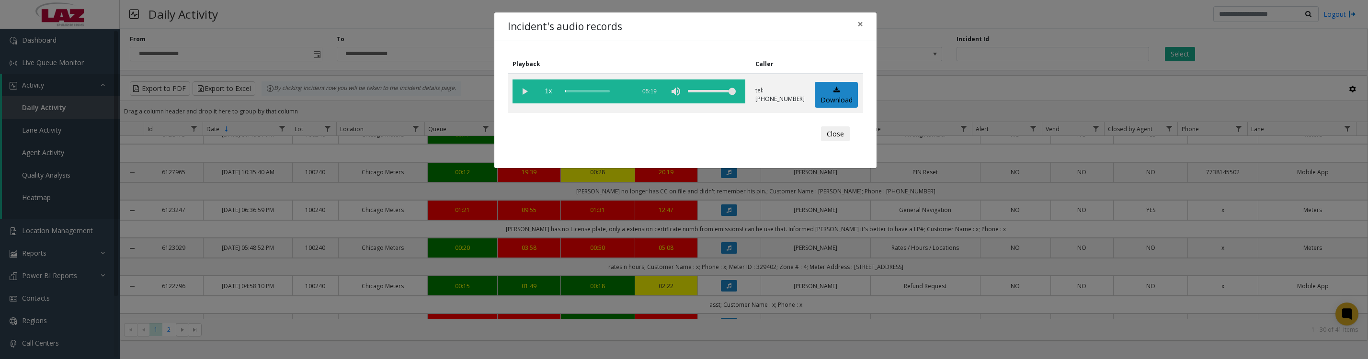
click at [525, 96] on vg-play-pause at bounding box center [525, 92] width 24 height 24
drag, startPoint x: 522, startPoint y: 93, endPoint x: 561, endPoint y: 103, distance: 39.4
click at [522, 93] on vg-play-pause at bounding box center [525, 92] width 24 height 24
click at [826, 107] on link "Download" at bounding box center [836, 95] width 43 height 26
click at [520, 93] on vg-play-pause at bounding box center [525, 92] width 24 height 24
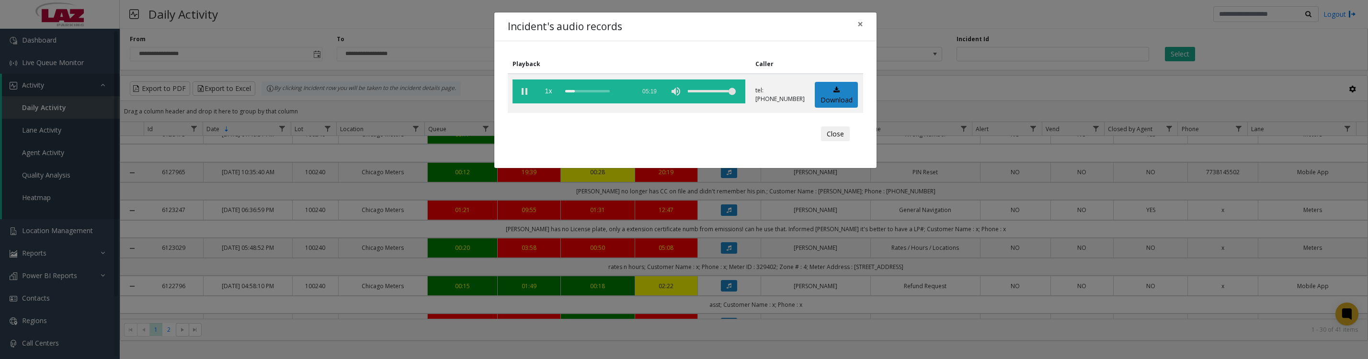
click at [828, 142] on button "Close" at bounding box center [835, 133] width 29 height 15
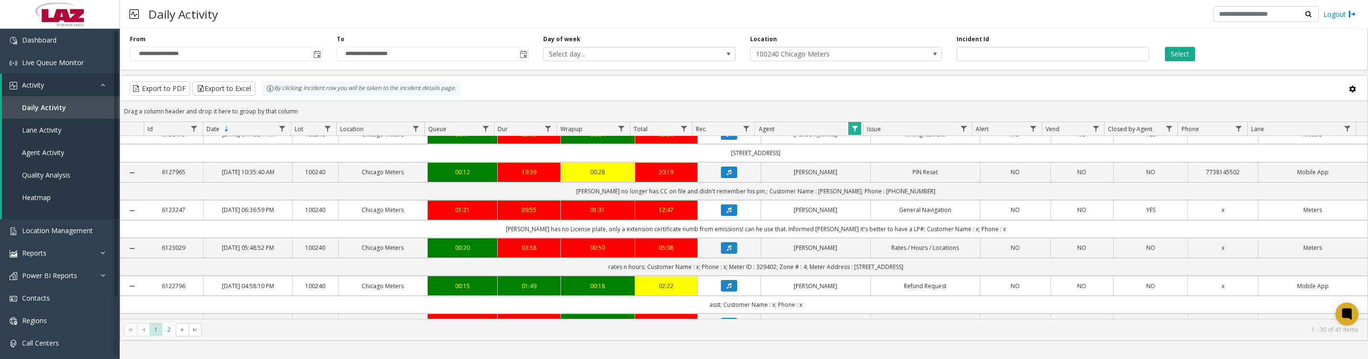
click at [721, 216] on button "Data table" at bounding box center [729, 210] width 16 height 11
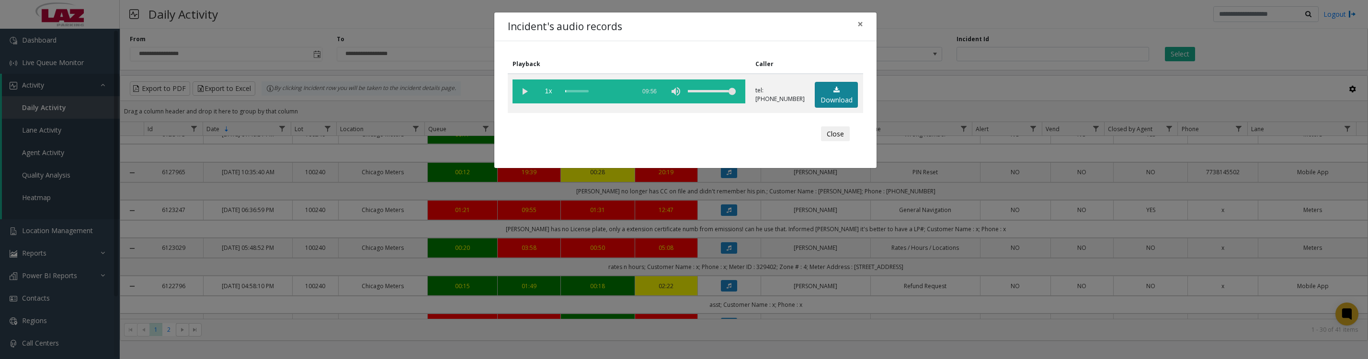
click at [825, 103] on link "Download" at bounding box center [836, 95] width 43 height 26
click at [525, 95] on vg-play-pause at bounding box center [525, 92] width 24 height 24
click at [526, 91] on vg-play-pause at bounding box center [525, 92] width 24 height 24
click at [743, 147] on div "Close" at bounding box center [686, 134] width 342 height 29
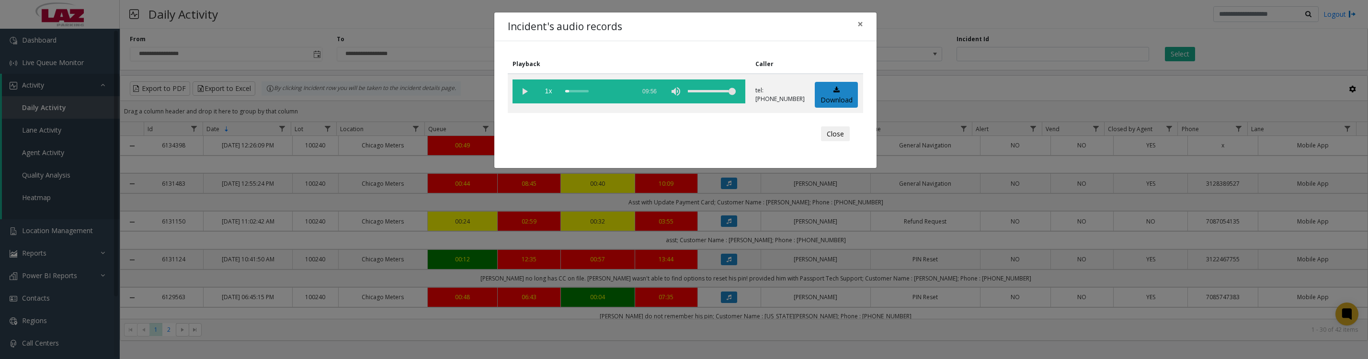
scroll to position [239, 0]
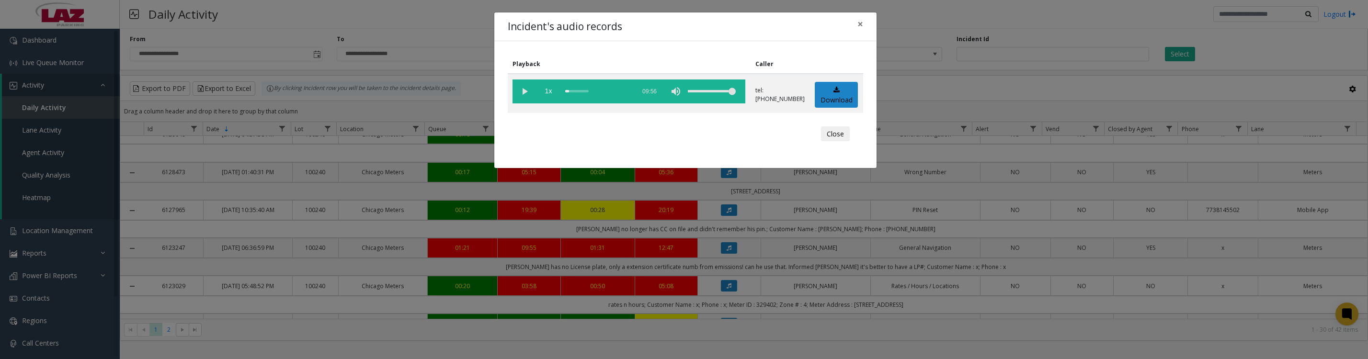
click at [519, 98] on vg-play-pause at bounding box center [525, 92] width 24 height 24
drag, startPoint x: 565, startPoint y: 95, endPoint x: 634, endPoint y: 101, distance: 69.7
click at [634, 101] on vg-controls "1x 09:56" at bounding box center [629, 92] width 233 height 24
click at [524, 98] on vg-play-pause at bounding box center [525, 92] width 24 height 24
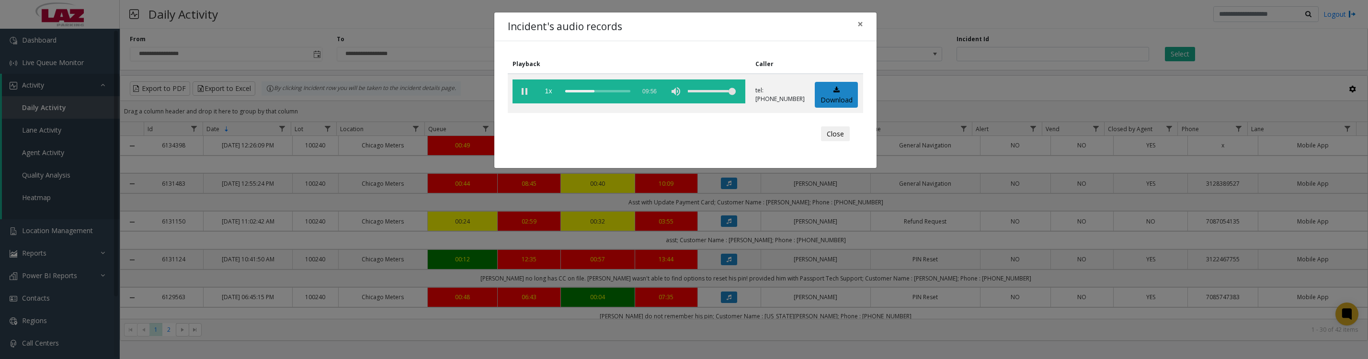
scroll to position [239, 0]
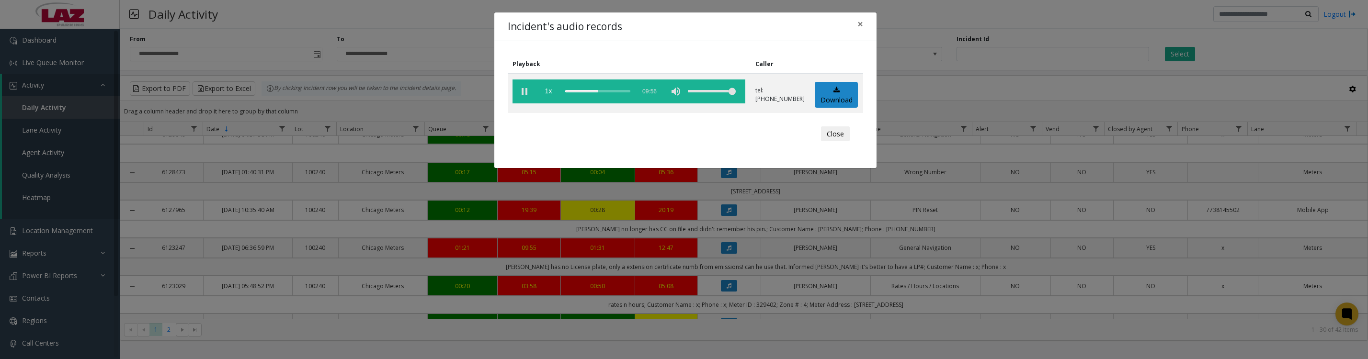
click at [823, 142] on button "Close" at bounding box center [835, 133] width 29 height 15
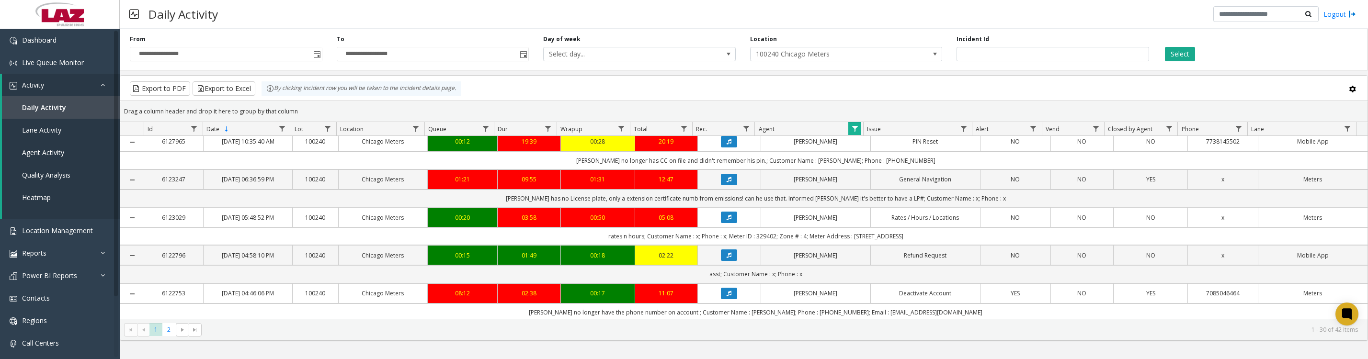
scroll to position [359, 0]
